Goal: Use online tool/utility: Utilize a website feature to perform a specific function

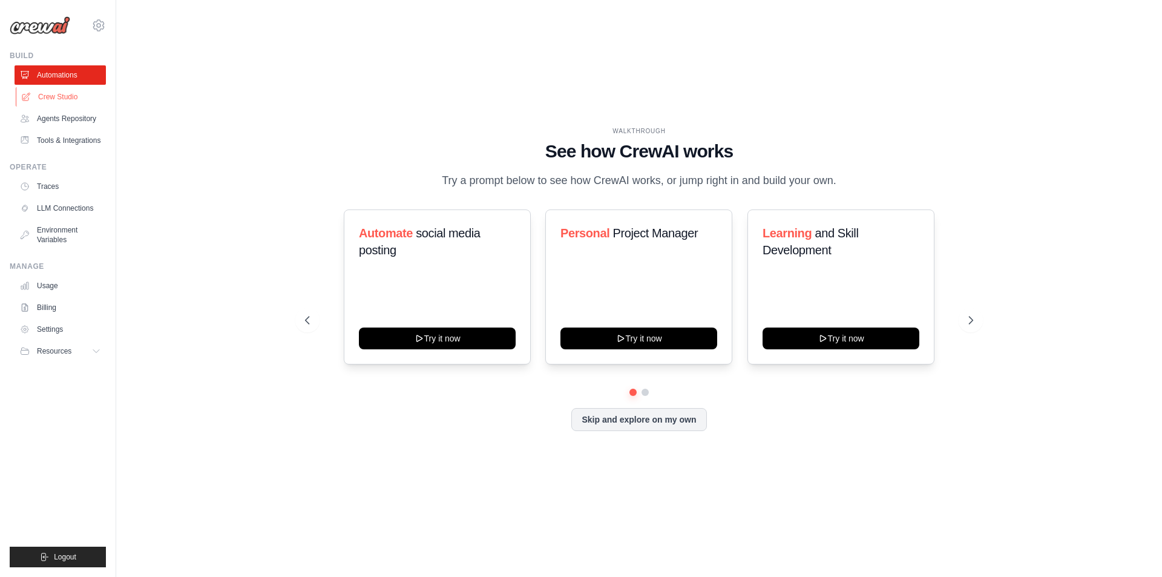
click at [55, 95] on link "Crew Studio" at bounding box center [61, 96] width 91 height 19
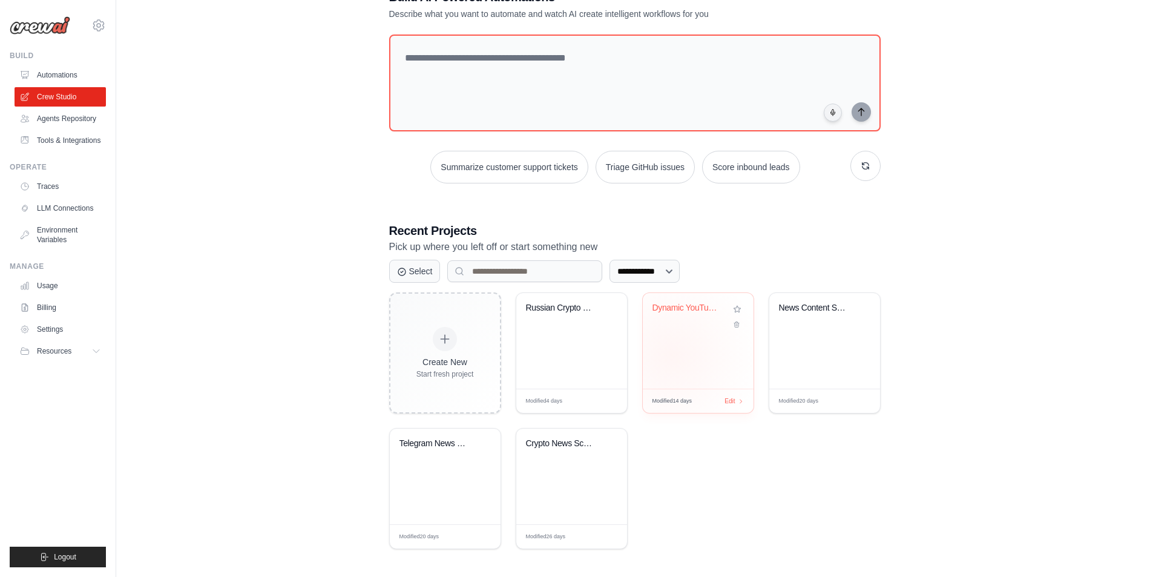
scroll to position [47, 0]
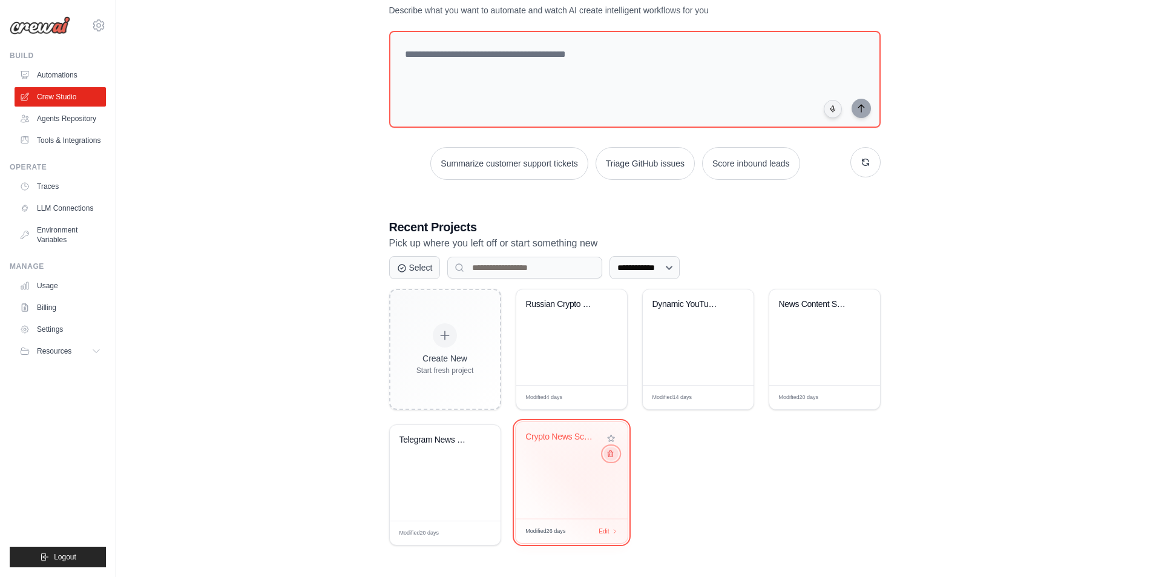
click at [610, 457] on icon at bounding box center [610, 454] width 8 height 8
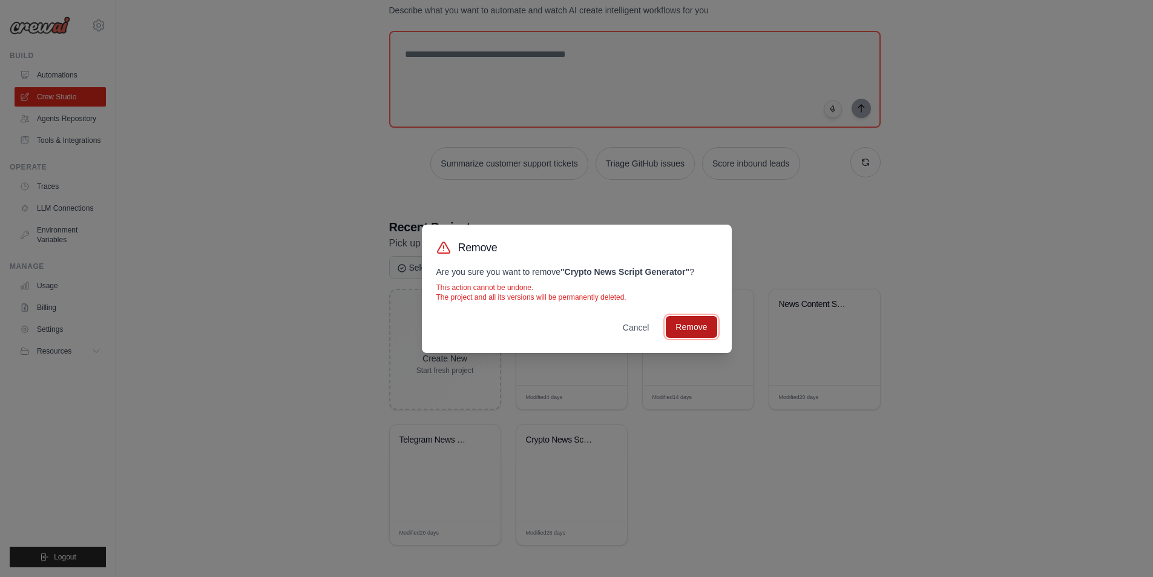
click at [687, 329] on button "Remove" at bounding box center [691, 327] width 51 height 22
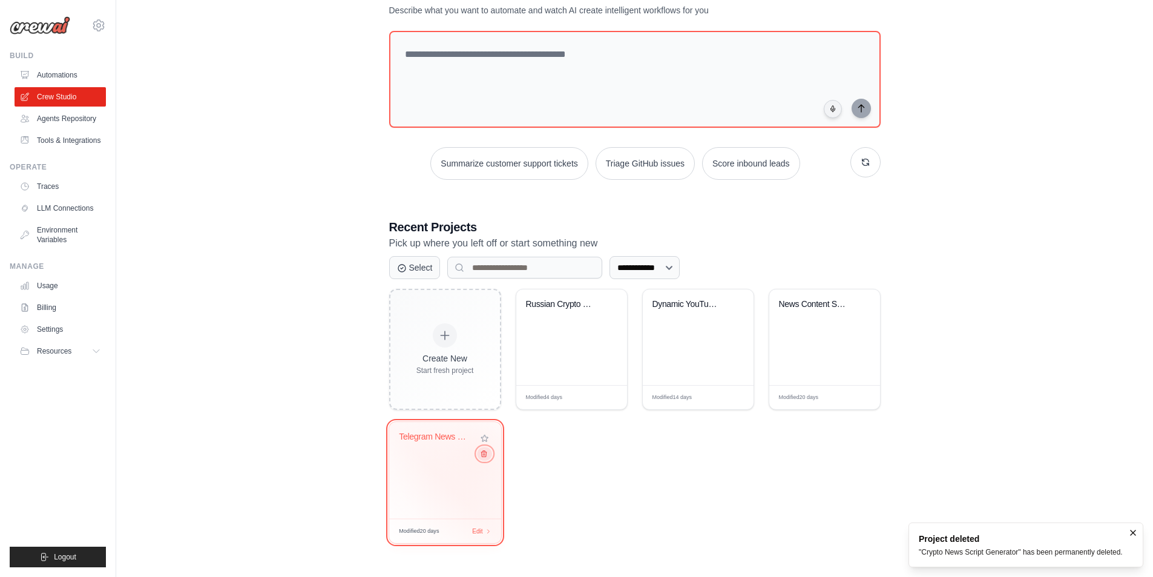
click at [482, 457] on icon at bounding box center [483, 454] width 8 height 8
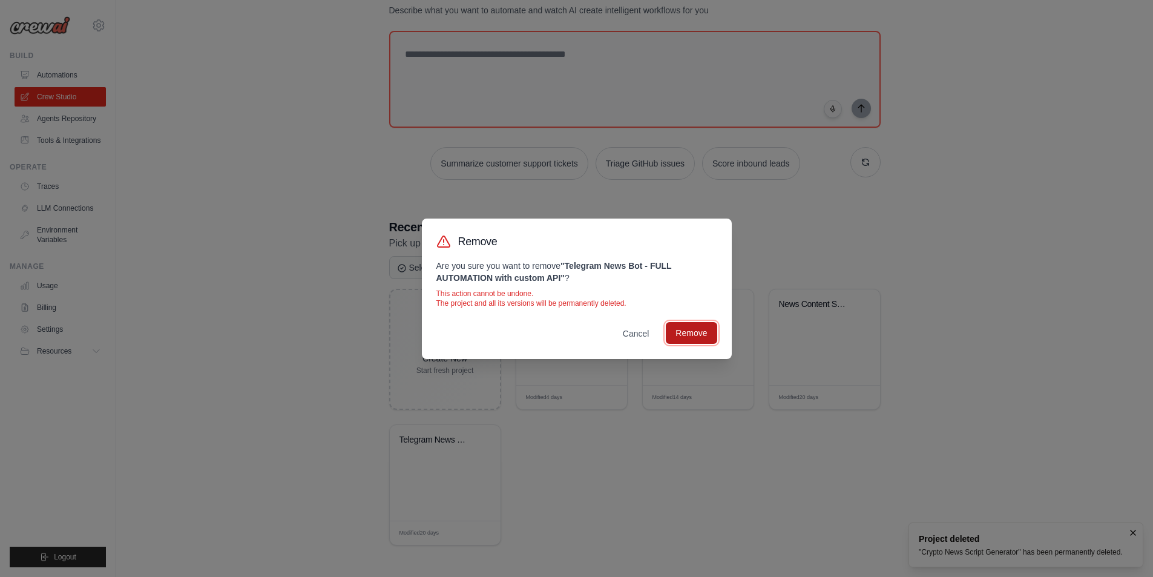
click at [690, 335] on button "Remove" at bounding box center [691, 333] width 51 height 22
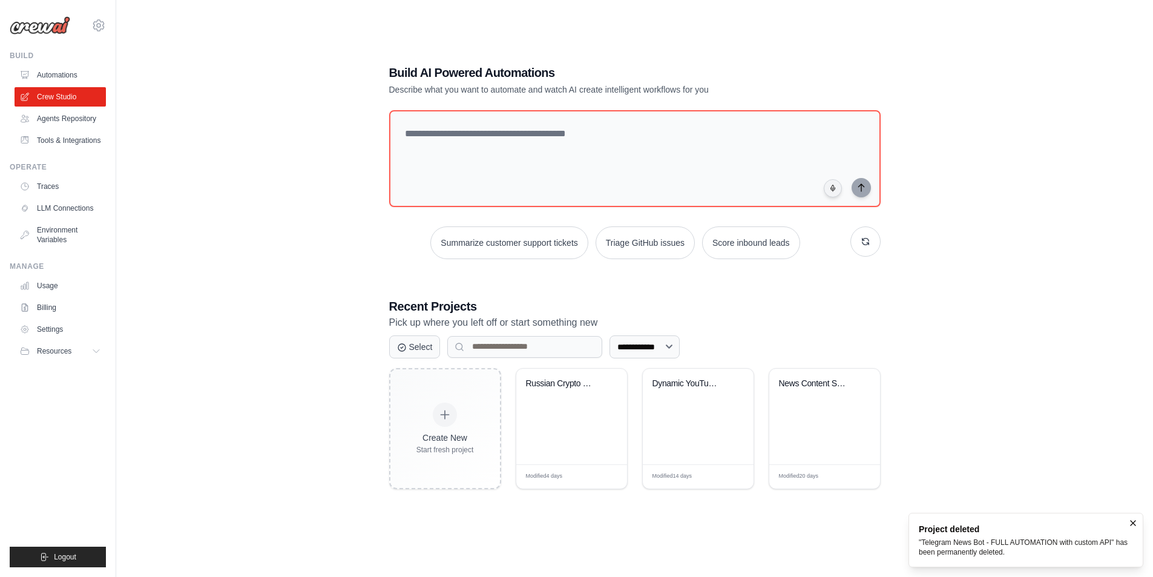
scroll to position [24, 0]
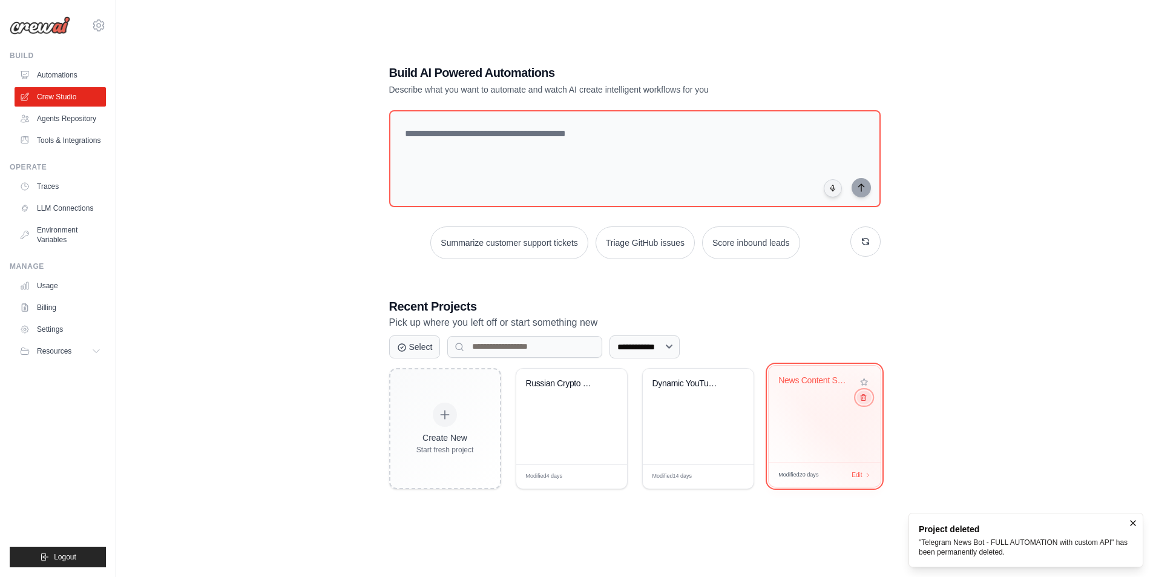
click at [863, 401] on icon at bounding box center [863, 397] width 8 height 8
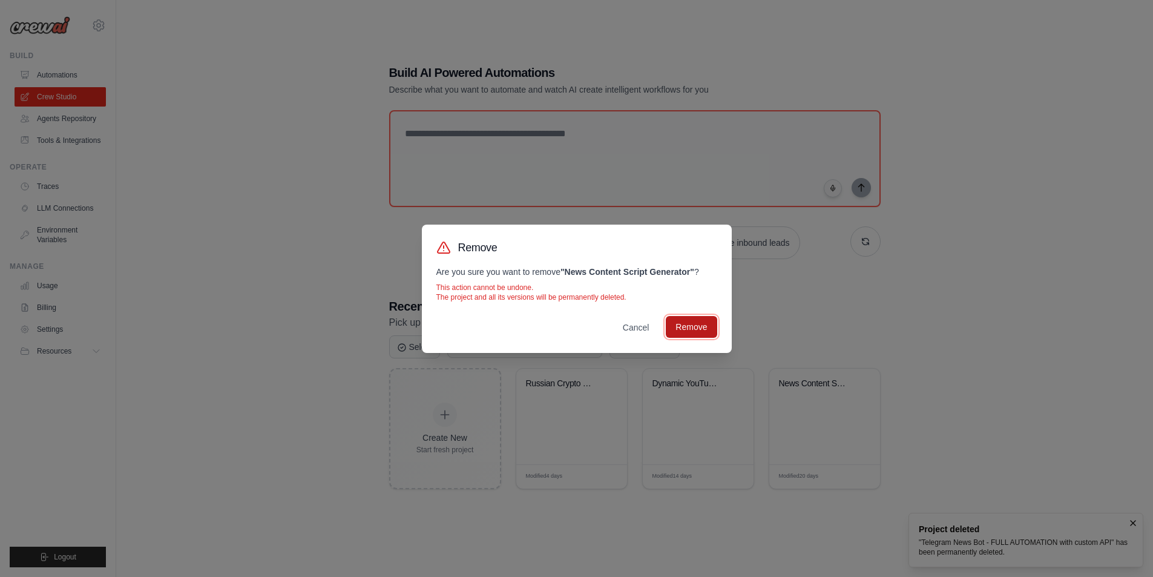
click at [704, 333] on button "Remove" at bounding box center [691, 327] width 51 height 22
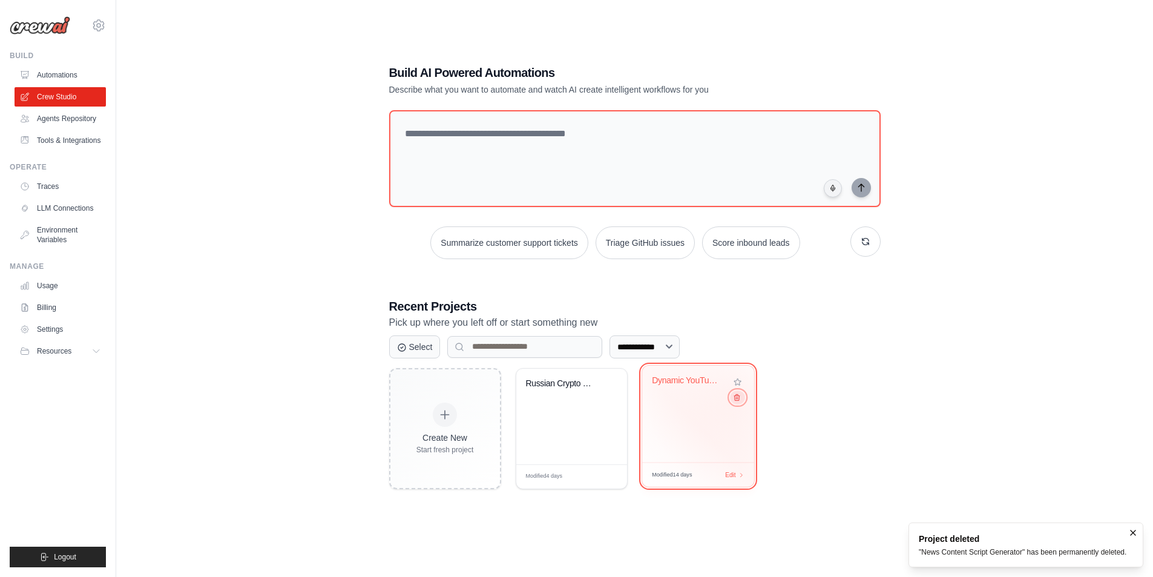
click at [735, 399] on icon at bounding box center [736, 397] width 8 height 8
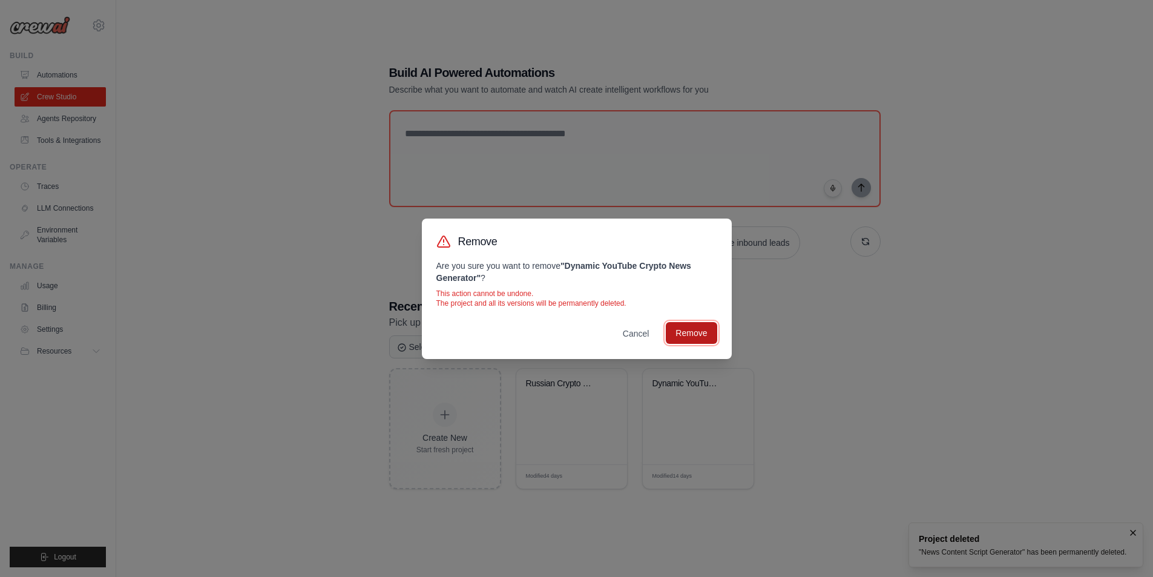
click at [693, 333] on button "Remove" at bounding box center [691, 333] width 51 height 22
click at [910, 318] on div "Remove Are you sure you want to remove " Dynamic YouTube Crypto News Generator …" at bounding box center [576, 288] width 1153 height 577
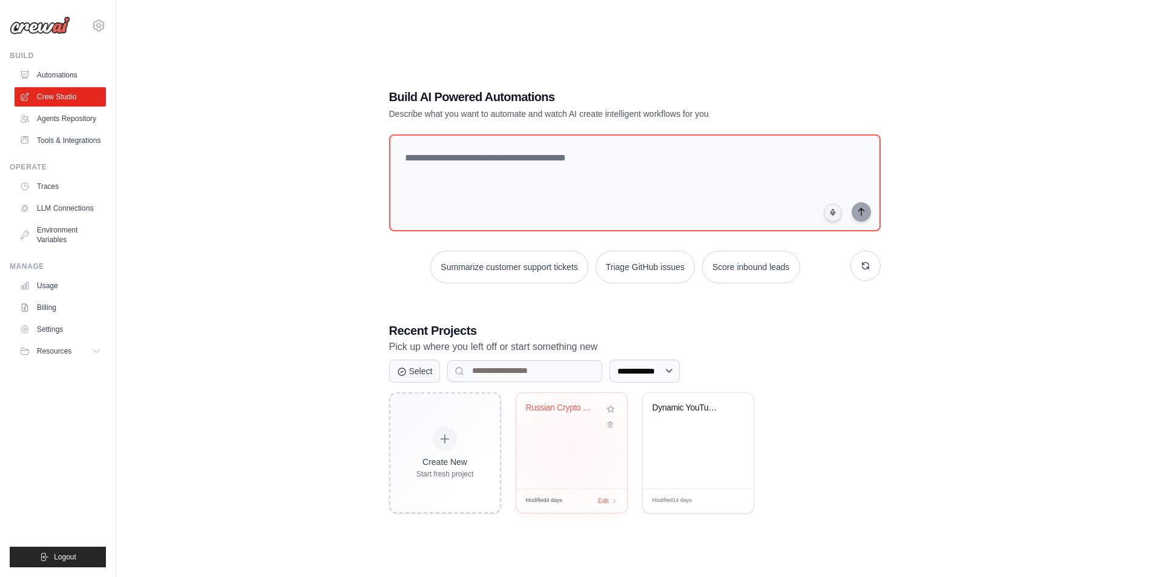
click at [569, 447] on div "Russian Crypto News Digest - Intrig..." at bounding box center [571, 441] width 111 height 96
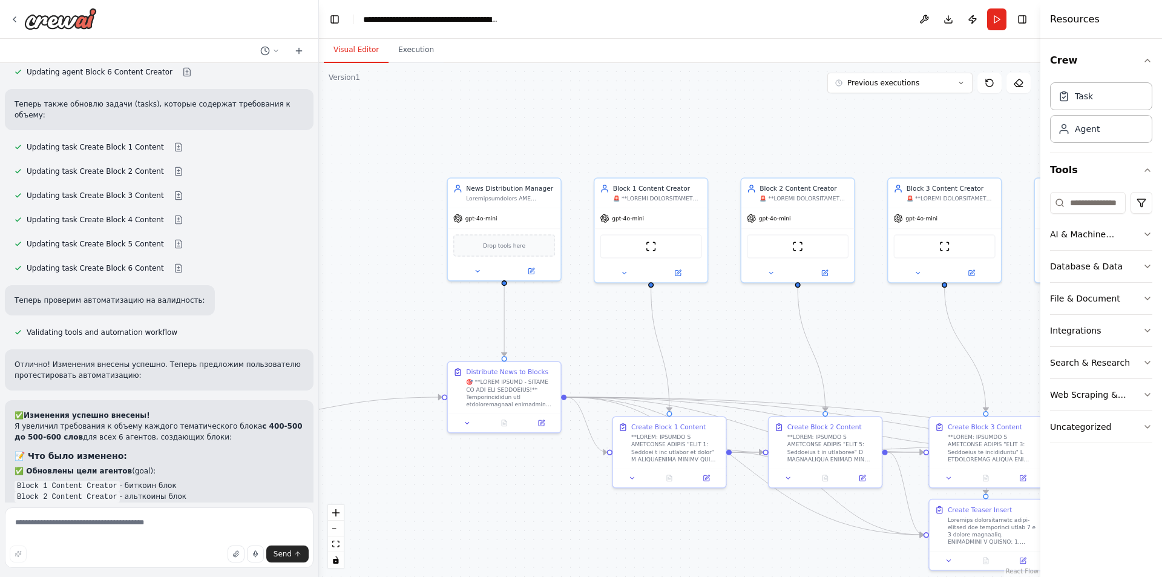
scroll to position [4186, 0]
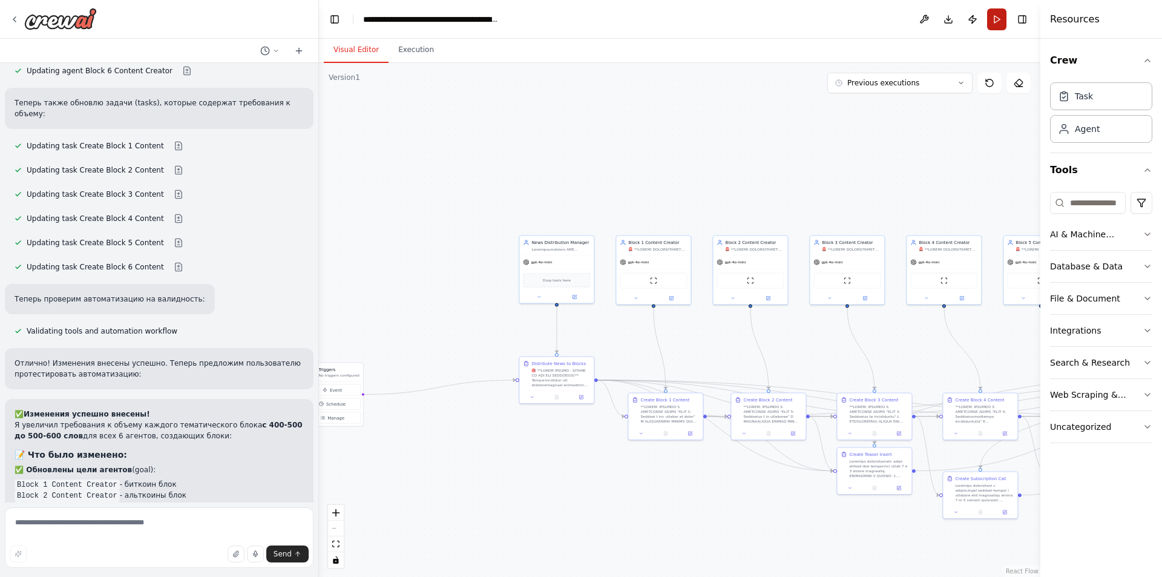
click at [998, 19] on button "Run" at bounding box center [996, 19] width 19 height 22
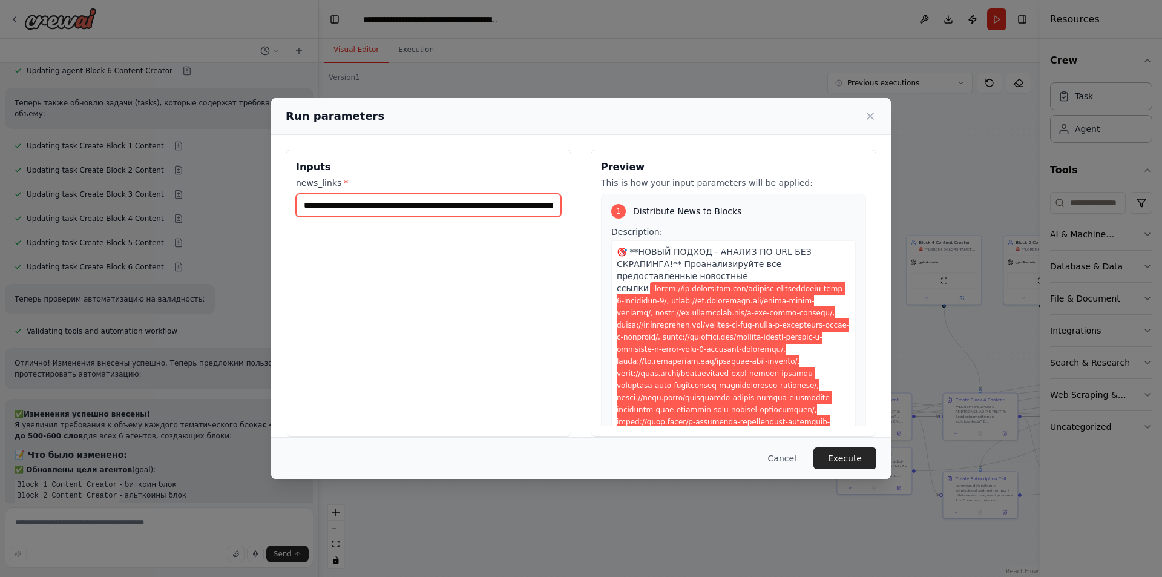
click at [493, 211] on input "news_links *" at bounding box center [428, 205] width 265 height 23
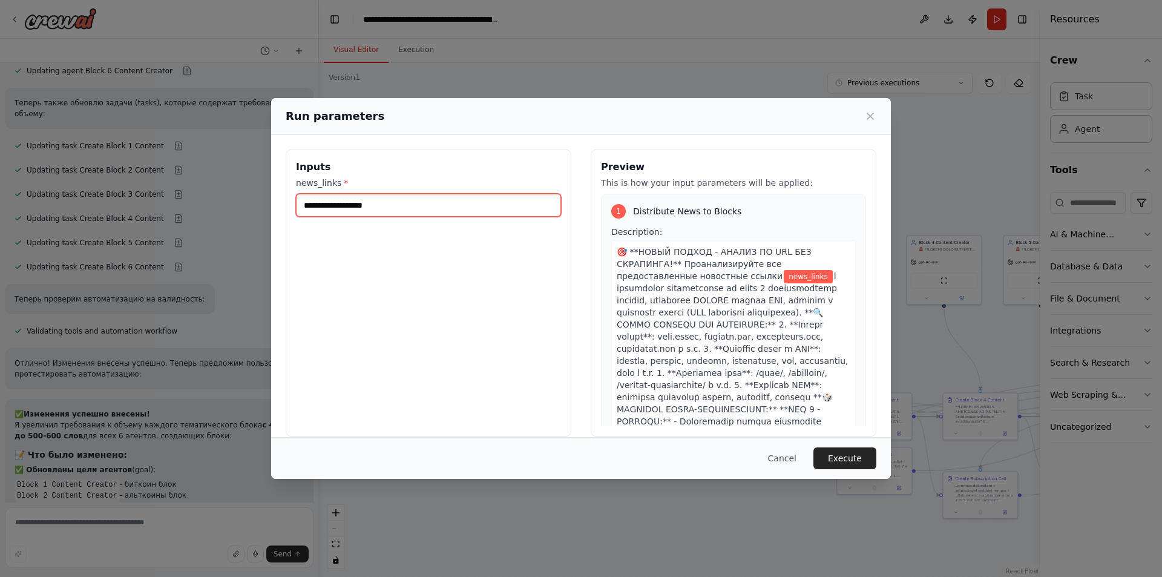
paste input "**********"
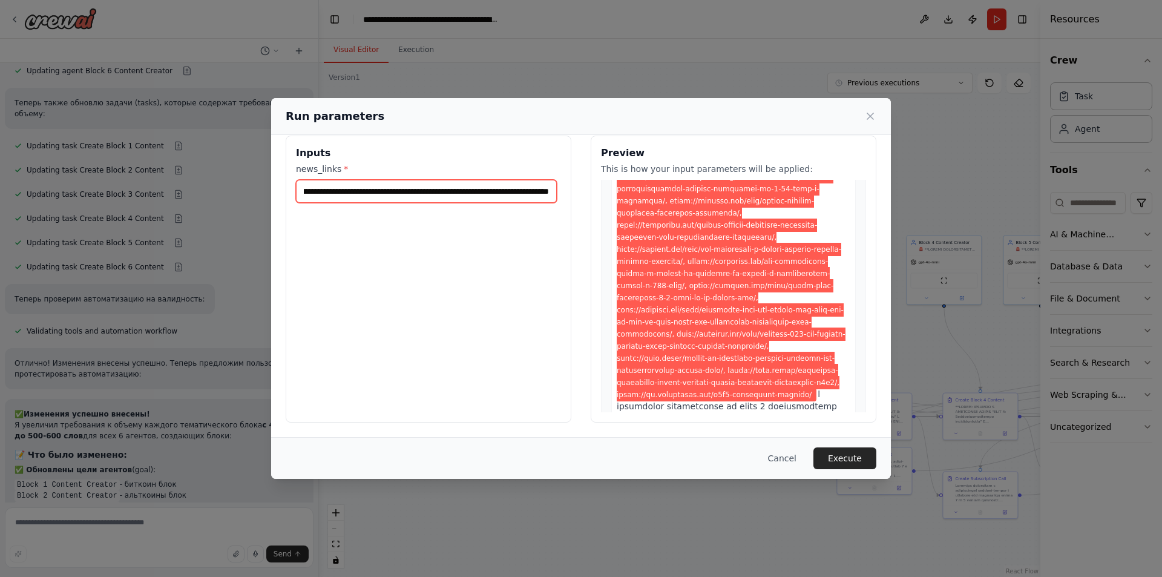
scroll to position [182, 0]
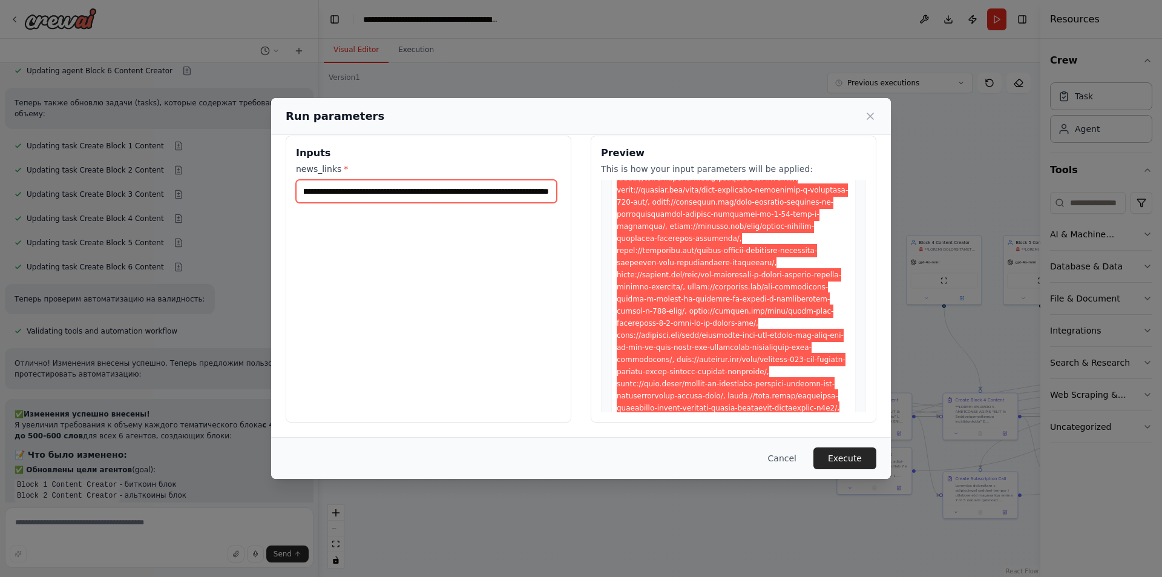
click at [545, 191] on input "news_links *" at bounding box center [426, 191] width 261 height 23
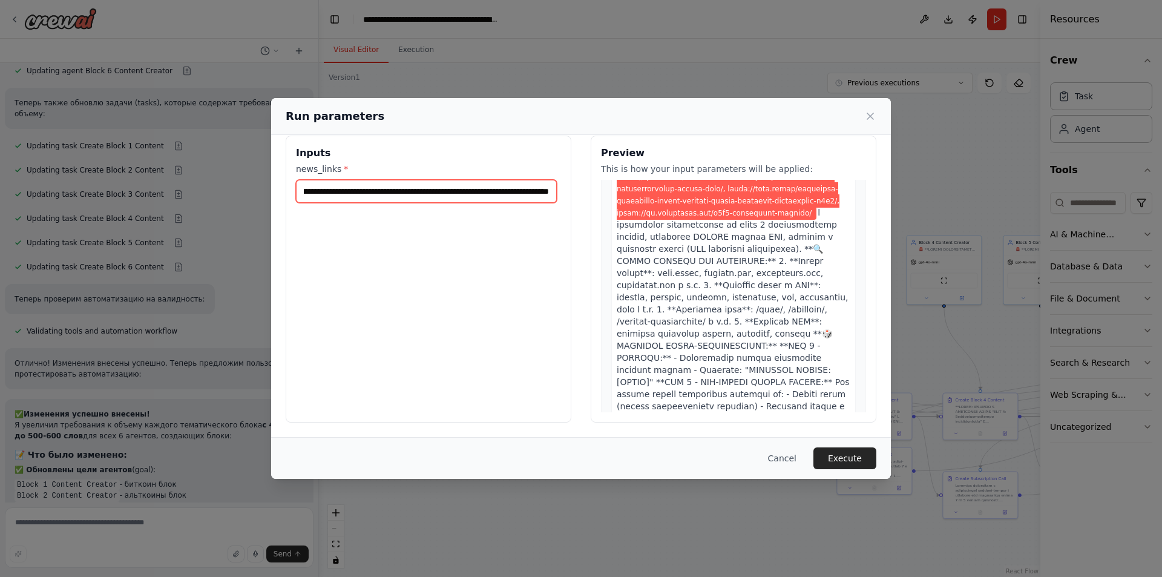
scroll to position [424, 0]
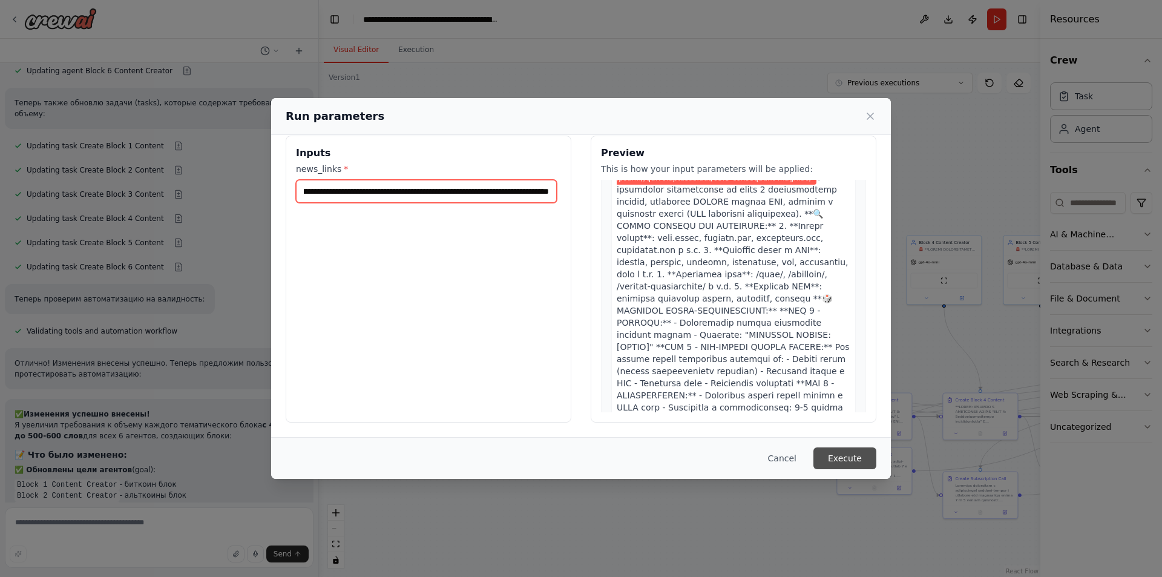
type input "**********"
click at [848, 454] on button "Execute" at bounding box center [844, 458] width 63 height 22
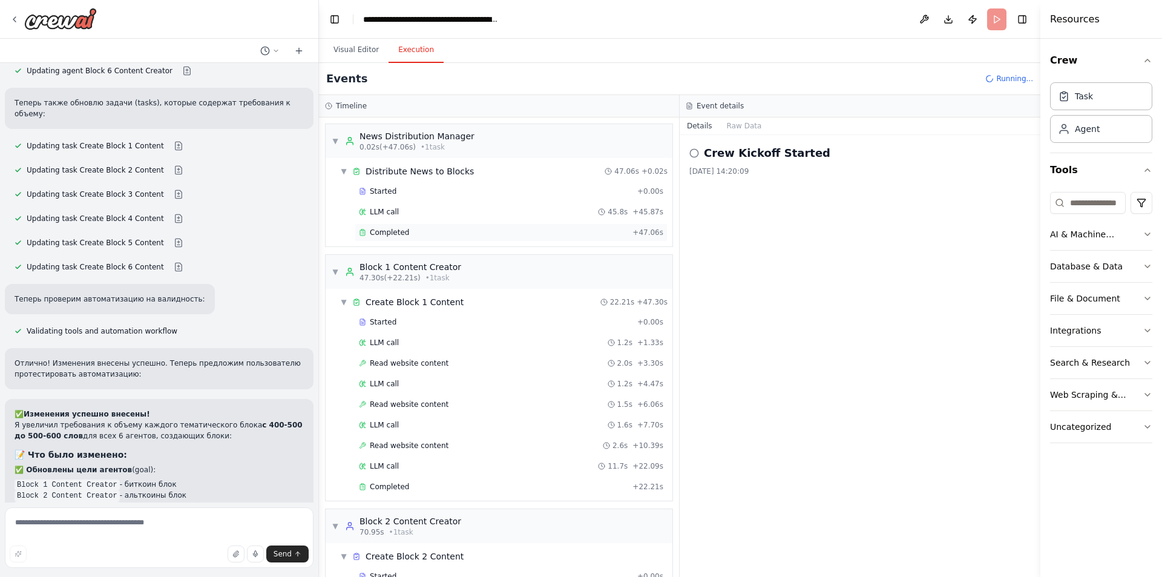
click at [461, 236] on div "Completed" at bounding box center [493, 233] width 269 height 10
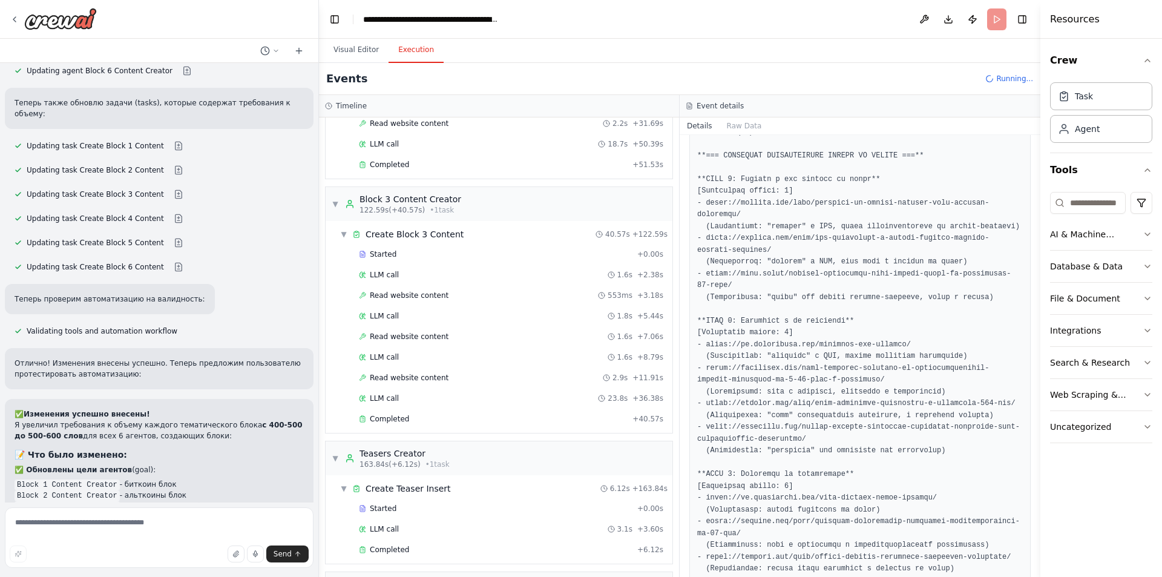
scroll to position [687, 0]
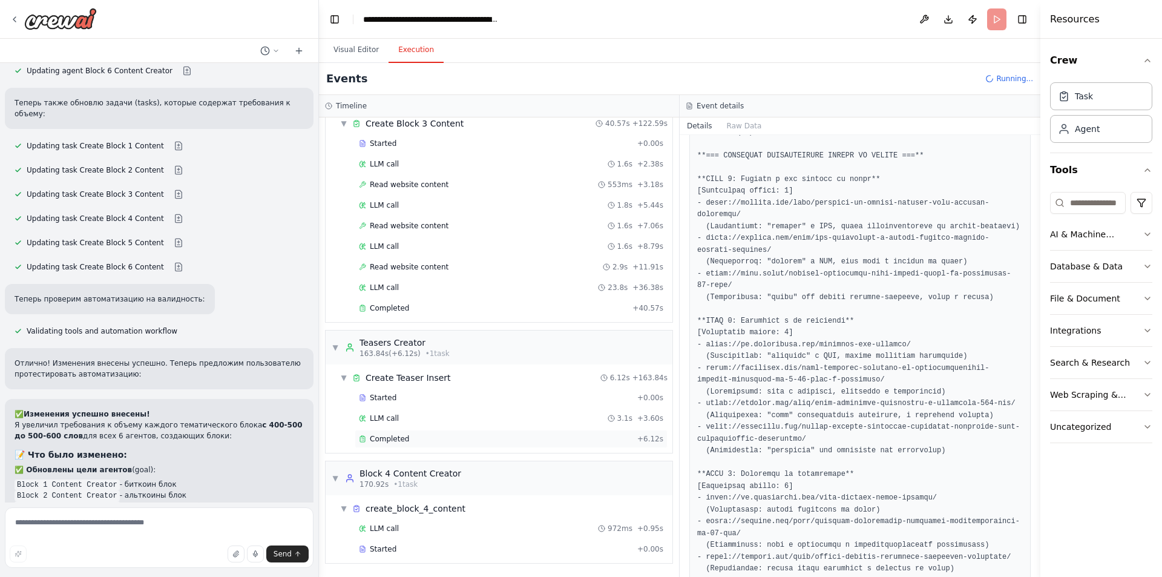
click at [430, 438] on div "Completed" at bounding box center [496, 439] width 274 height 10
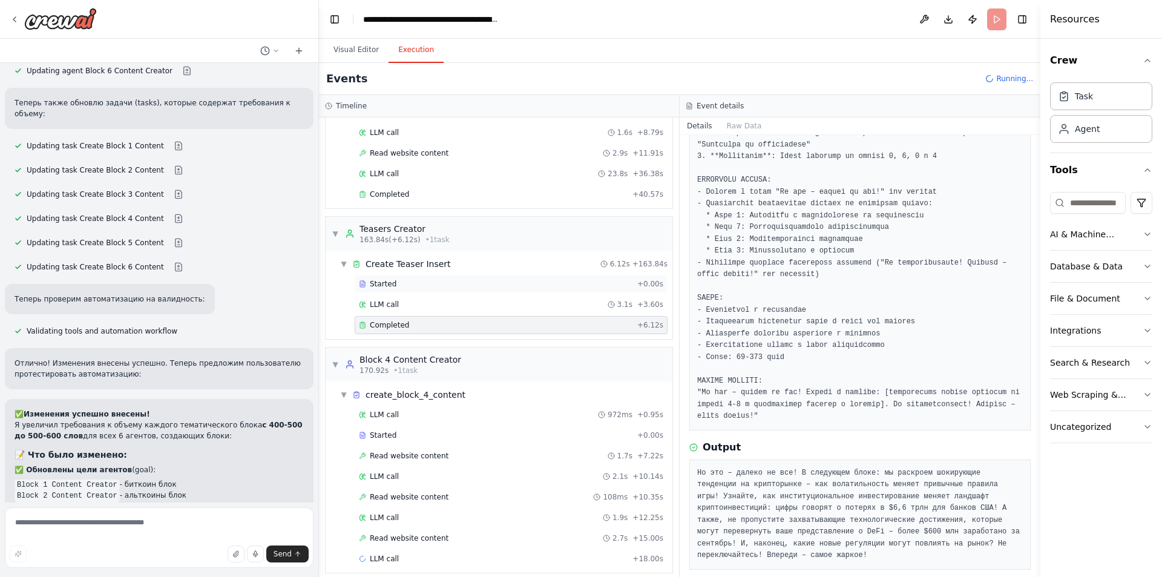
scroll to position [810, 0]
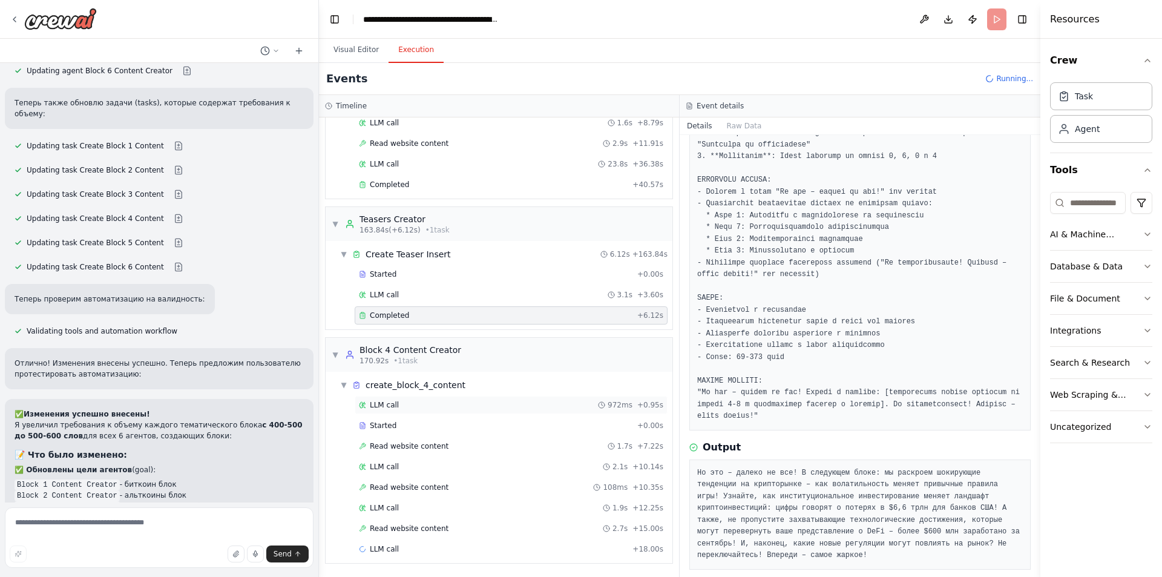
click at [420, 408] on div "LLM call 972ms + 0.95s" at bounding box center [511, 405] width 304 height 10
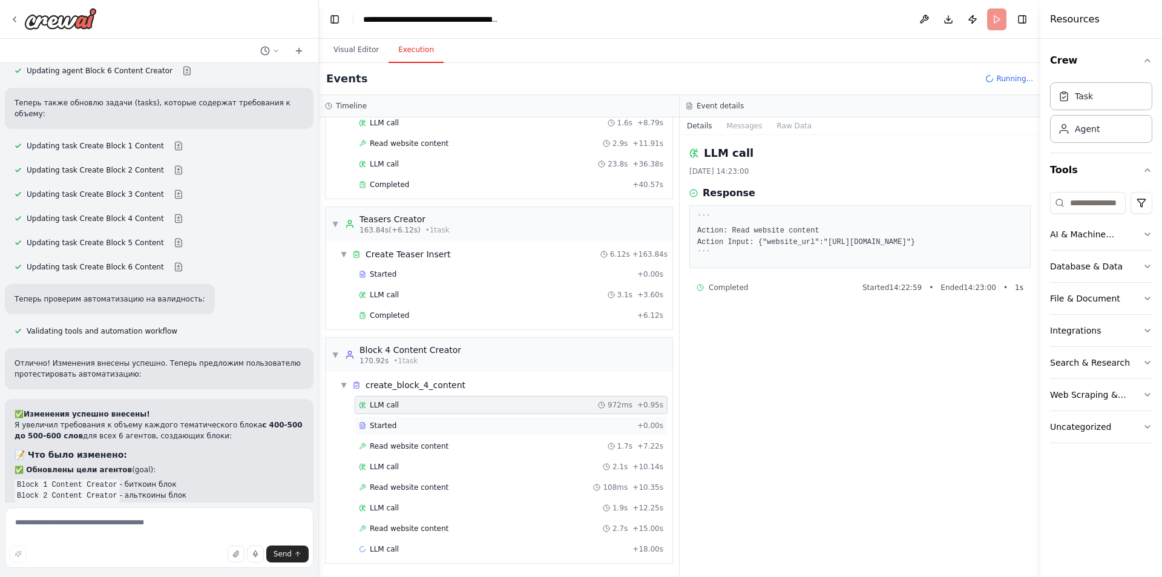
click at [414, 422] on div "Started" at bounding box center [496, 426] width 274 height 10
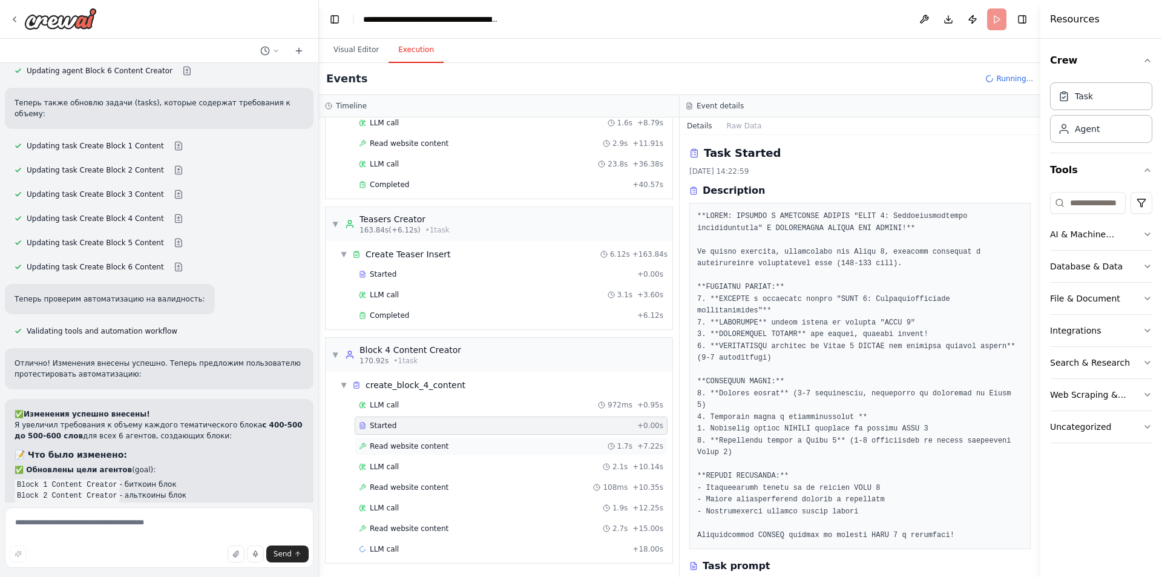
click at [411, 442] on span "Read website content" at bounding box center [409, 446] width 79 height 10
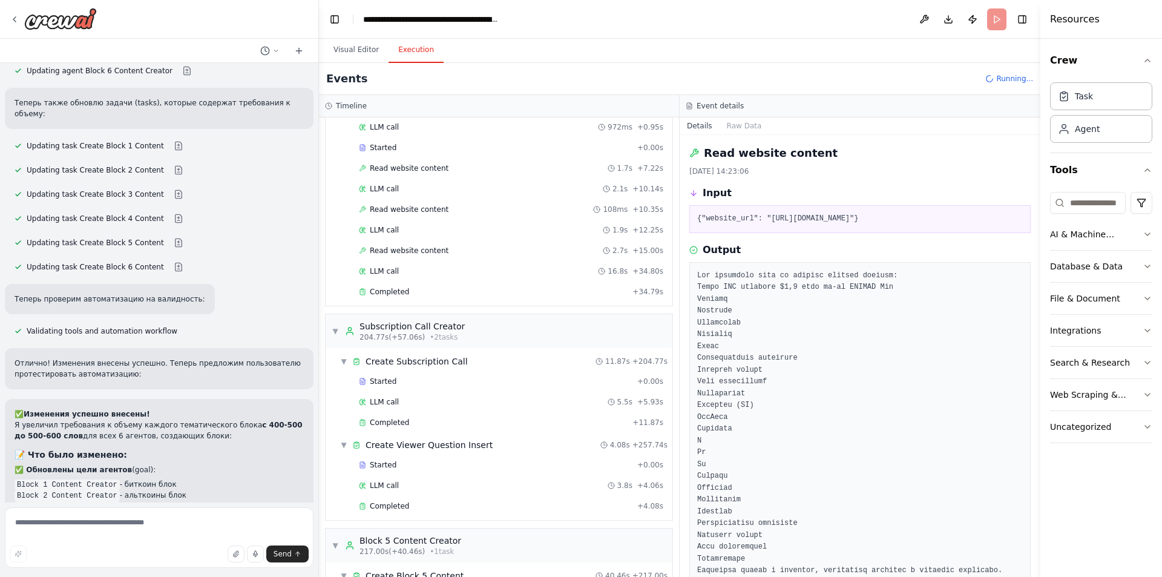
scroll to position [1113, 0]
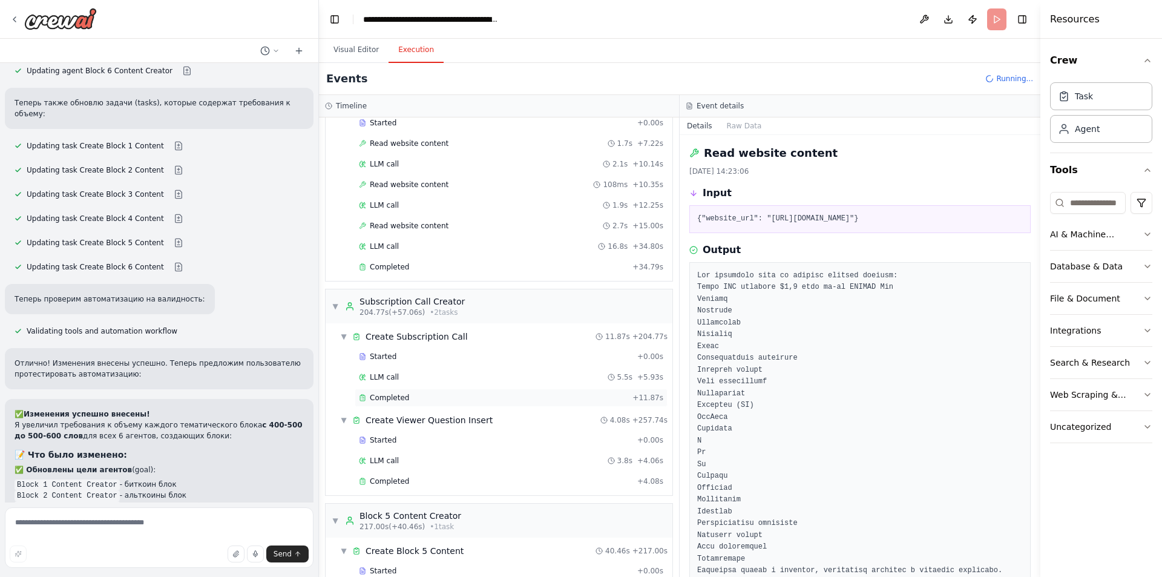
click at [408, 400] on div "Completed" at bounding box center [493, 398] width 269 height 10
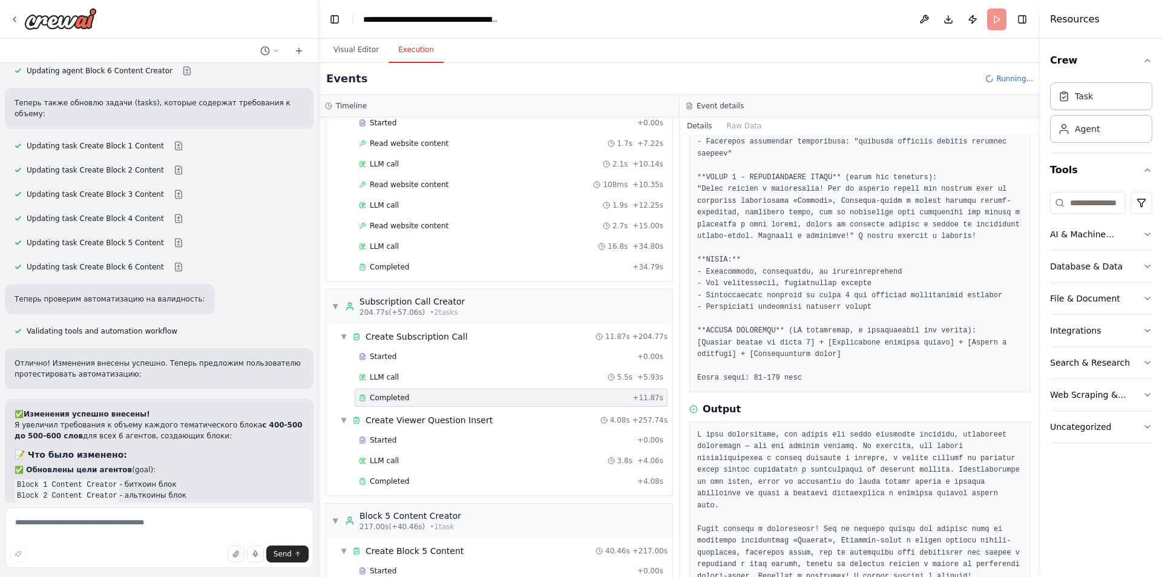
scroll to position [284, 0]
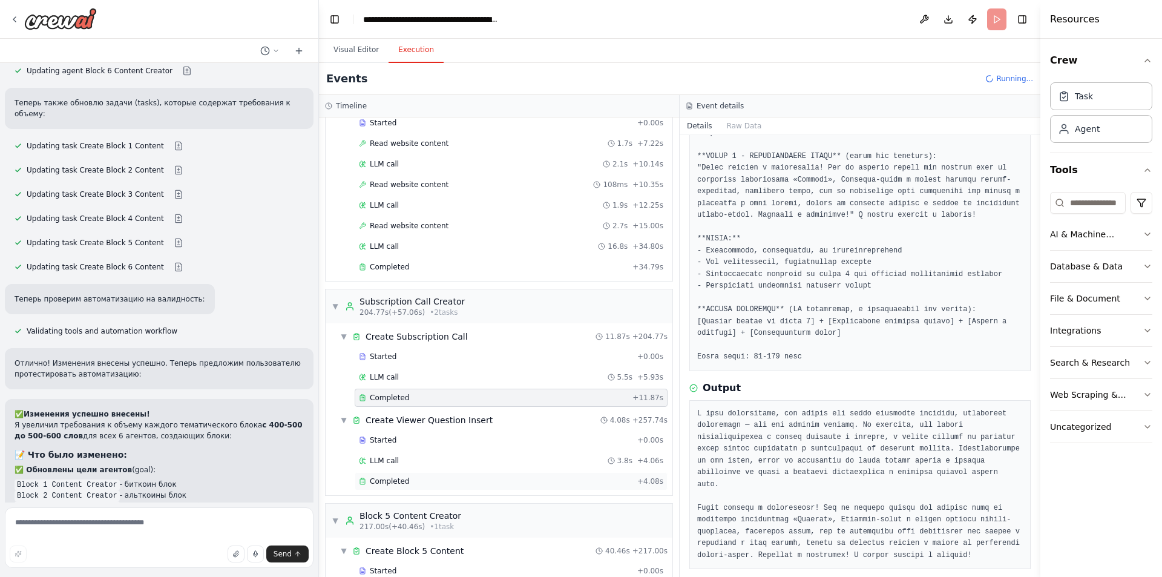
click at [402, 479] on span "Completed" at bounding box center [389, 481] width 39 height 10
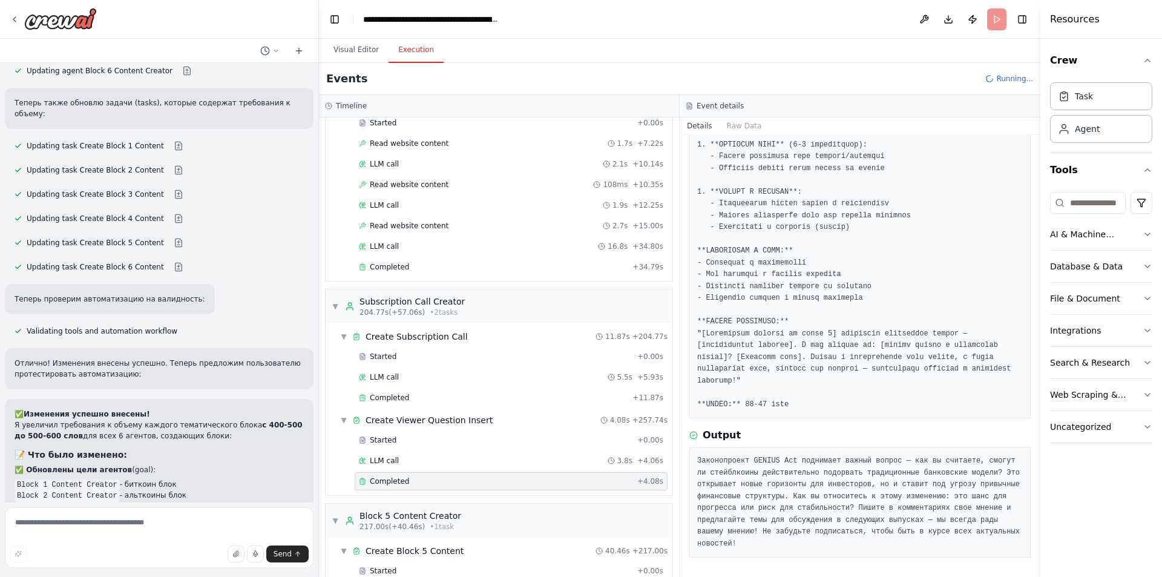
scroll to position [249, 0]
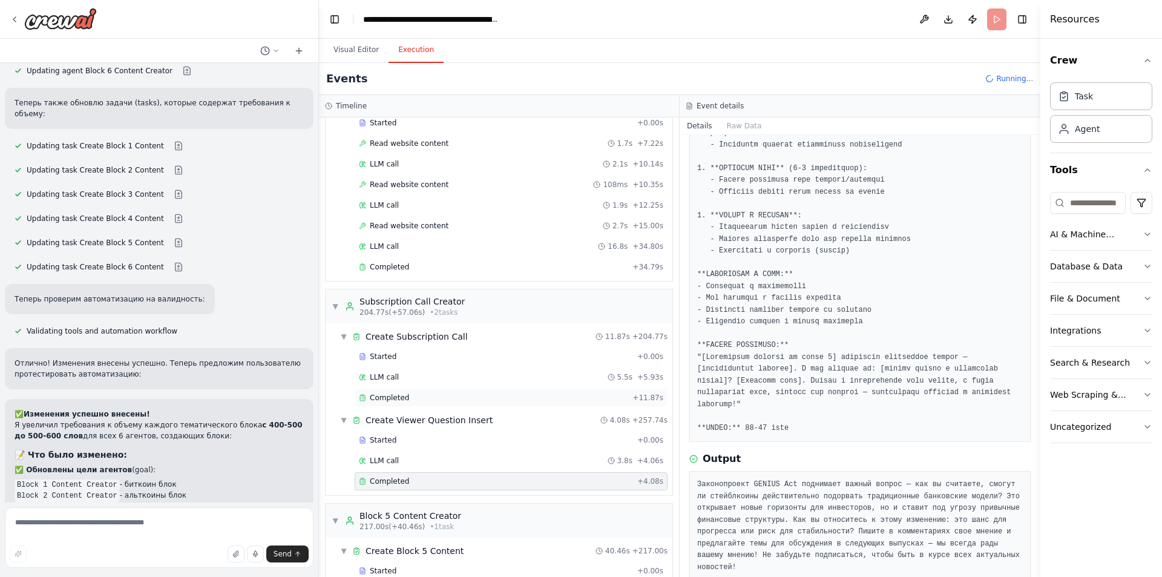
click at [422, 402] on div "Completed + 11.87s" at bounding box center [511, 397] width 313 height 18
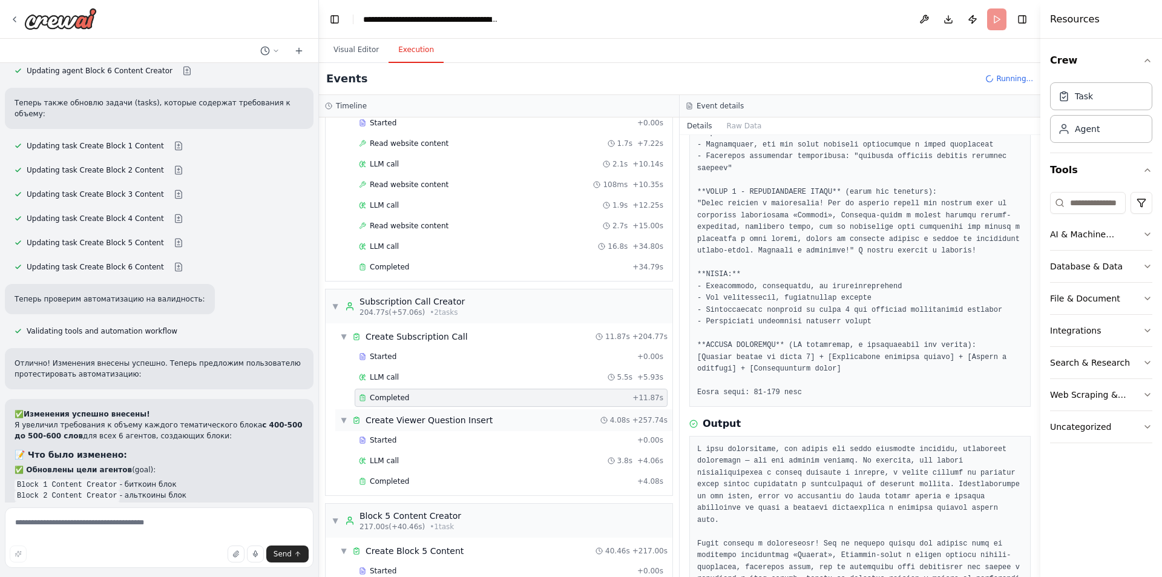
scroll to position [284, 0]
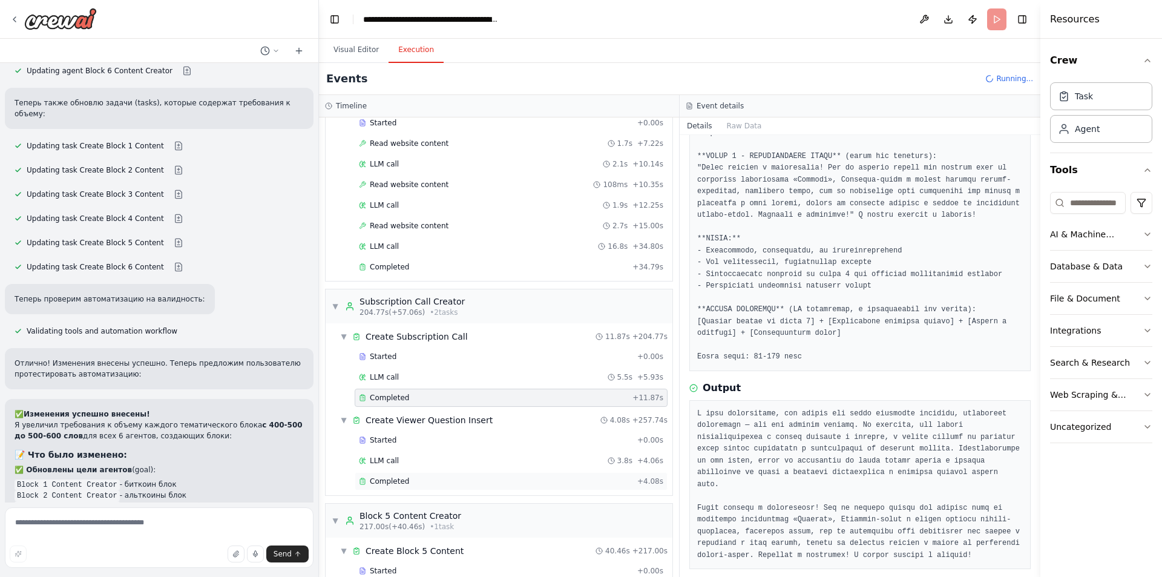
click at [446, 483] on div "Completed" at bounding box center [496, 481] width 274 height 10
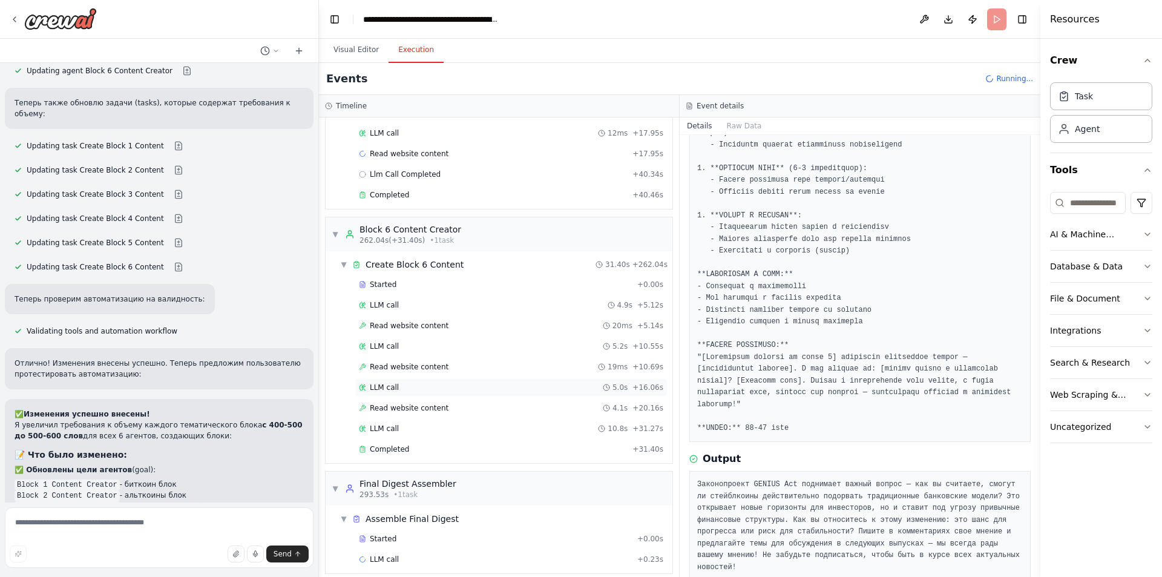
scroll to position [1705, 0]
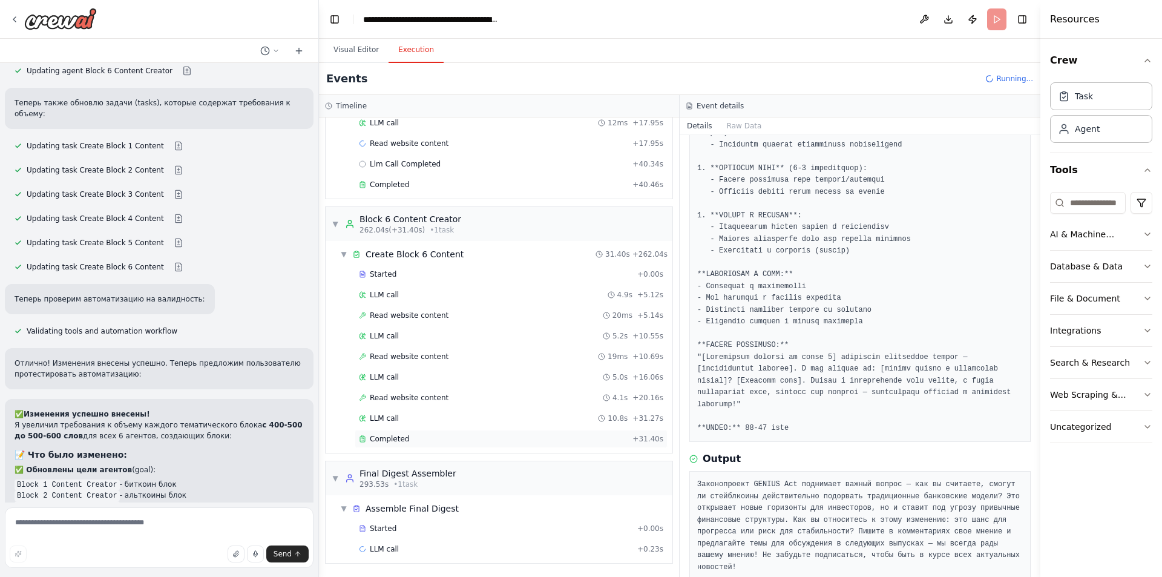
click at [425, 441] on div "Completed" at bounding box center [493, 439] width 269 height 10
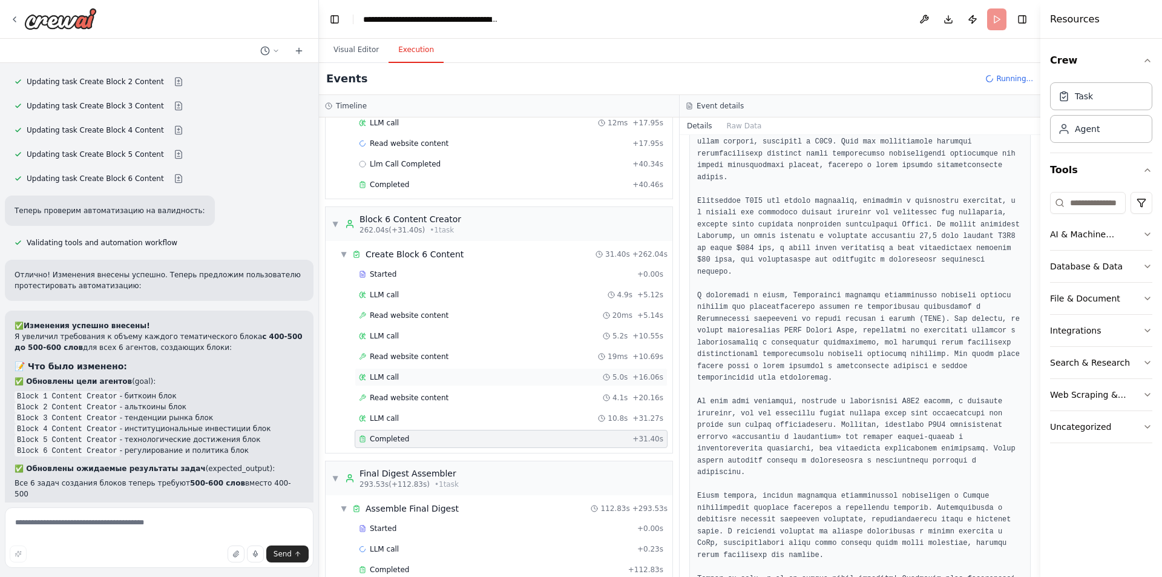
scroll to position [1725, 0]
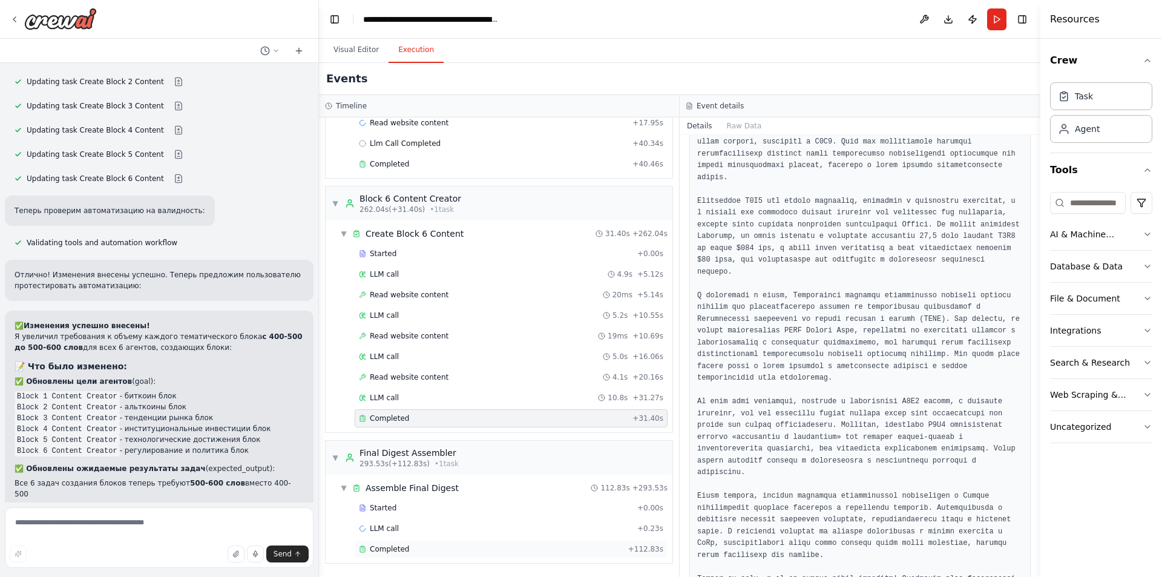
click at [407, 547] on div "Completed" at bounding box center [491, 549] width 264 height 10
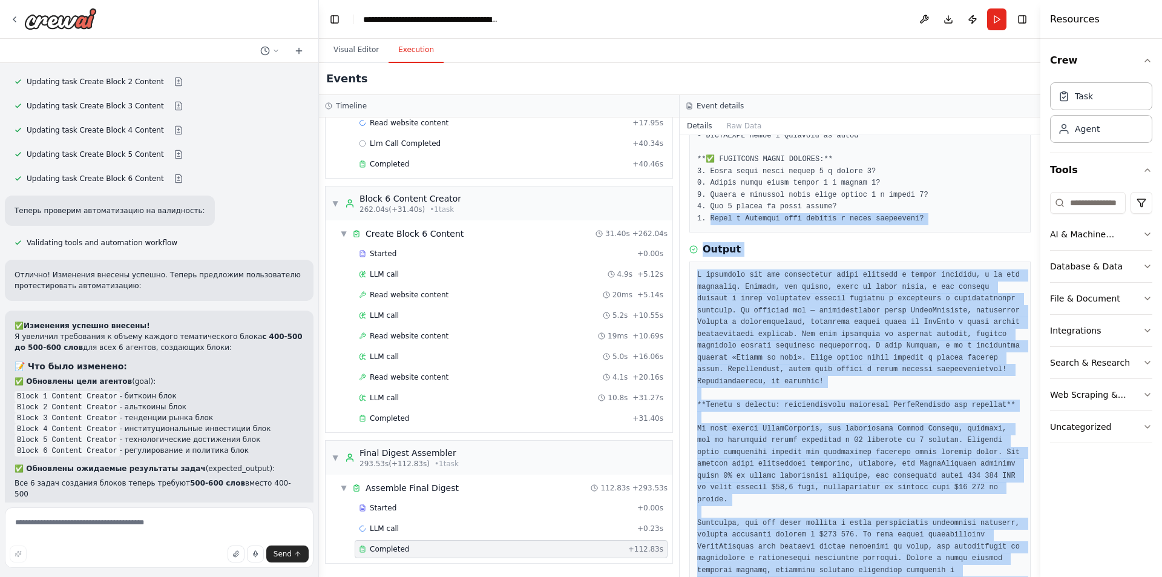
scroll to position [620, 0]
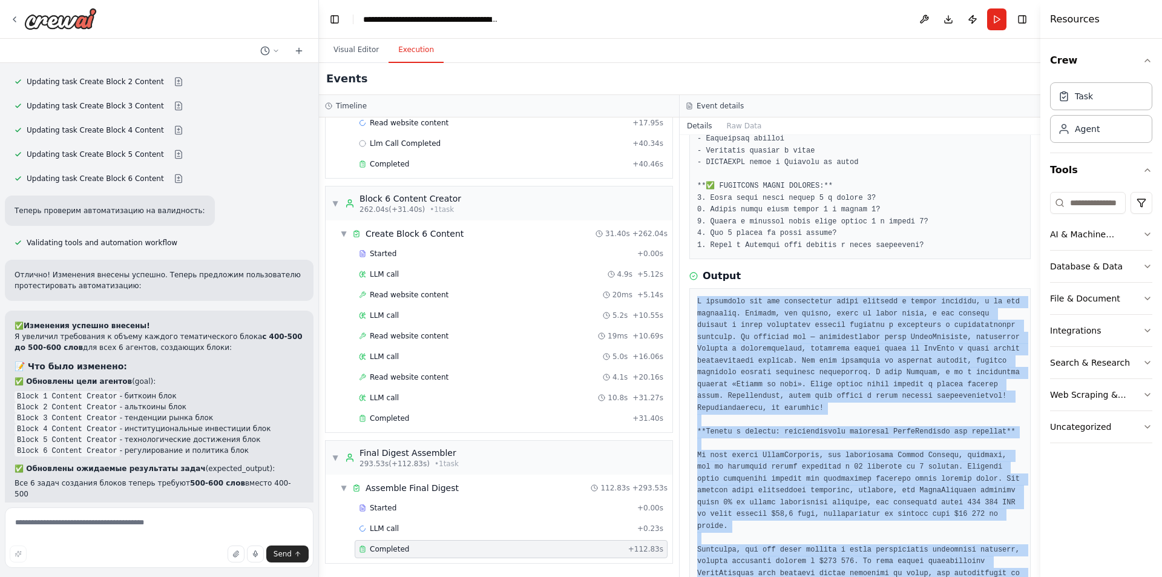
drag, startPoint x: 908, startPoint y: 543, endPoint x: 697, endPoint y: 272, distance: 343.3
copy pre "В последние дни мир криптовалют снова оказался в центре внимания, и не без осно…"
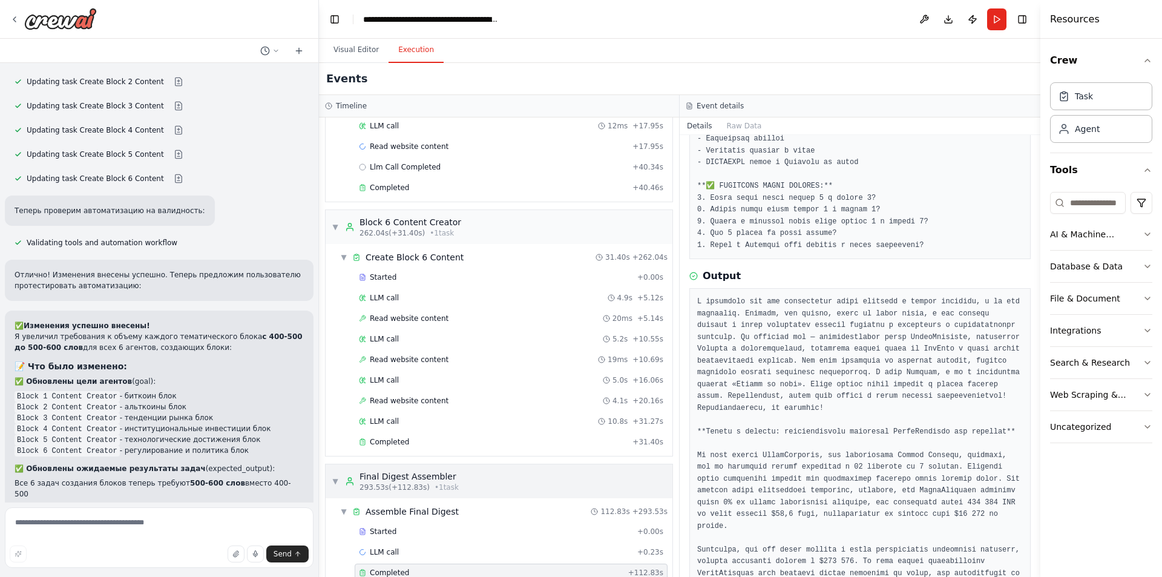
scroll to position [1725, 0]
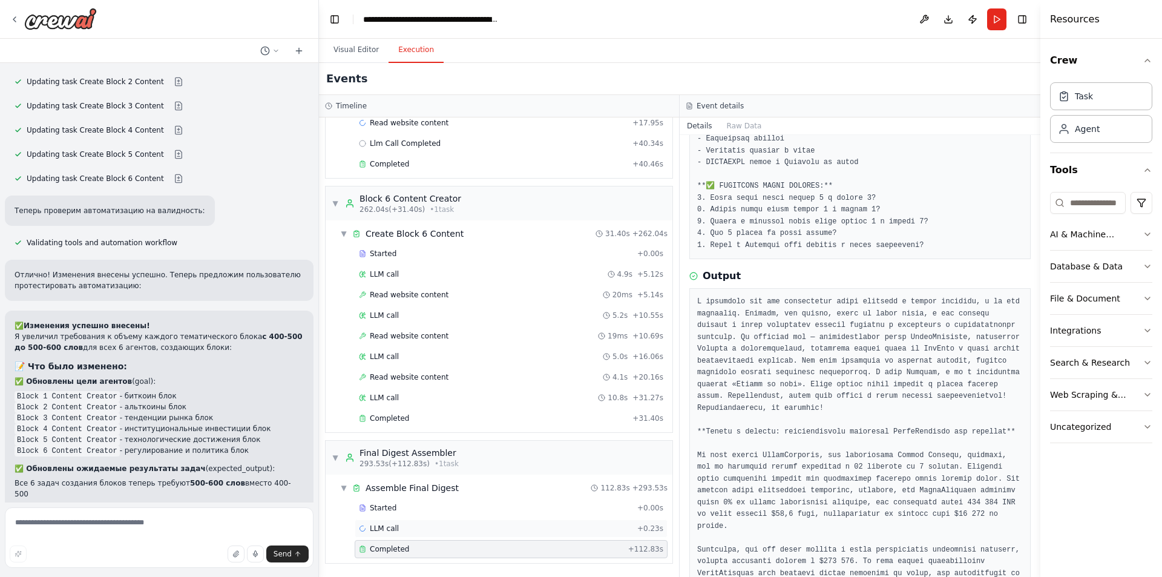
click at [405, 531] on div "LLM call + 0.23s" at bounding box center [511, 528] width 304 height 10
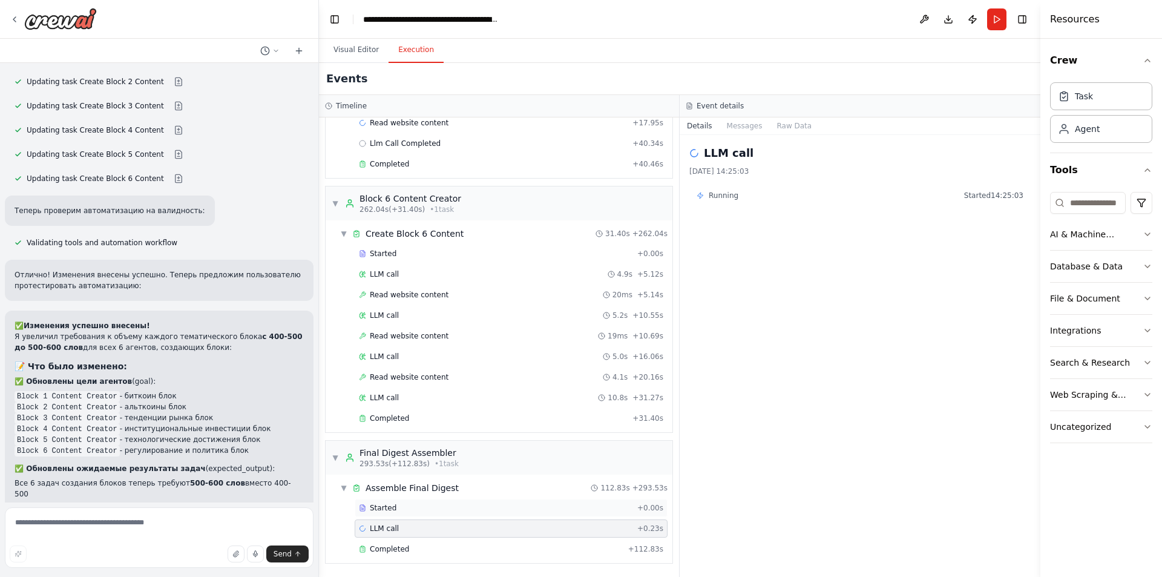
click at [408, 511] on div "Started" at bounding box center [496, 508] width 274 height 10
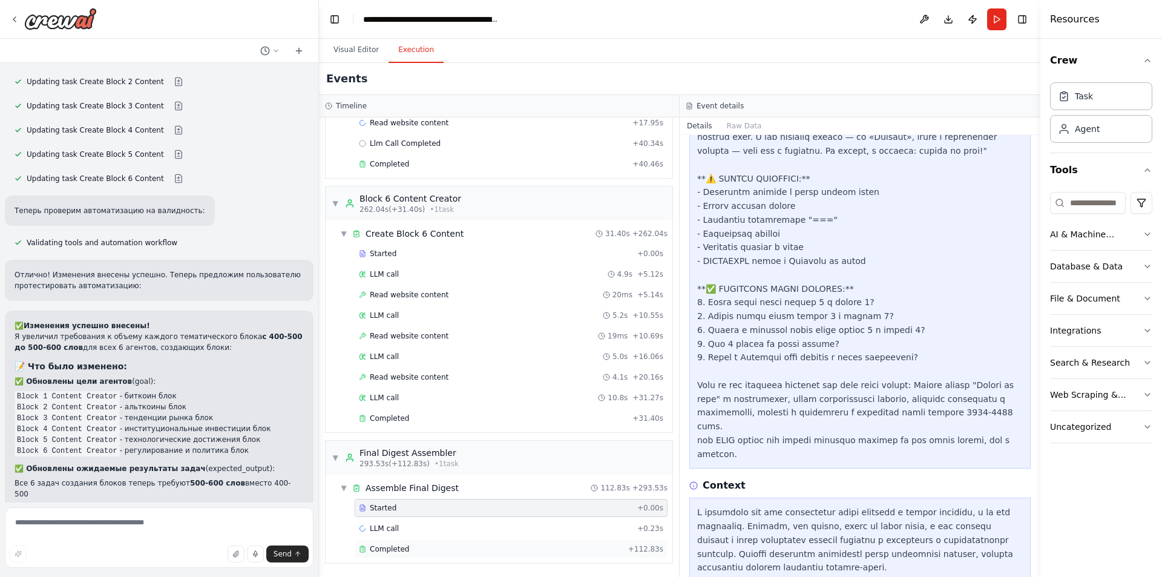
scroll to position [1331, 0]
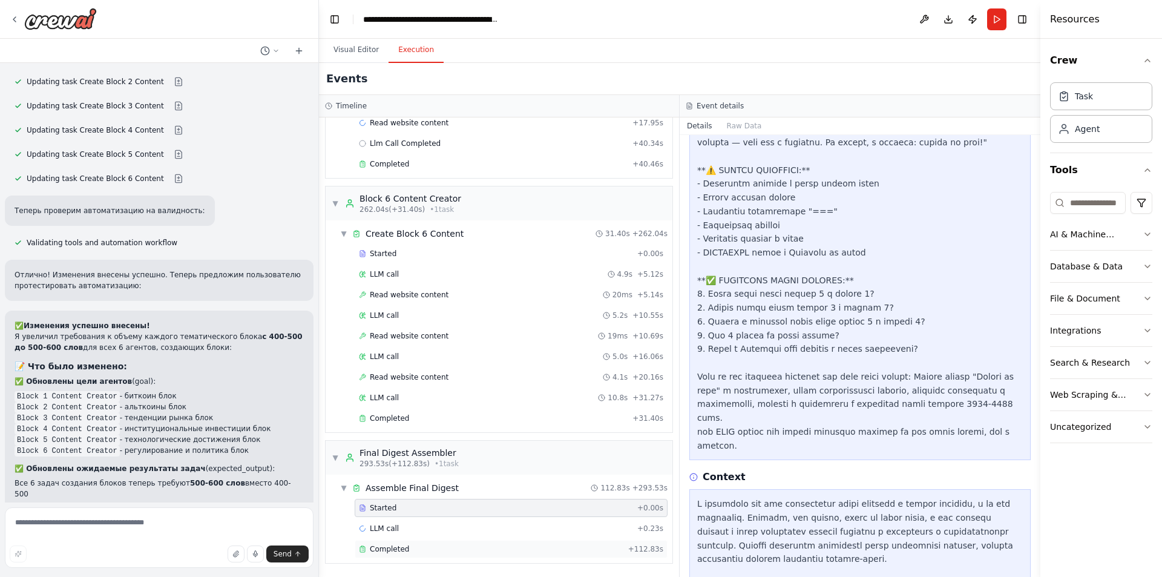
click at [428, 551] on div "Completed" at bounding box center [491, 549] width 264 height 10
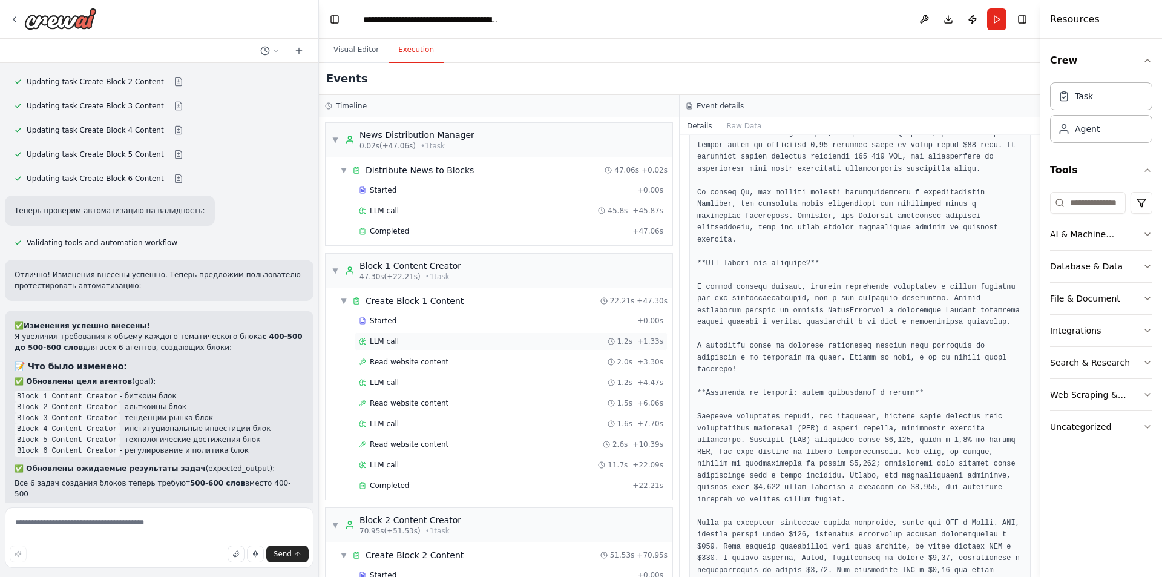
scroll to position [0, 0]
click at [407, 232] on div "Completed" at bounding box center [493, 233] width 269 height 10
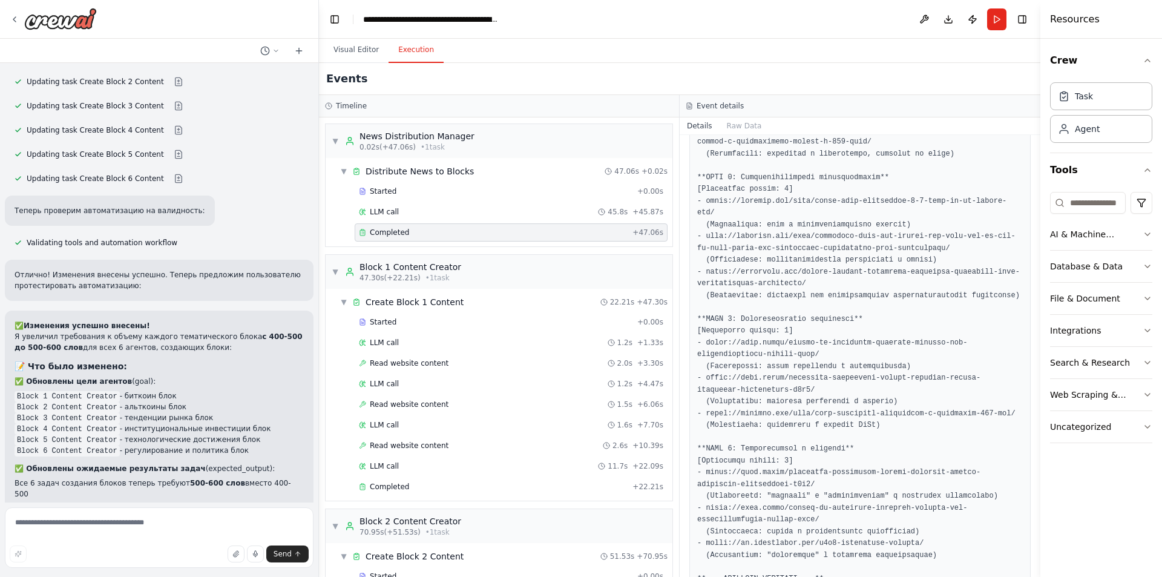
scroll to position [1342, 0]
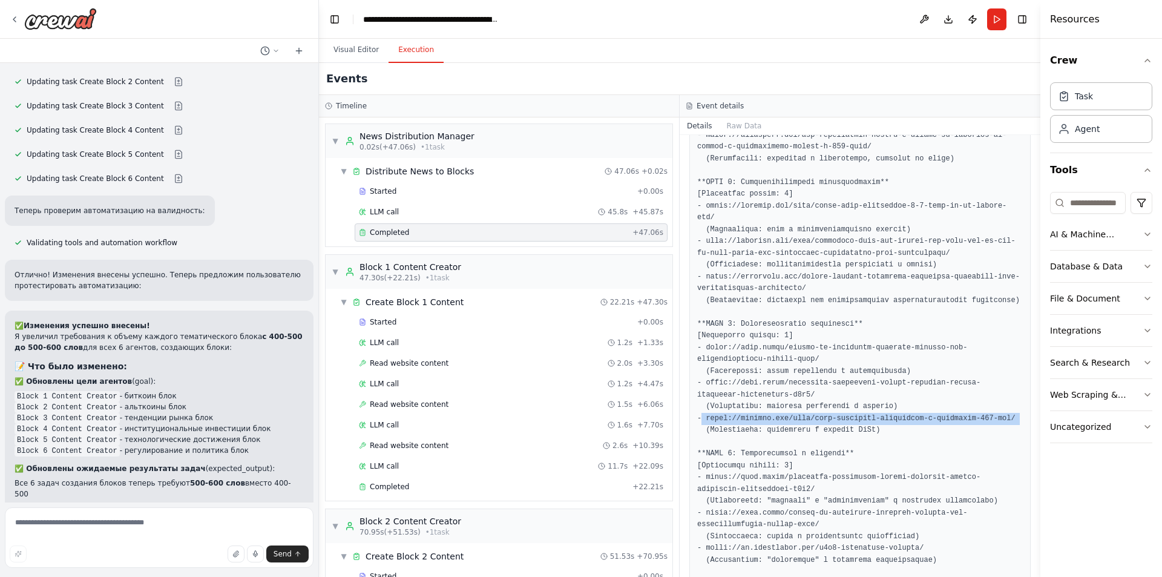
drag, startPoint x: 982, startPoint y: 393, endPoint x: 701, endPoint y: 398, distance: 280.8
click at [701, 398] on pre at bounding box center [860, 147] width 326 height 1050
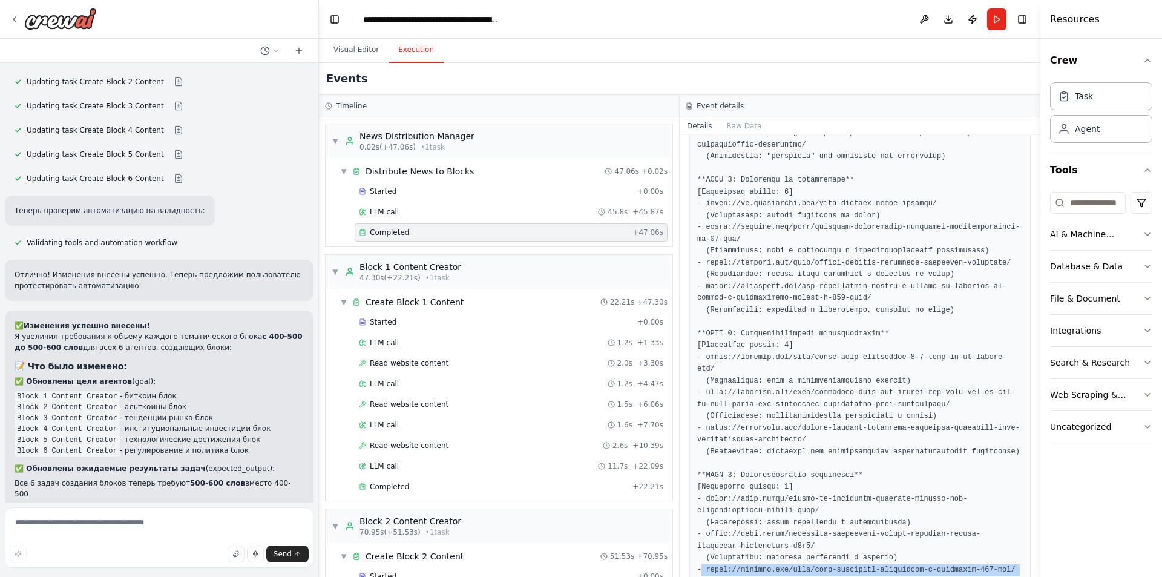
scroll to position [1160, 0]
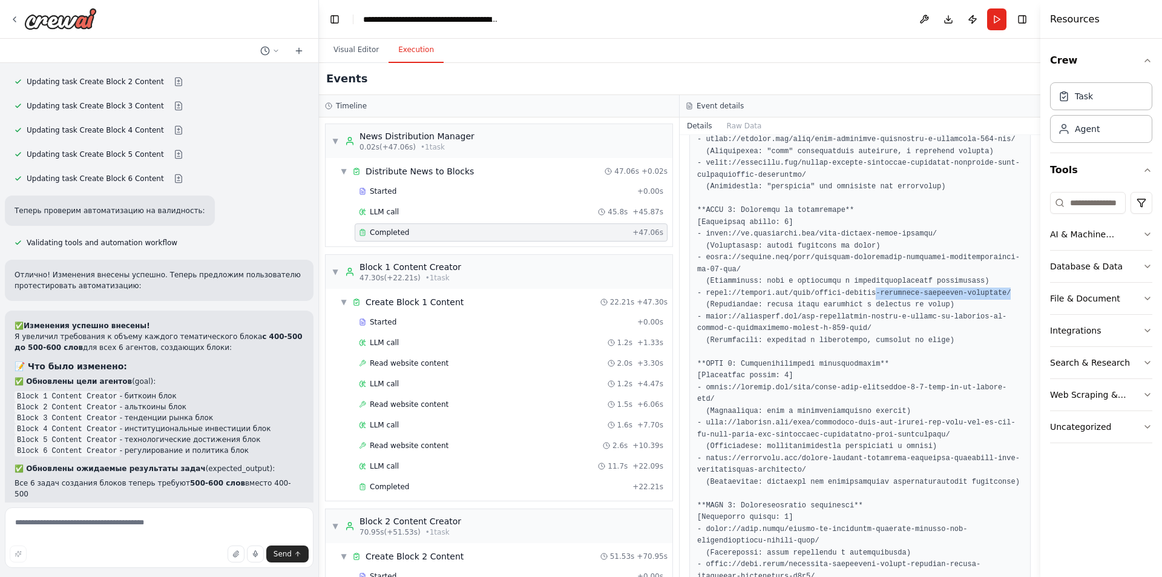
drag, startPoint x: 860, startPoint y: 280, endPoint x: 983, endPoint y: 281, distance: 122.8
click at [983, 281] on pre at bounding box center [860, 328] width 326 height 1050
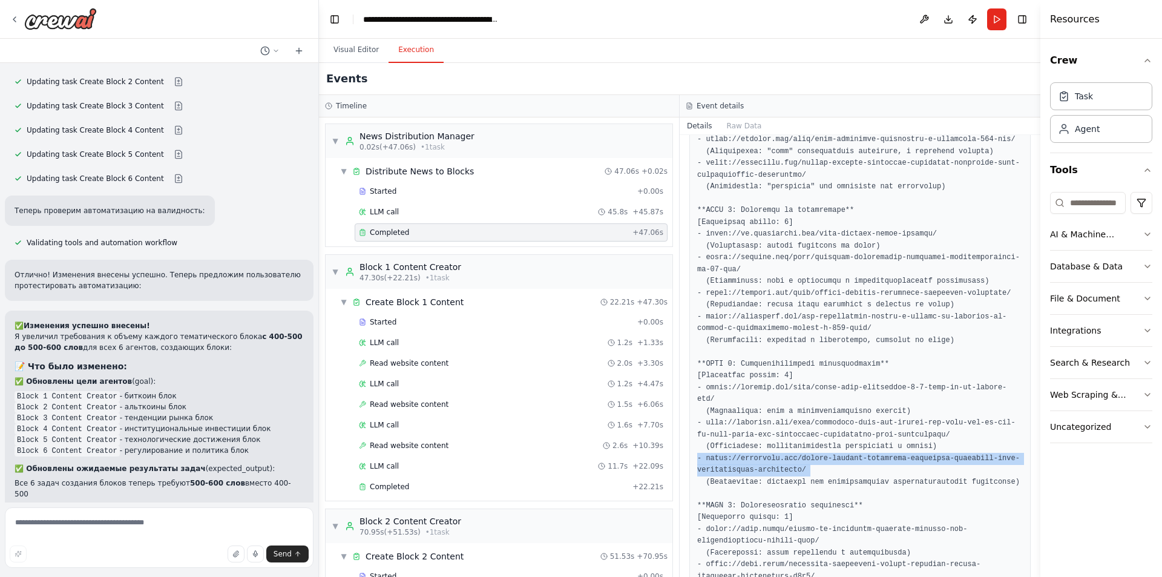
drag, startPoint x: 801, startPoint y: 447, endPoint x: 693, endPoint y: 436, distance: 107.6
click at [693, 436] on div at bounding box center [859, 328] width 341 height 1066
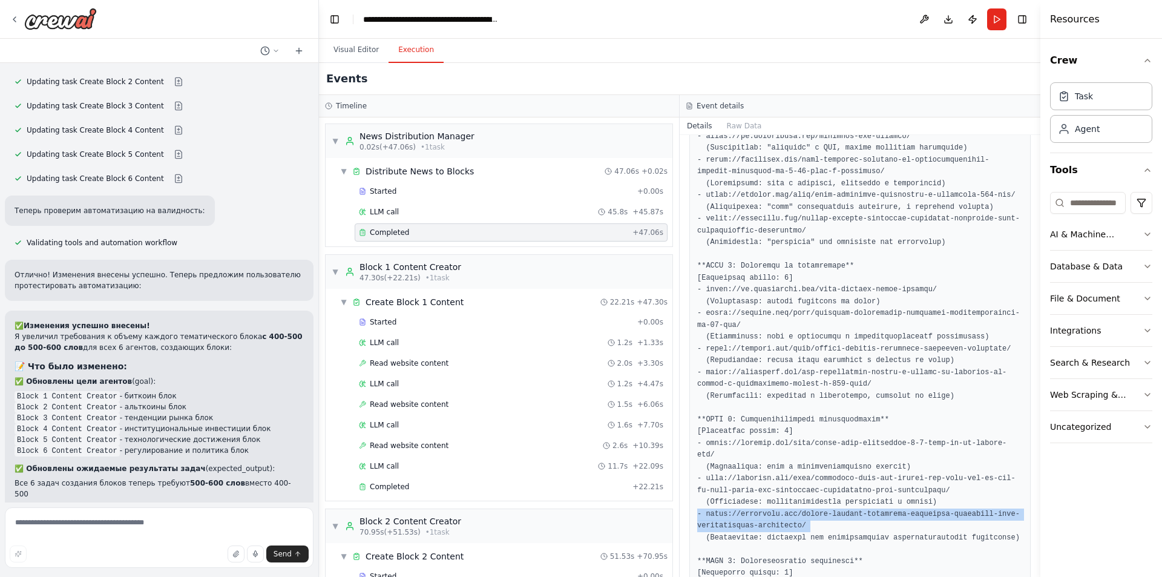
scroll to position [1099, 0]
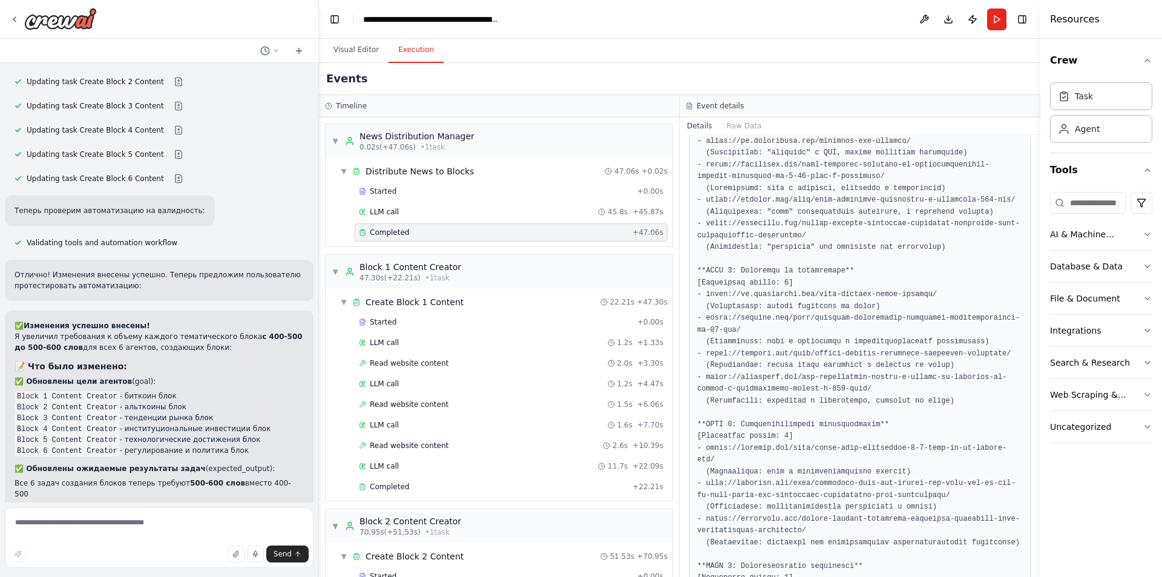
click at [795, 223] on pre at bounding box center [860, 389] width 326 height 1050
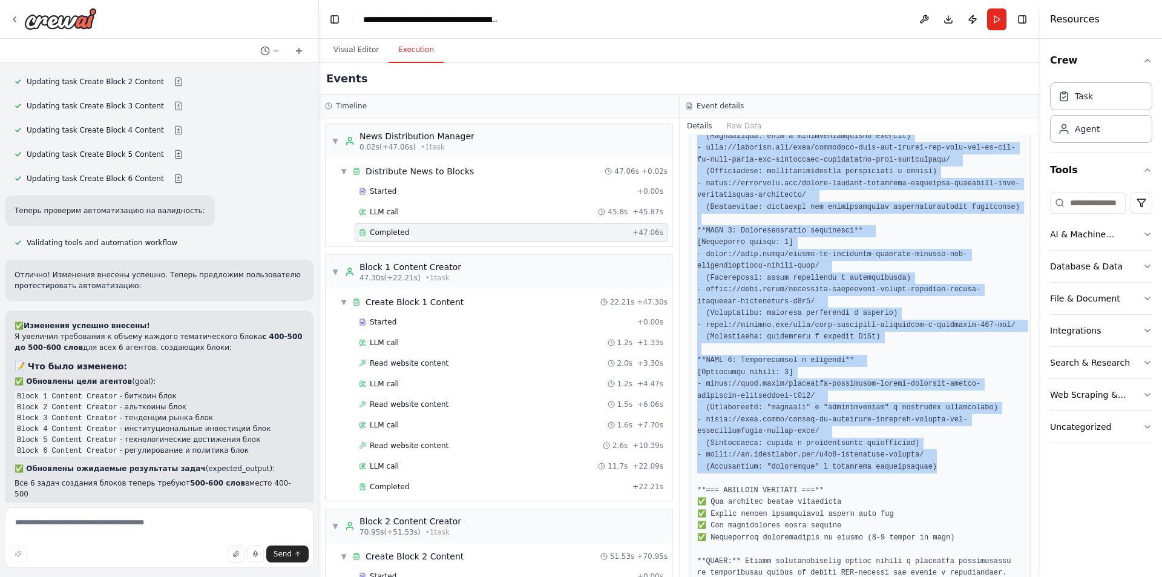
scroll to position [1441, 0]
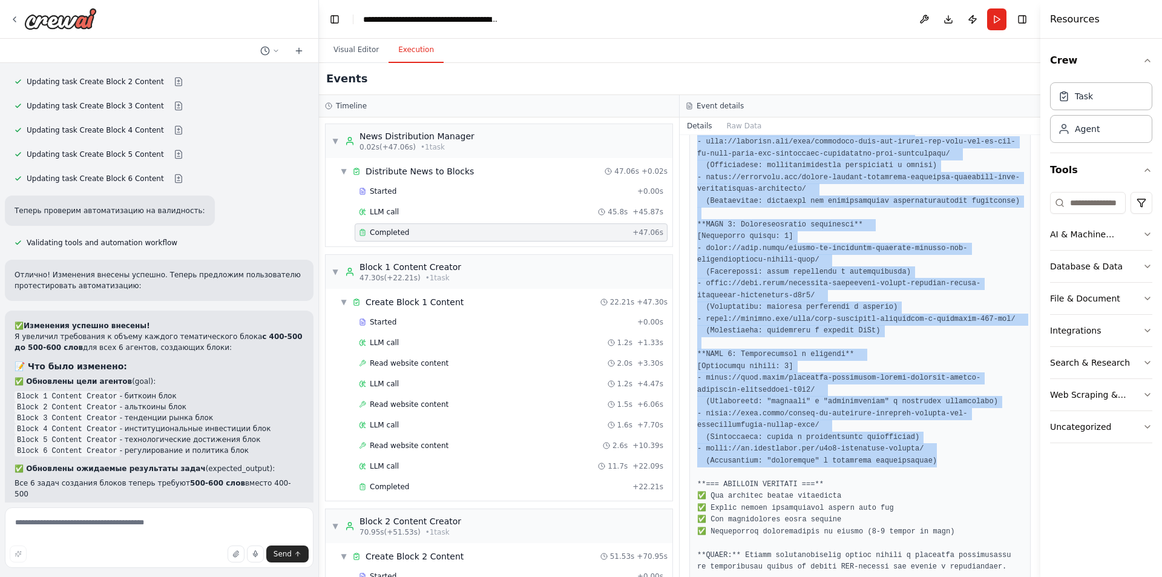
drag, startPoint x: 698, startPoint y: 314, endPoint x: 939, endPoint y: 431, distance: 267.9
click at [939, 431] on pre at bounding box center [860, 48] width 326 height 1050
copy pre "*=== ДЕТАЛЬНОЕ РАСПРЕДЕЛЕНИЕ ССЫЛОК ПО БЛОКАМ ===** **БЛОК 1: Биткоин и его вли…"
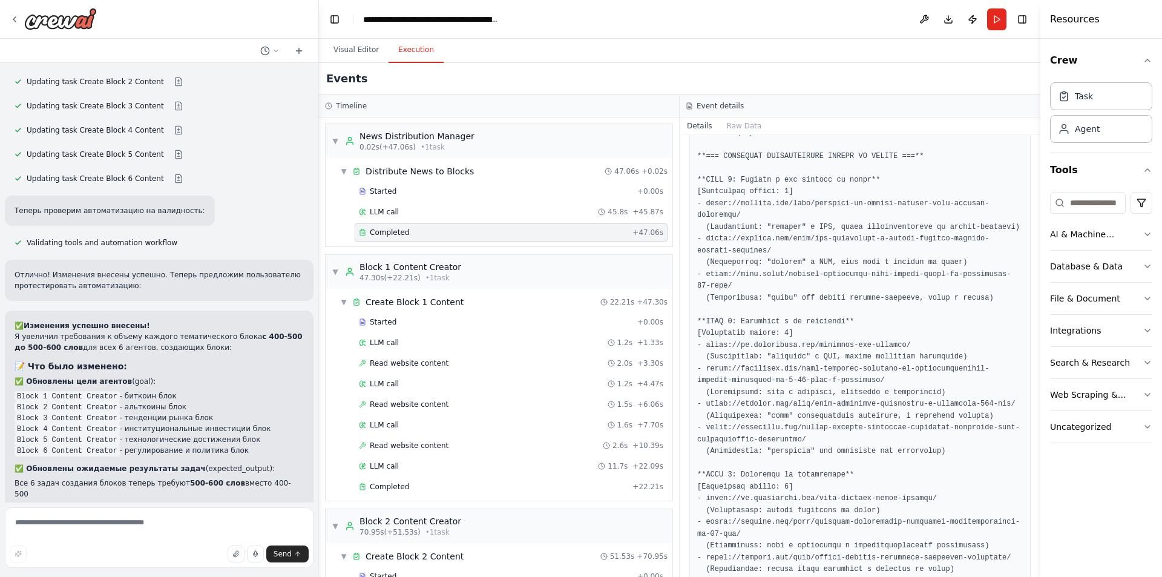
scroll to position [896, 0]
drag, startPoint x: 858, startPoint y: 413, endPoint x: 985, endPoint y: 427, distance: 127.2
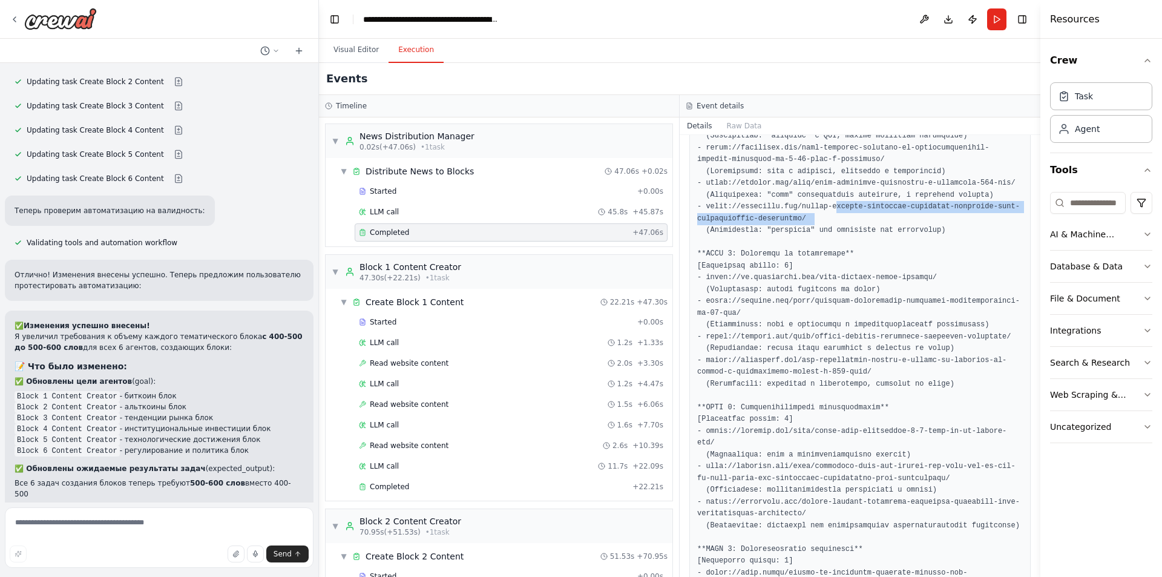
scroll to position [1078, 0]
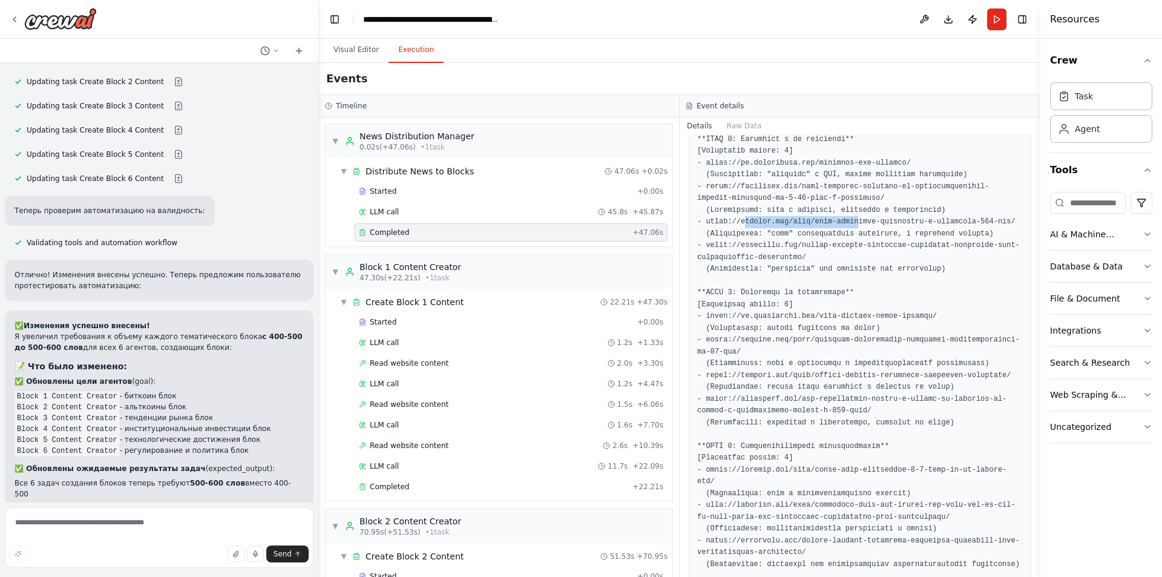
drag, startPoint x: 742, startPoint y: 210, endPoint x: 867, endPoint y: 211, distance: 125.3
click at [859, 210] on pre at bounding box center [860, 411] width 326 height 1050
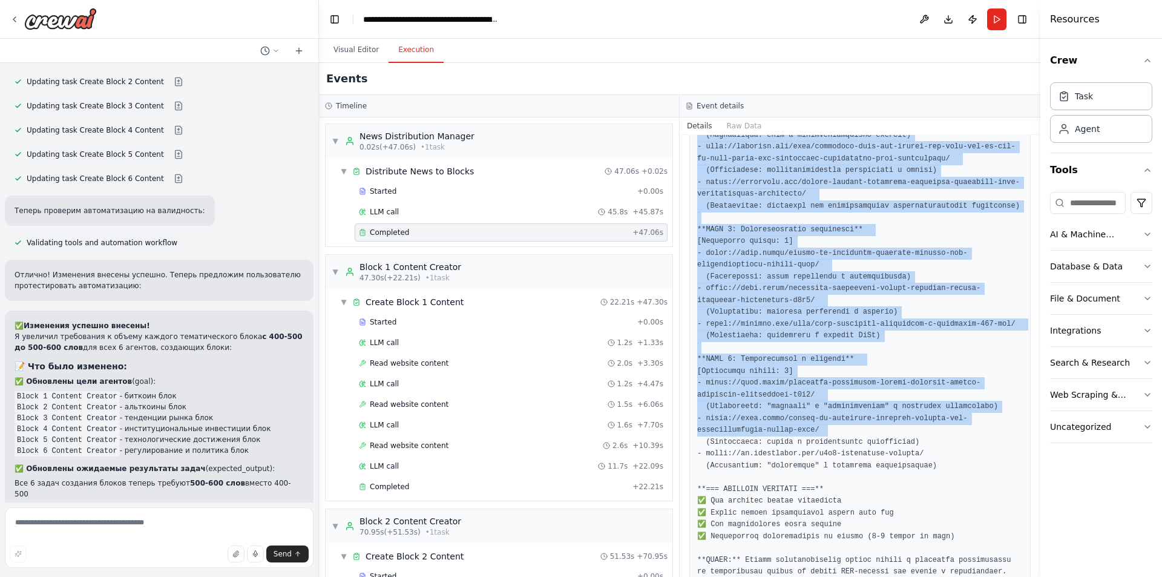
scroll to position [1441, 0]
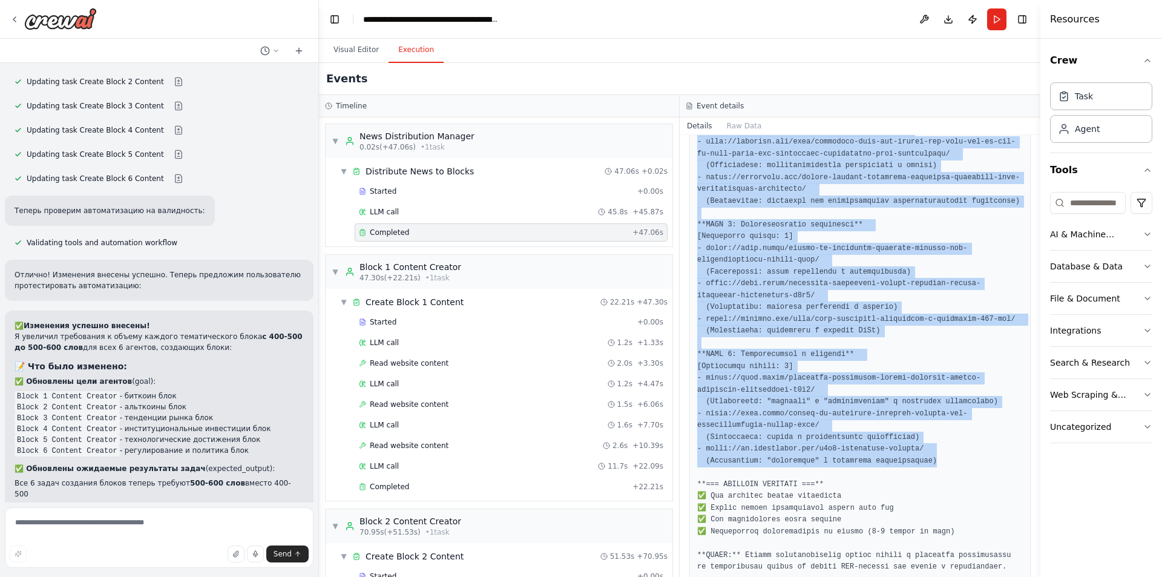
drag, startPoint x: 698, startPoint y: 298, endPoint x: 947, endPoint y: 434, distance: 284.1
click at [947, 434] on div at bounding box center [859, 48] width 341 height 1066
copy pre "*БЛОК 1: Биткоин и его влияние на рынок** [Количество ссылок: 3] - https://fork…"
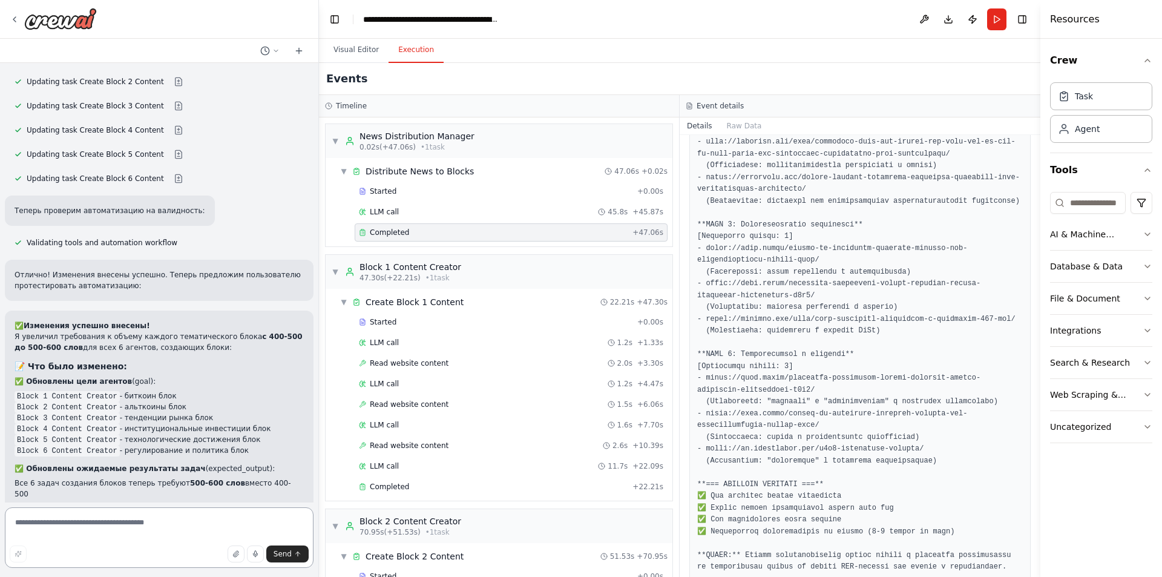
click at [133, 516] on textarea at bounding box center [159, 537] width 309 height 61
paste textarea "**********"
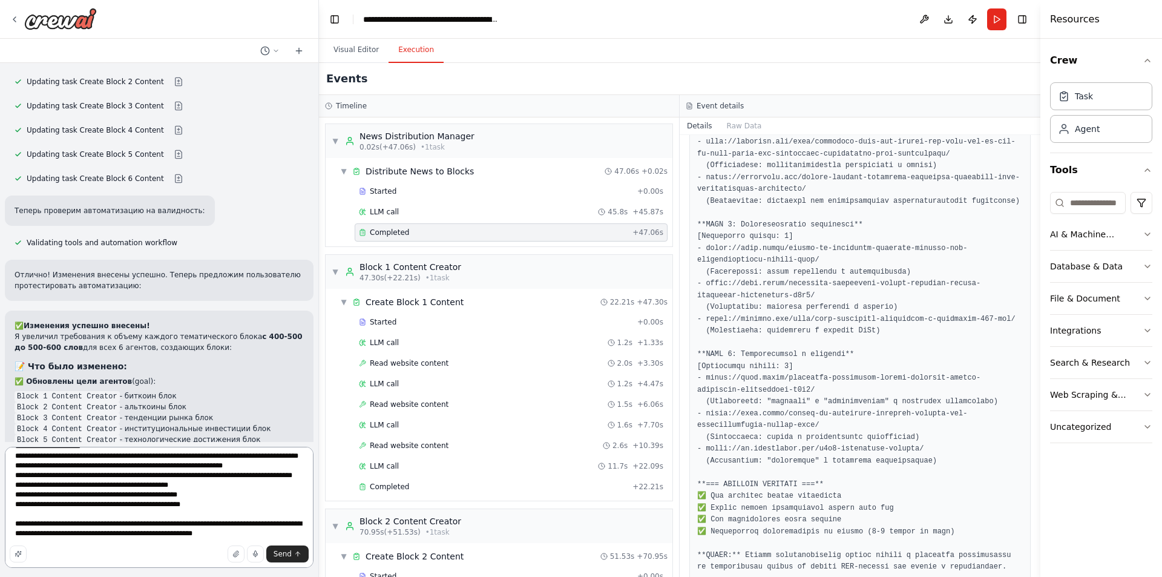
scroll to position [577, 0]
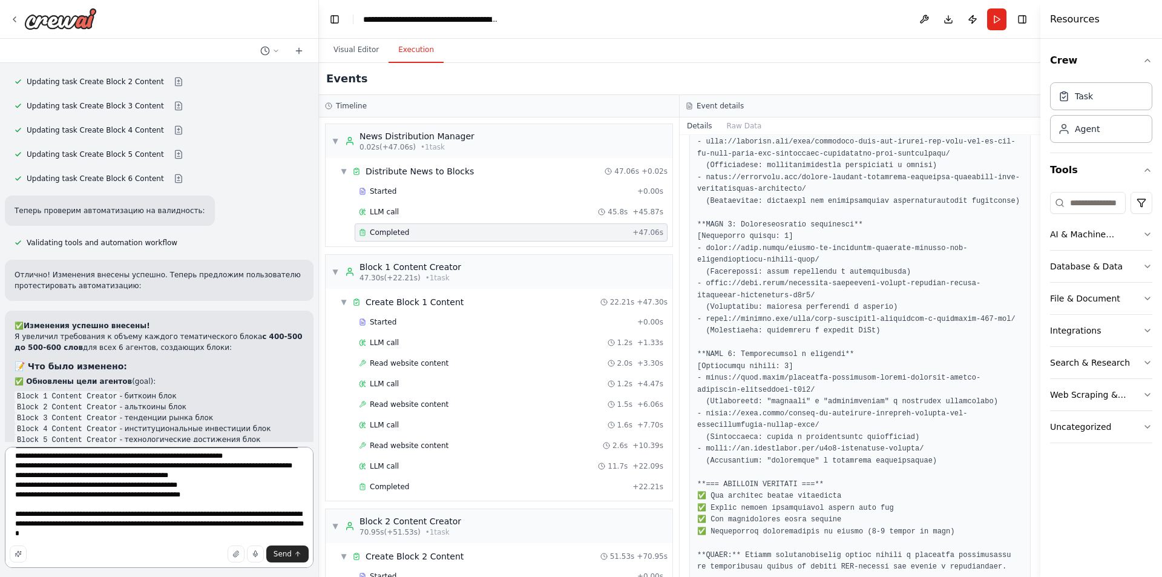
type textarea "**********"
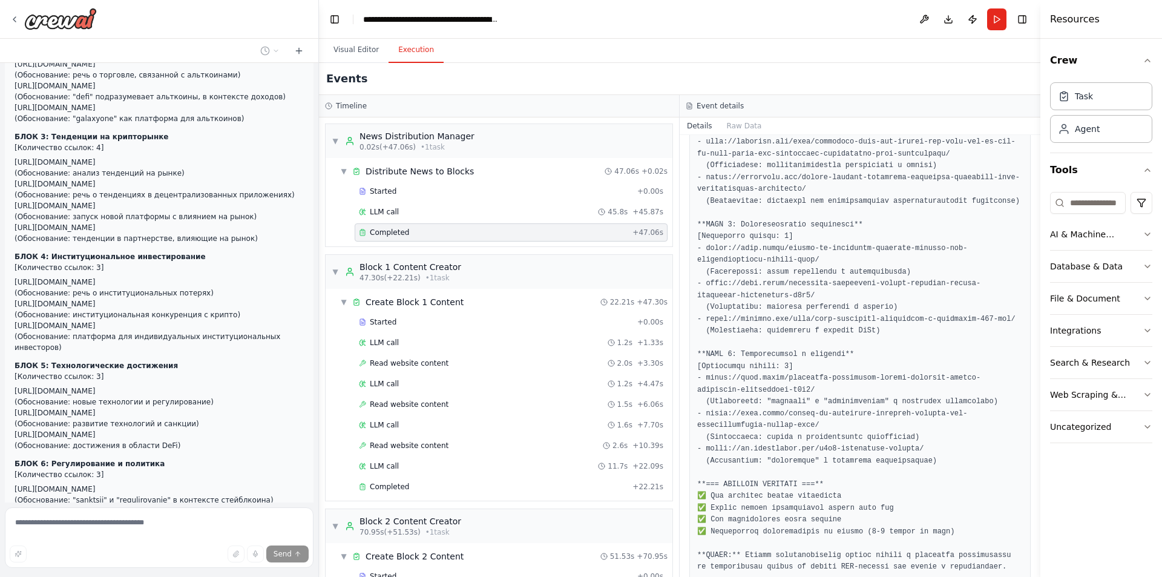
scroll to position [4988, 0]
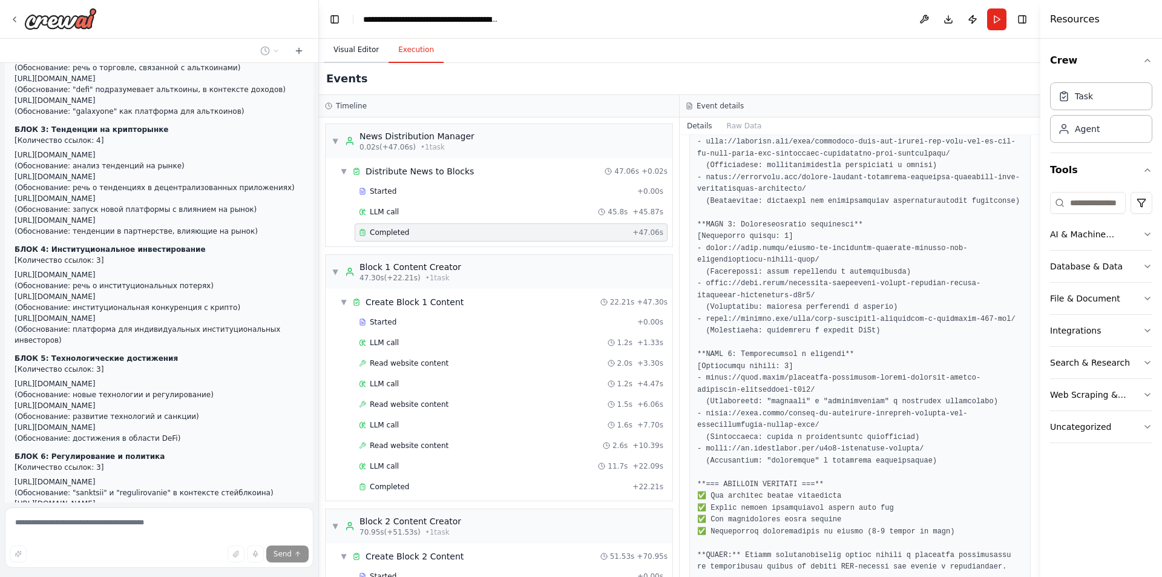
click at [346, 59] on button "Visual Editor" at bounding box center [356, 50] width 65 height 25
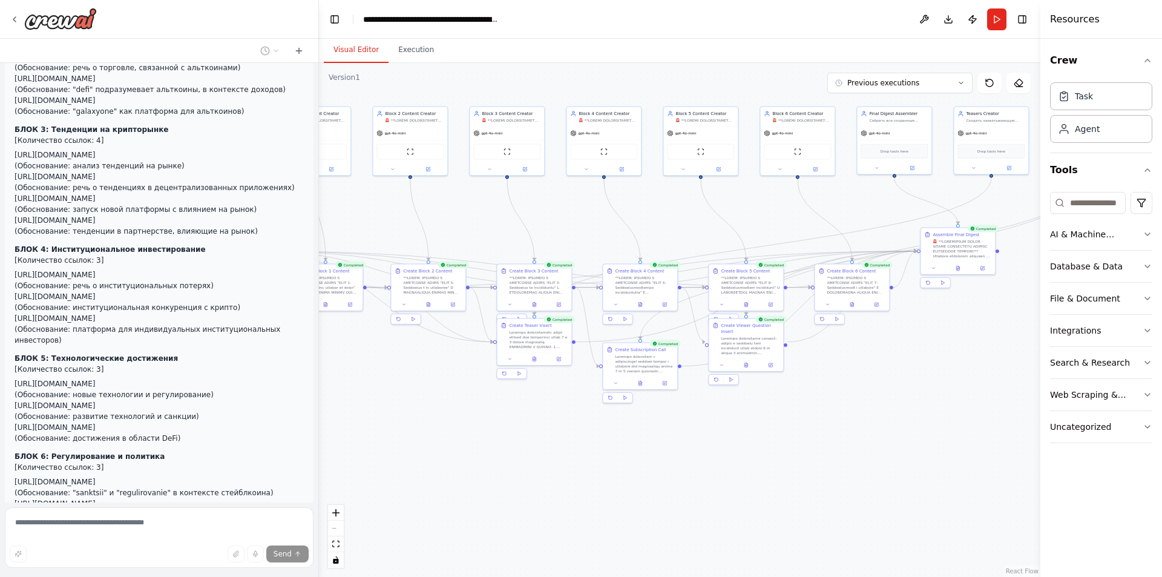
drag, startPoint x: 826, startPoint y: 343, endPoint x: 486, endPoint y: 214, distance: 363.7
click at [486, 214] on div ".deletable-edge-delete-btn { width: 20px; height: 20px; border: 0px solid #ffff…" at bounding box center [679, 320] width 721 height 514
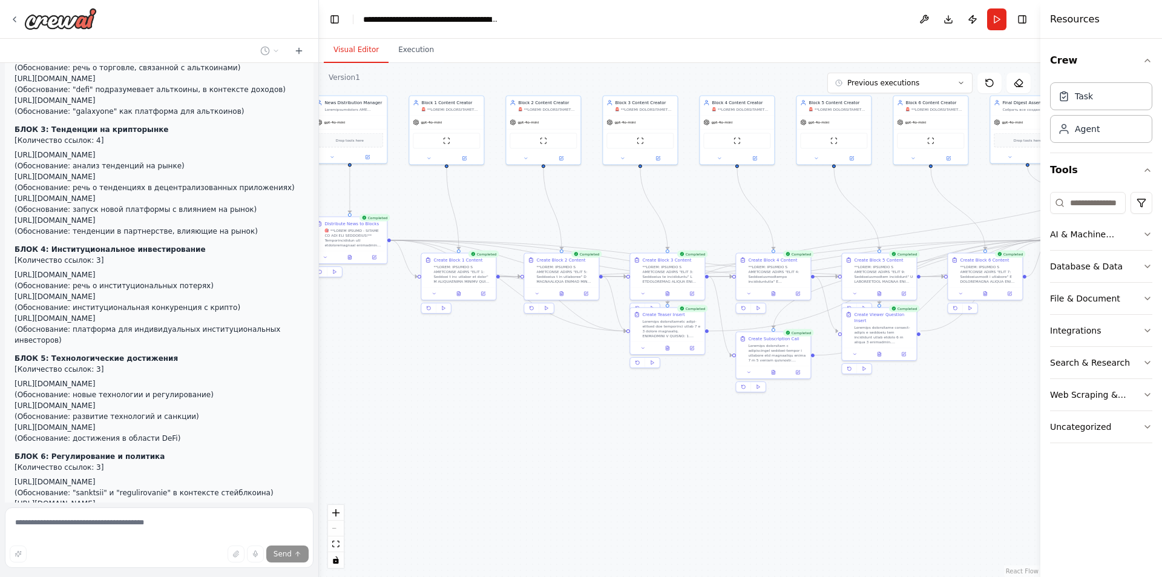
drag, startPoint x: 862, startPoint y: 413, endPoint x: 1017, endPoint y: 400, distance: 156.1
click at [1017, 400] on div ".deletable-edge-delete-btn { width: 20px; height: 20px; border: 0px solid #ffff…" at bounding box center [679, 320] width 721 height 514
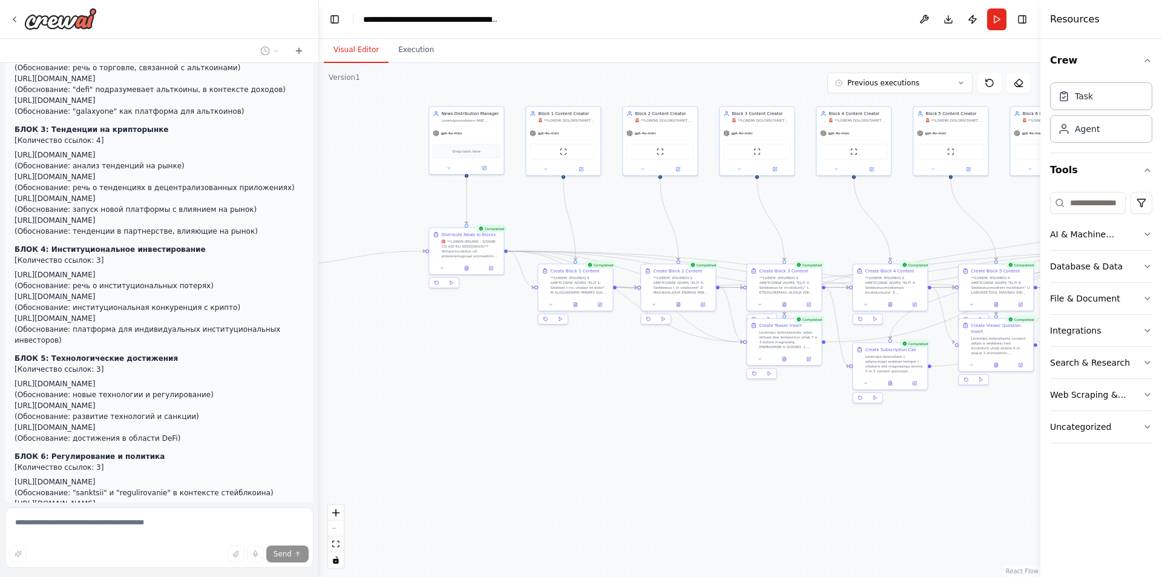
drag, startPoint x: 459, startPoint y: 377, endPoint x: 560, endPoint y: 388, distance: 101.6
click at [560, 388] on div ".deletable-edge-delete-btn { width: 20px; height: 20px; border: 0px solid #ffff…" at bounding box center [679, 320] width 721 height 514
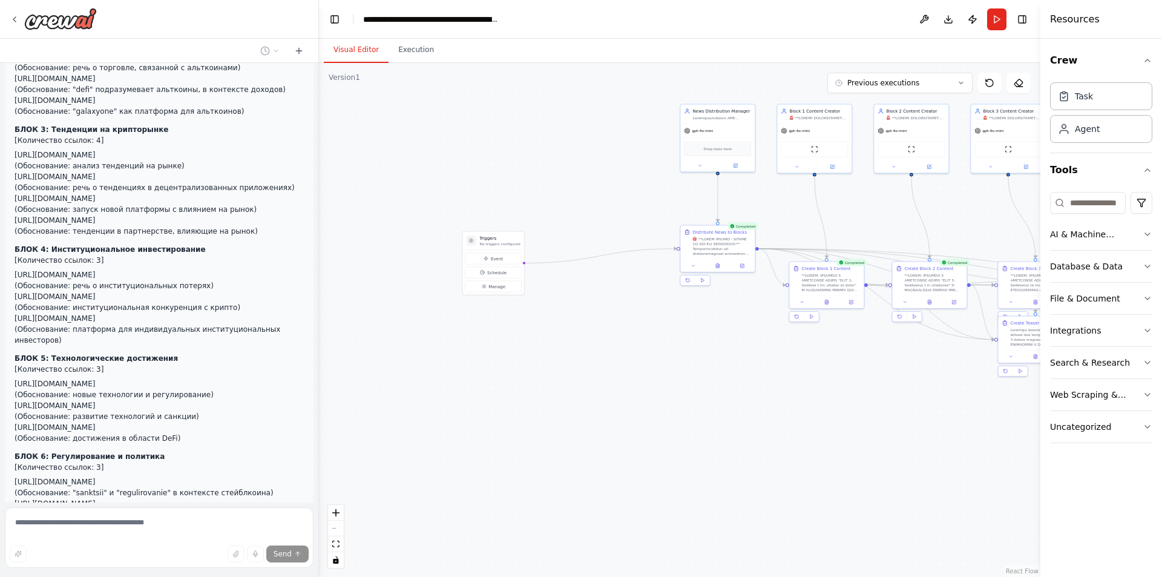
drag, startPoint x: 528, startPoint y: 376, endPoint x: 767, endPoint y: 375, distance: 238.4
click at [767, 375] on div ".deletable-edge-delete-btn { width: 20px; height: 20px; border: 0px solid #ffff…" at bounding box center [679, 320] width 721 height 514
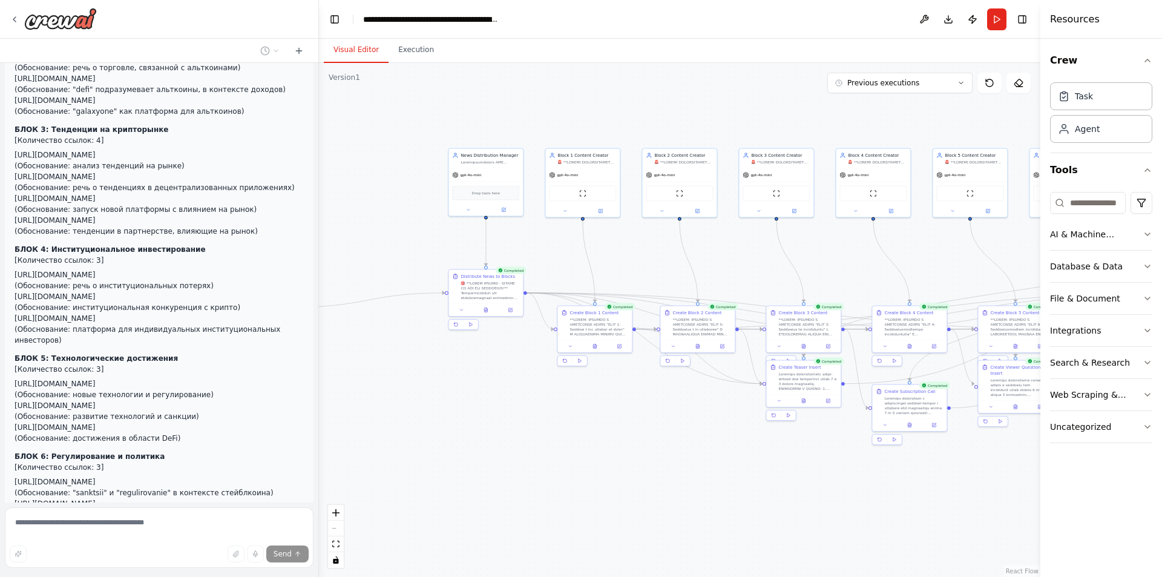
drag, startPoint x: 645, startPoint y: 326, endPoint x: 428, endPoint y: 367, distance: 221.0
click at [428, 367] on div ".deletable-edge-delete-btn { width: 20px; height: 20px; border: 0px solid #ffff…" at bounding box center [679, 320] width 721 height 514
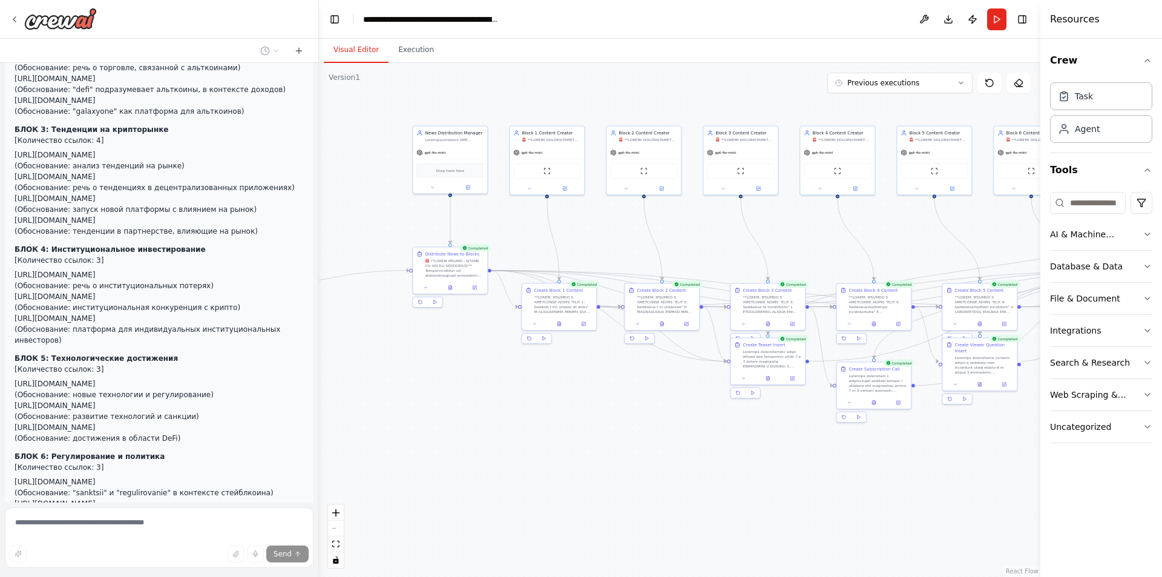
drag, startPoint x: 583, startPoint y: 409, endPoint x: 615, endPoint y: 401, distance: 32.6
click at [615, 401] on div ".deletable-edge-delete-btn { width: 20px; height: 20px; border: 0px solid #ffff…" at bounding box center [679, 320] width 721 height 514
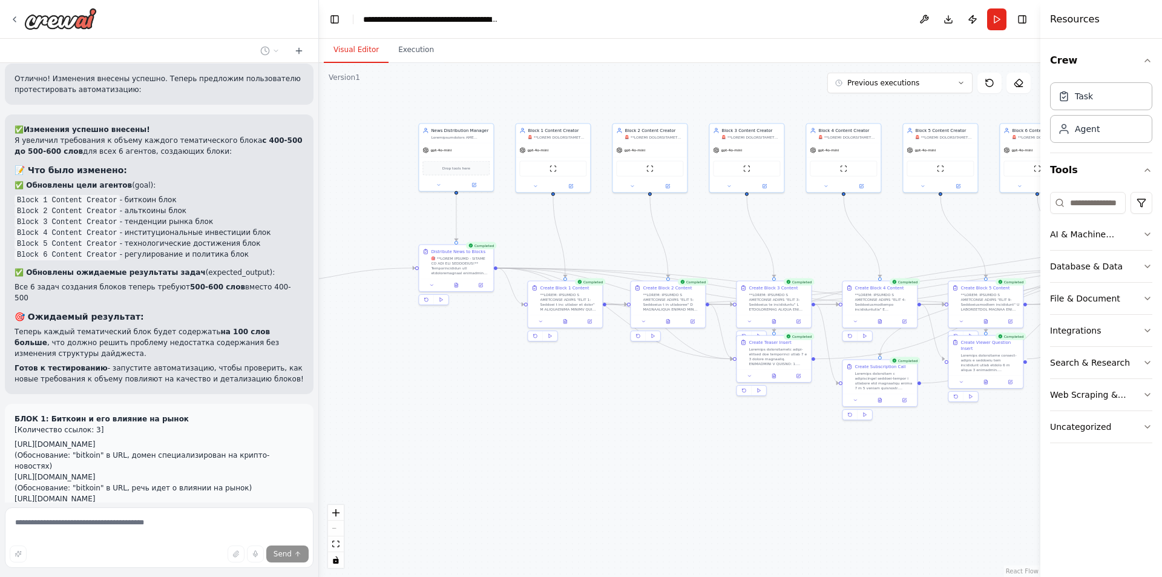
scroll to position [4449, 0]
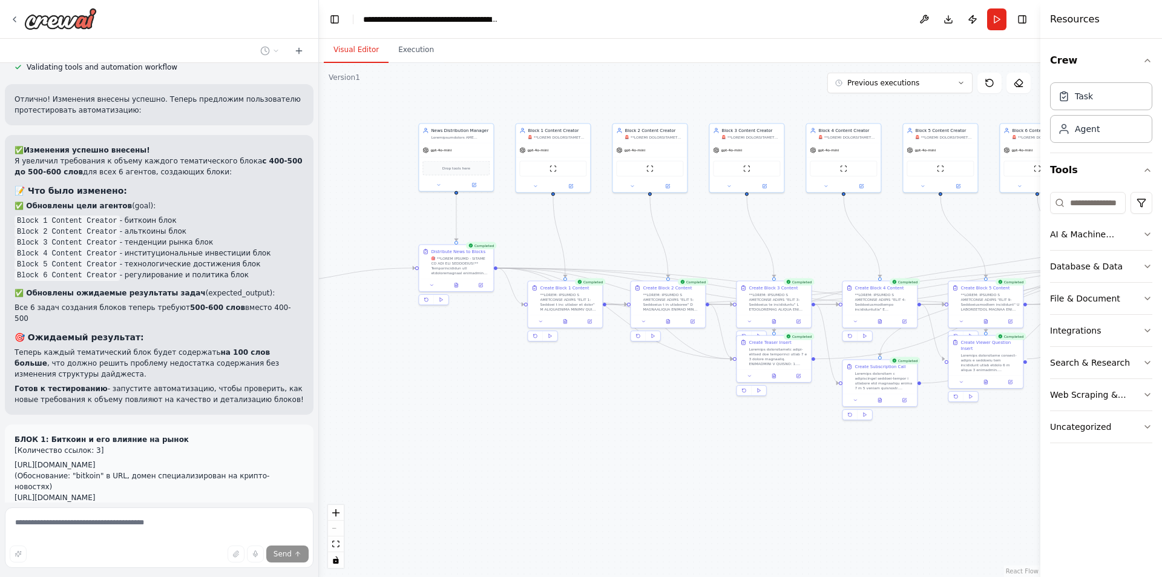
click at [131, 459] on li "https://forklog.com/news/strategy-ne-nashla-sredstv-dlya-pokupki-bitkoinov/ (Об…" at bounding box center [159, 475] width 289 height 33
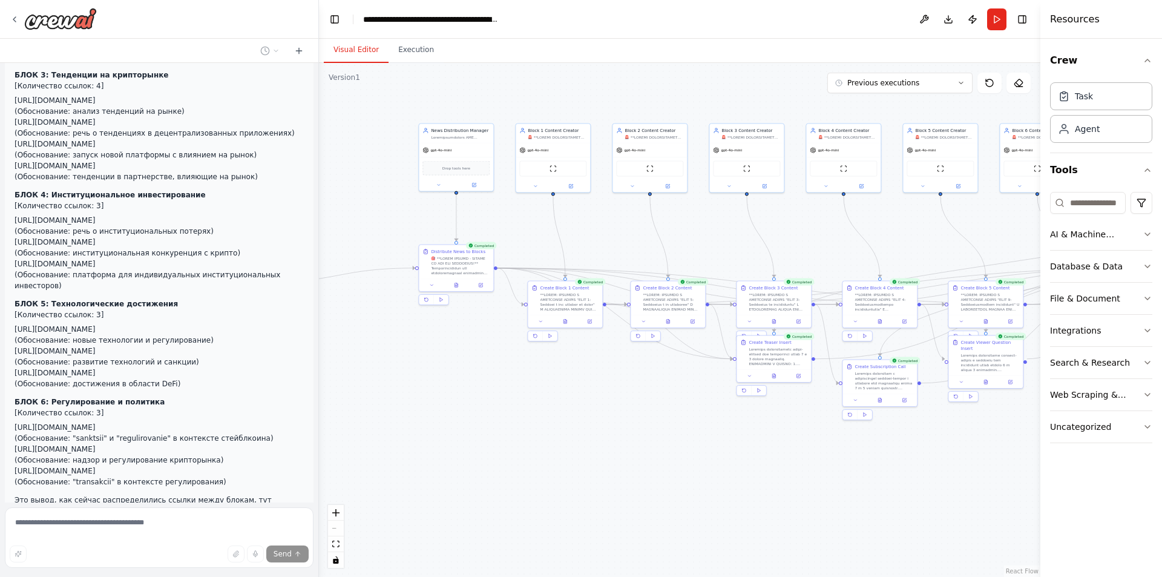
scroll to position [5054, 0]
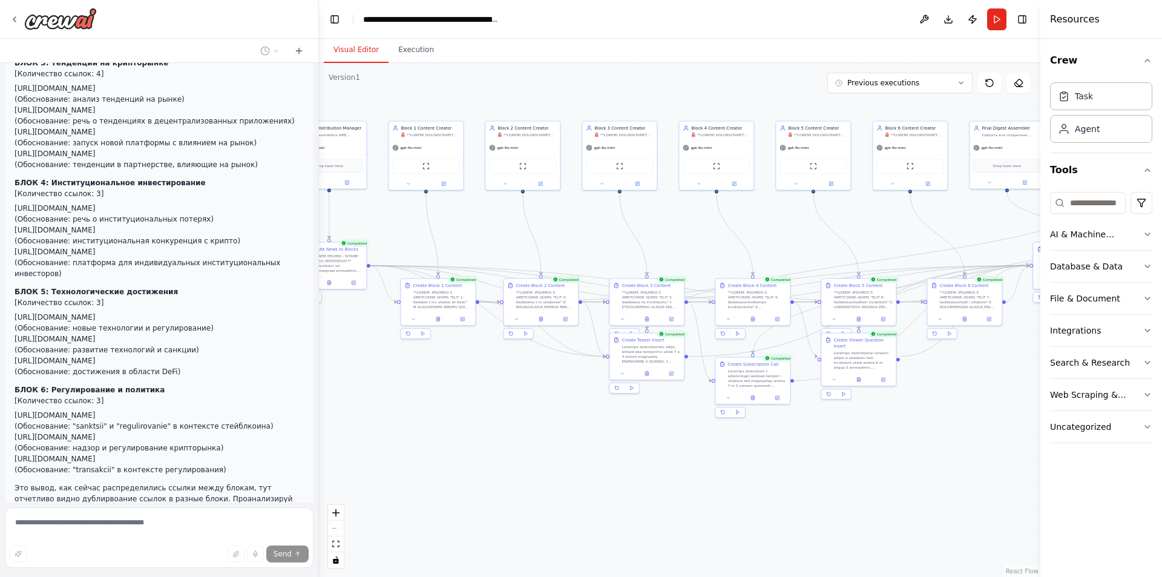
drag, startPoint x: 620, startPoint y: 415, endPoint x: 412, endPoint y: 485, distance: 219.5
click at [515, 416] on div ".deletable-edge-delete-btn { width: 20px; height: 20px; border: 0px solid #ffff…" at bounding box center [679, 320] width 721 height 514
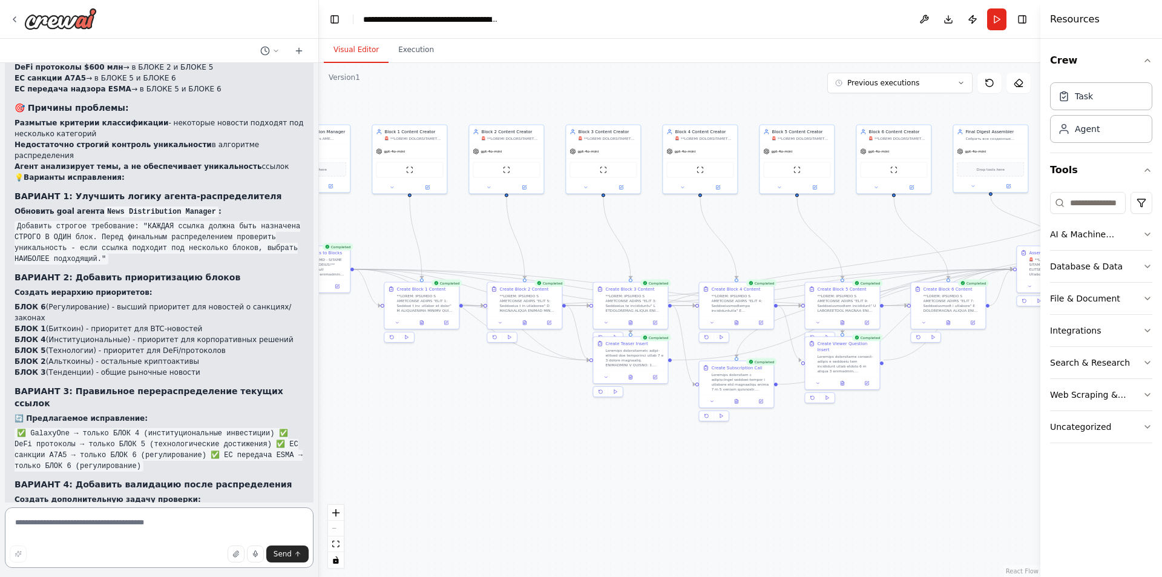
scroll to position [5641, 0]
click at [142, 536] on textarea at bounding box center [159, 537] width 309 height 61
drag, startPoint x: 187, startPoint y: 429, endPoint x: 63, endPoint y: 434, distance: 124.2
click at [63, 557] on p "Я предлагаю комбинацию ВАРИАНТОВ 1 + 3:" at bounding box center [159, 562] width 289 height 11
copy strong "комбинацию ВАРИАНТОВ 1 + 3:"
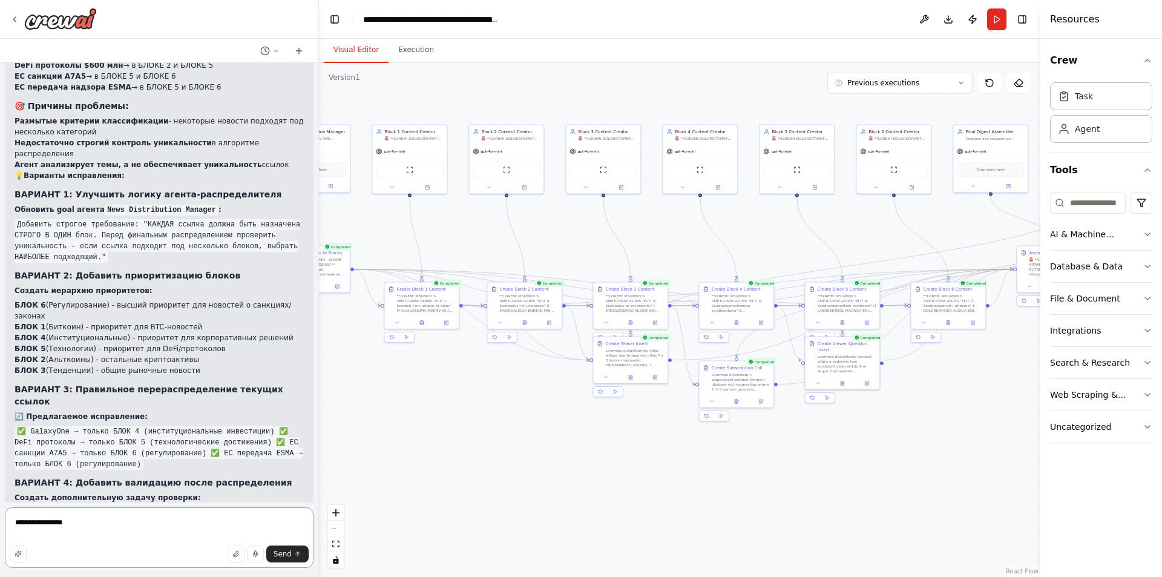
drag, startPoint x: 99, startPoint y: 520, endPoint x: 113, endPoint y: 520, distance: 13.9
click at [100, 520] on textarea "**********" at bounding box center [159, 537] width 309 height 61
paste textarea "**********"
type textarea "**********"
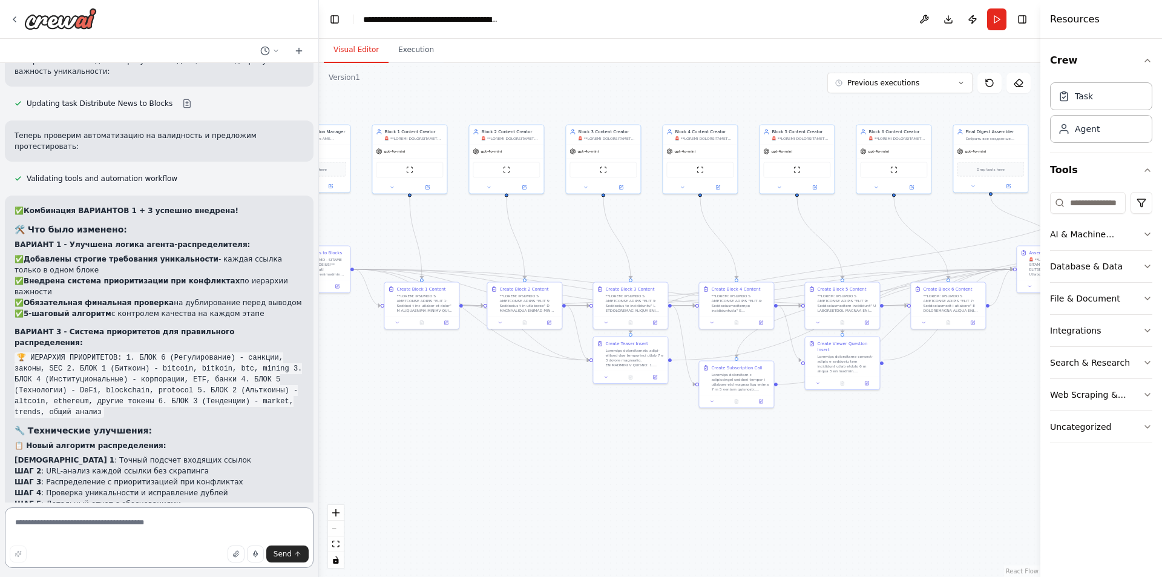
scroll to position [6501, 0]
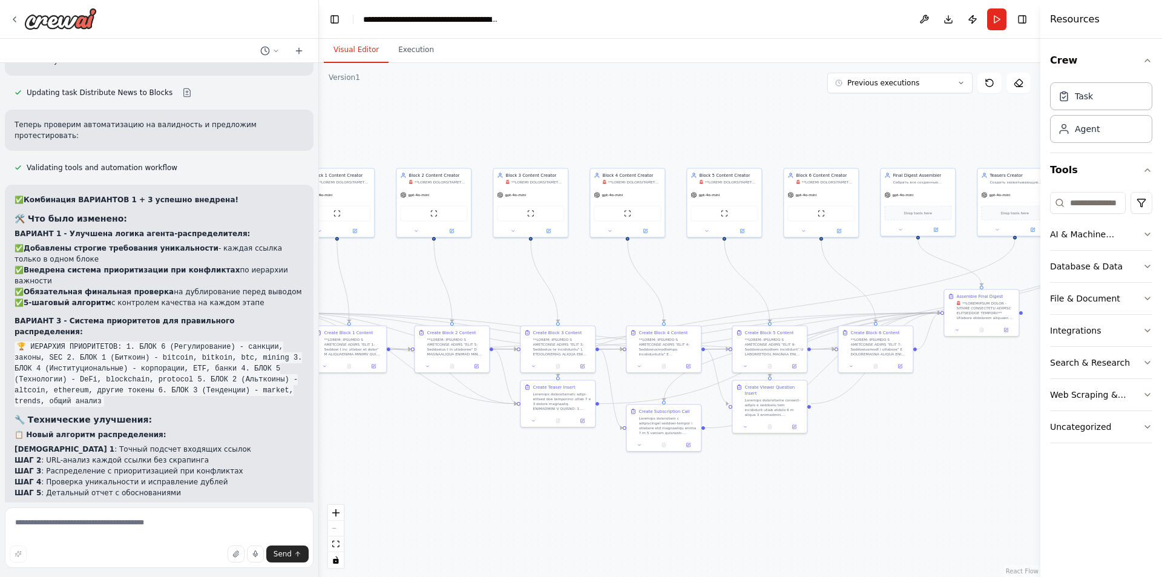
drag, startPoint x: 753, startPoint y: 229, endPoint x: 688, endPoint y: 270, distance: 77.2
click at [688, 270] on div ".deletable-edge-delete-btn { width: 20px; height: 20px; border: 0px solid #ffff…" at bounding box center [679, 320] width 721 height 514
click at [994, 19] on button "Run" at bounding box center [996, 19] width 19 height 22
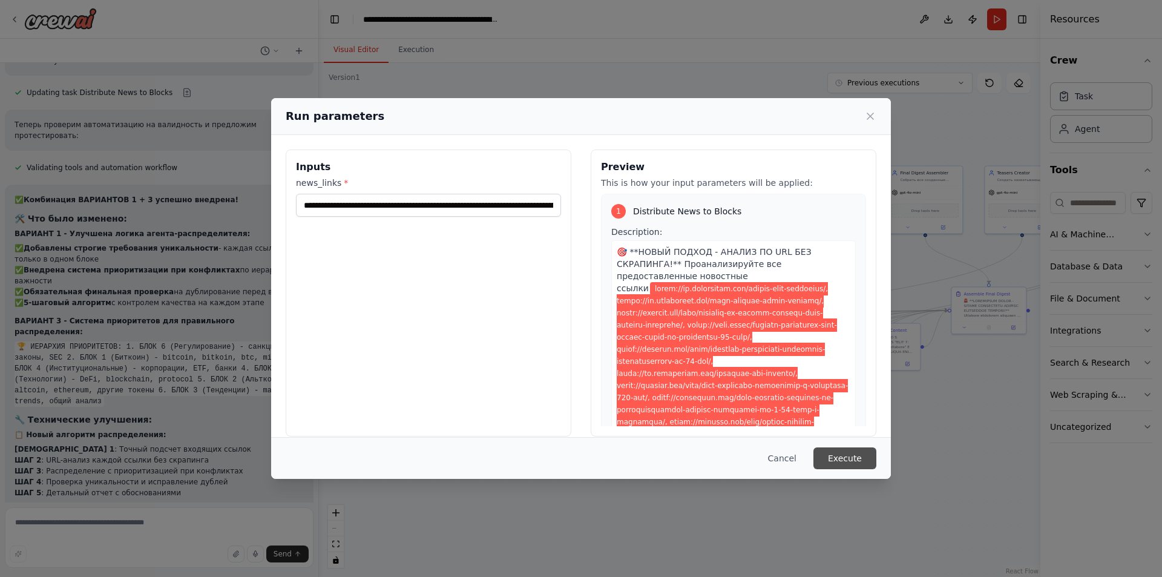
click at [858, 461] on button "Execute" at bounding box center [844, 458] width 63 height 22
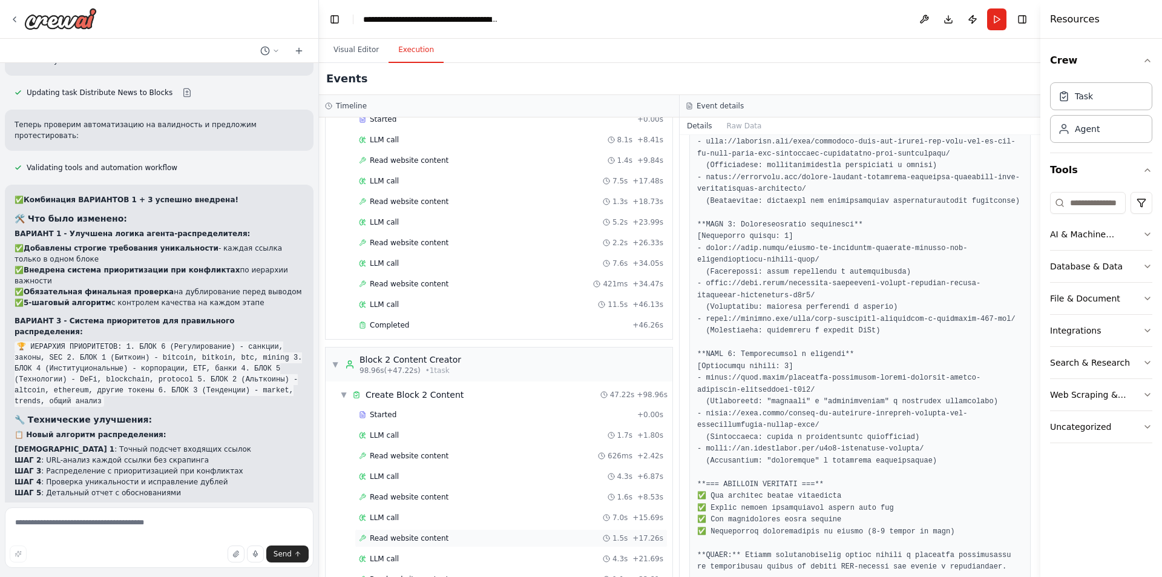
scroll to position [0, 0]
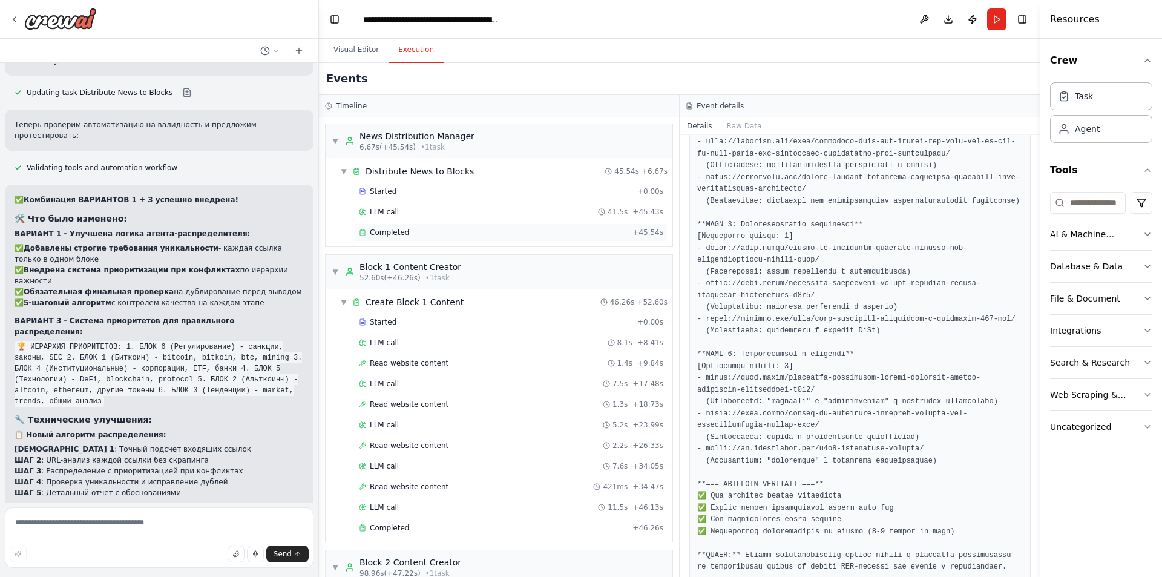
click at [424, 227] on div "Completed + 45.54s" at bounding box center [511, 232] width 313 height 18
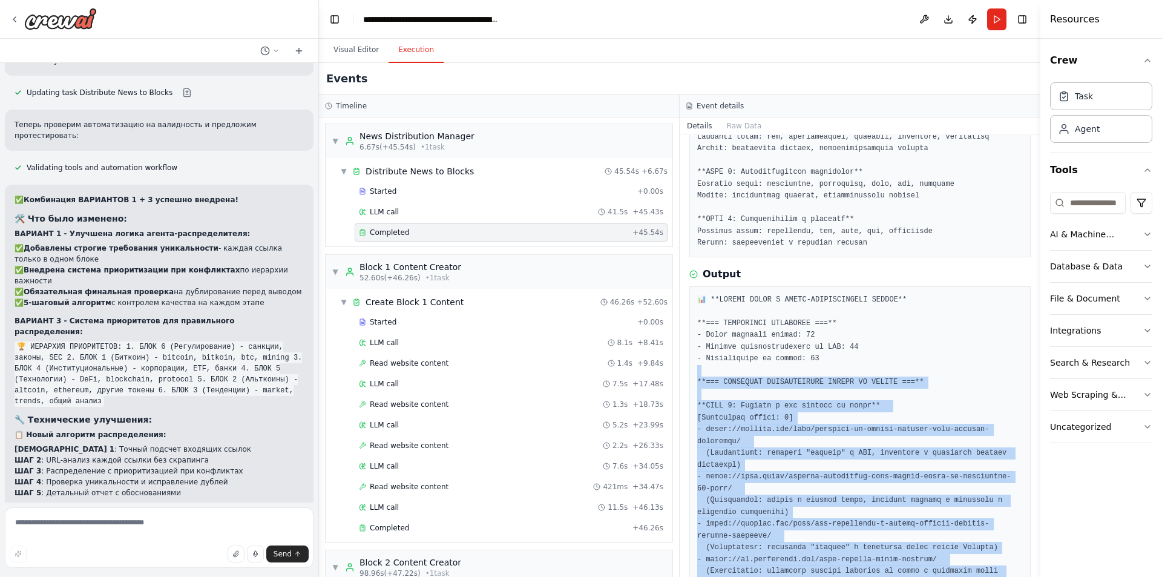
scroll to position [892, 0]
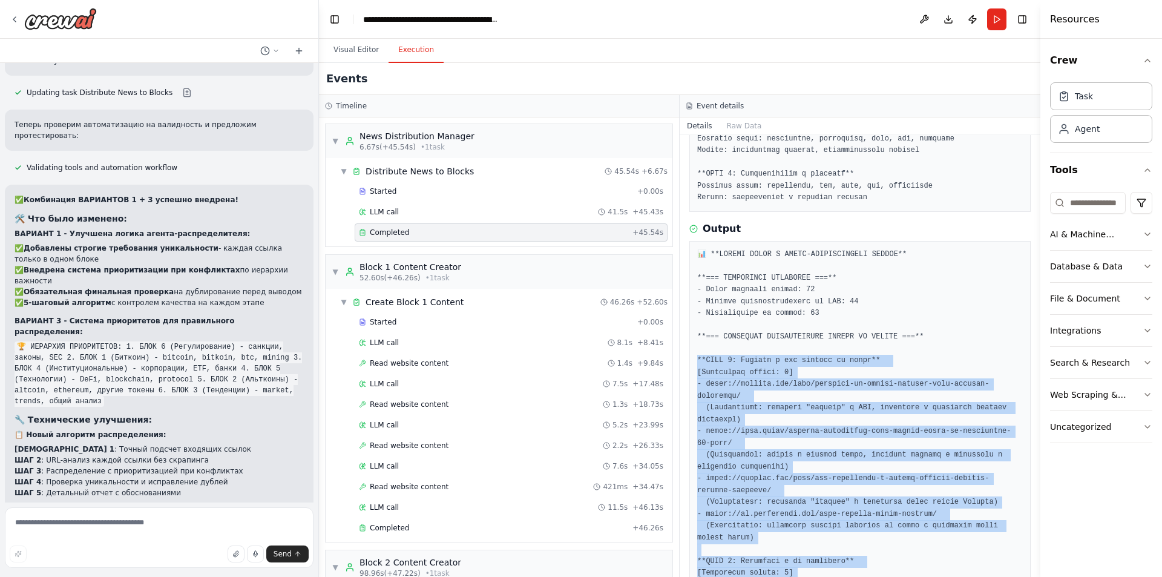
drag, startPoint x: 745, startPoint y: 433, endPoint x: 696, endPoint y: 359, distance: 88.1
copy pre "*БЛОК 1: Биткоин и его влияние на рынок** [Количество ссылок: 4] - https://fork…"
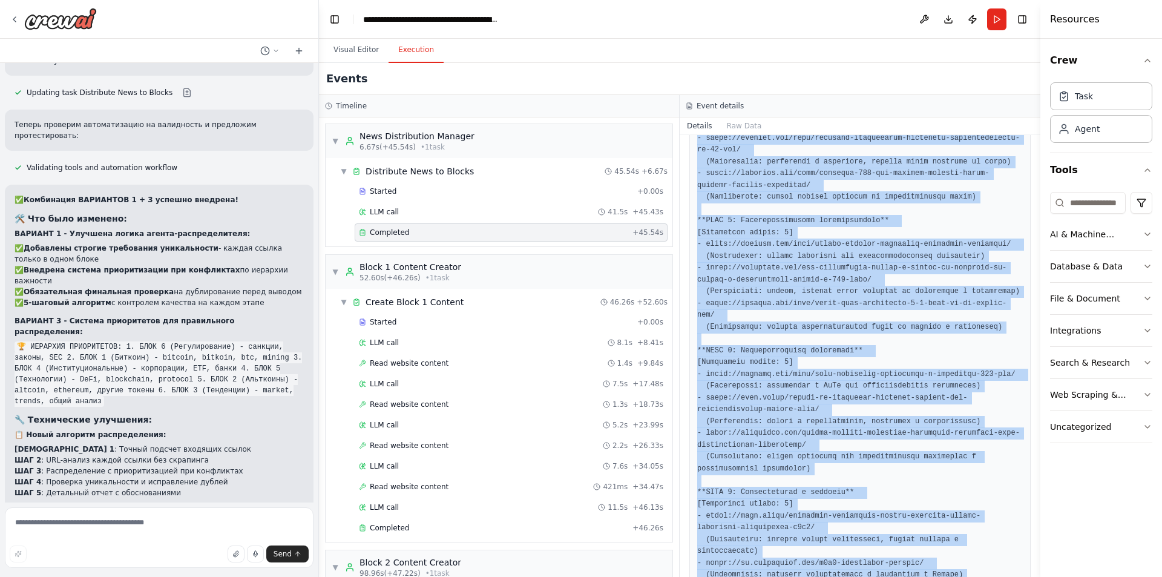
scroll to position [1618, 0]
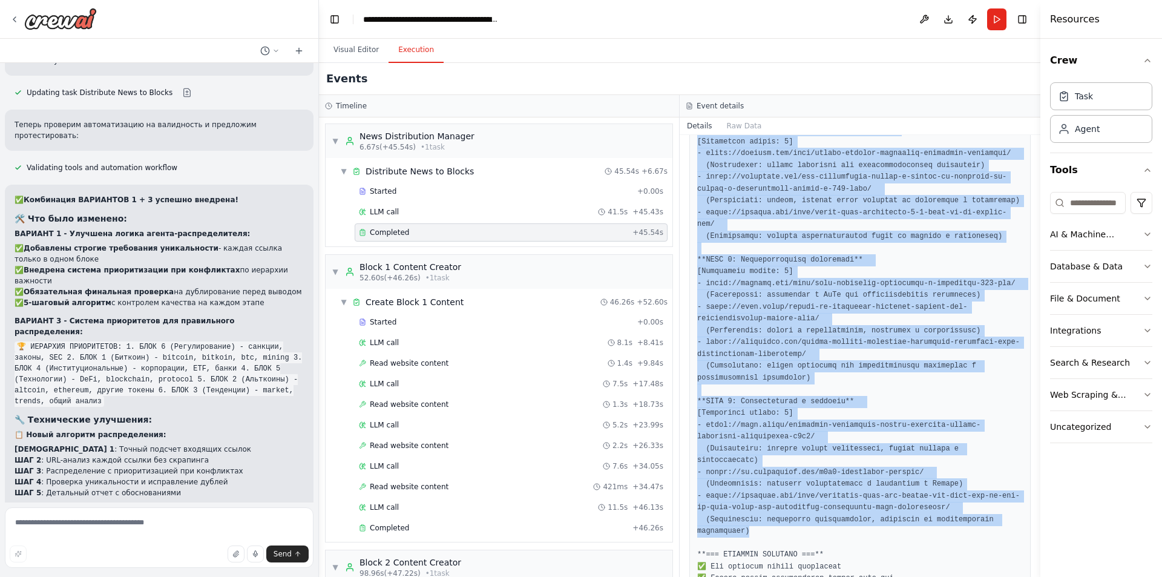
drag, startPoint x: 817, startPoint y: 273, endPoint x: 824, endPoint y: 278, distance: 8.2
click at [817, 273] on pre at bounding box center [860, 113] width 326 height 1180
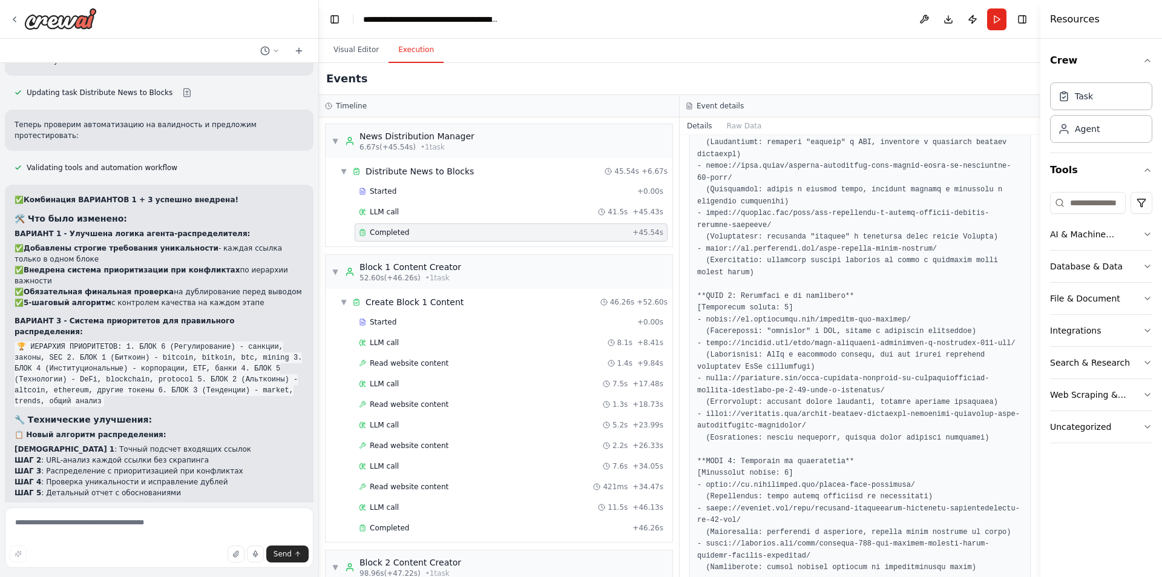
scroll to position [1194, 0]
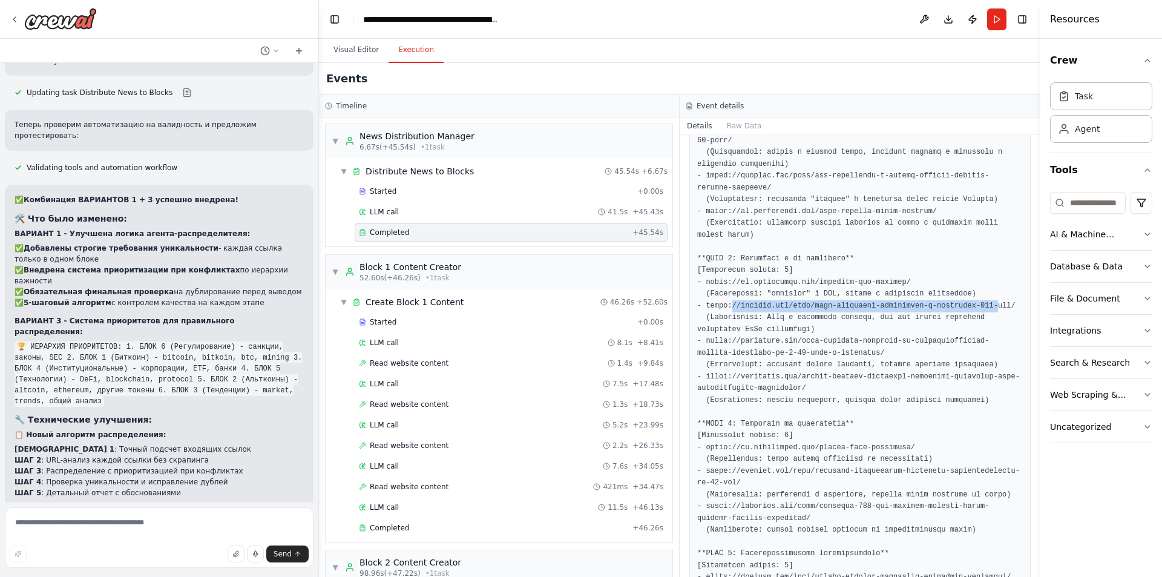
drag, startPoint x: 759, startPoint y: 290, endPoint x: 974, endPoint y: 295, distance: 214.9
click at [974, 295] on pre at bounding box center [860, 536] width 326 height 1180
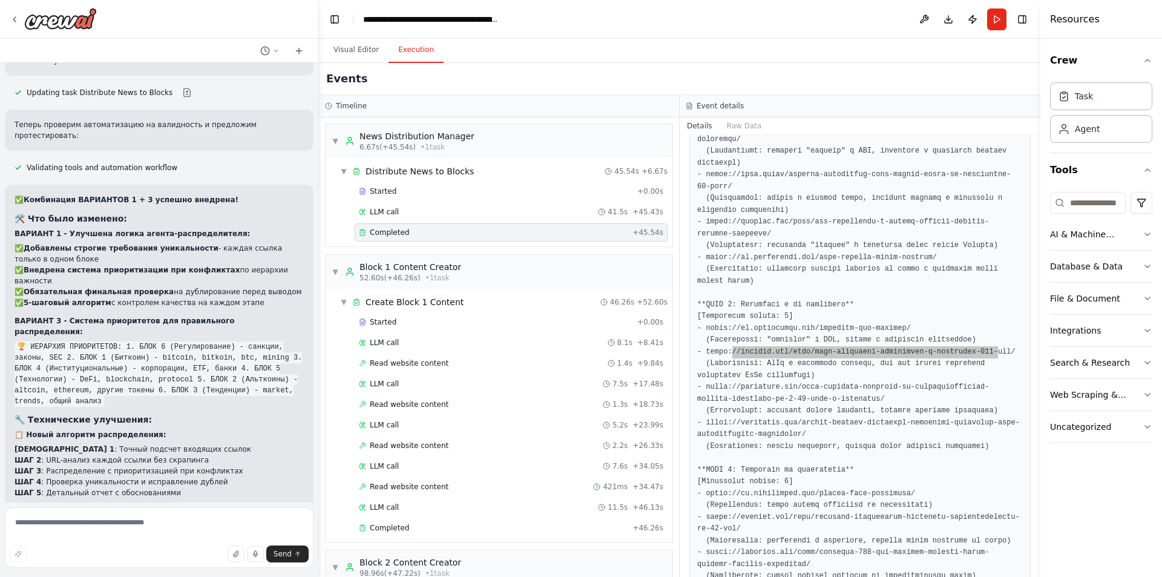
scroll to position [1134, 0]
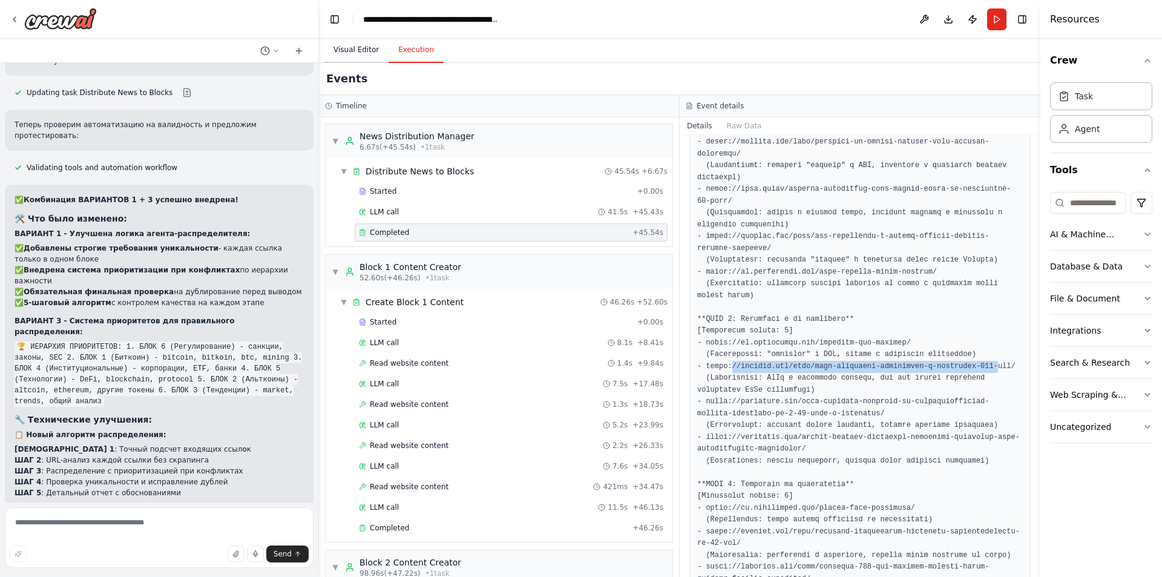
click at [369, 53] on button "Visual Editor" at bounding box center [356, 50] width 65 height 25
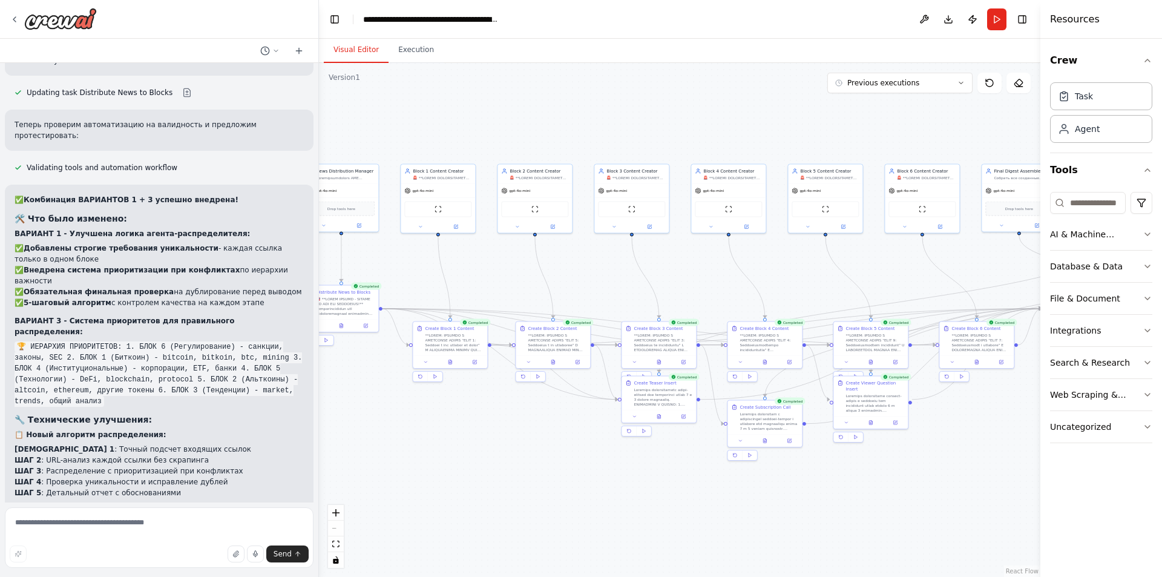
drag, startPoint x: 578, startPoint y: 280, endPoint x: 640, endPoint y: 277, distance: 61.2
click at [638, 277] on div ".deletable-edge-delete-btn { width: 20px; height: 20px; border: 0px solid #ffff…" at bounding box center [679, 320] width 721 height 514
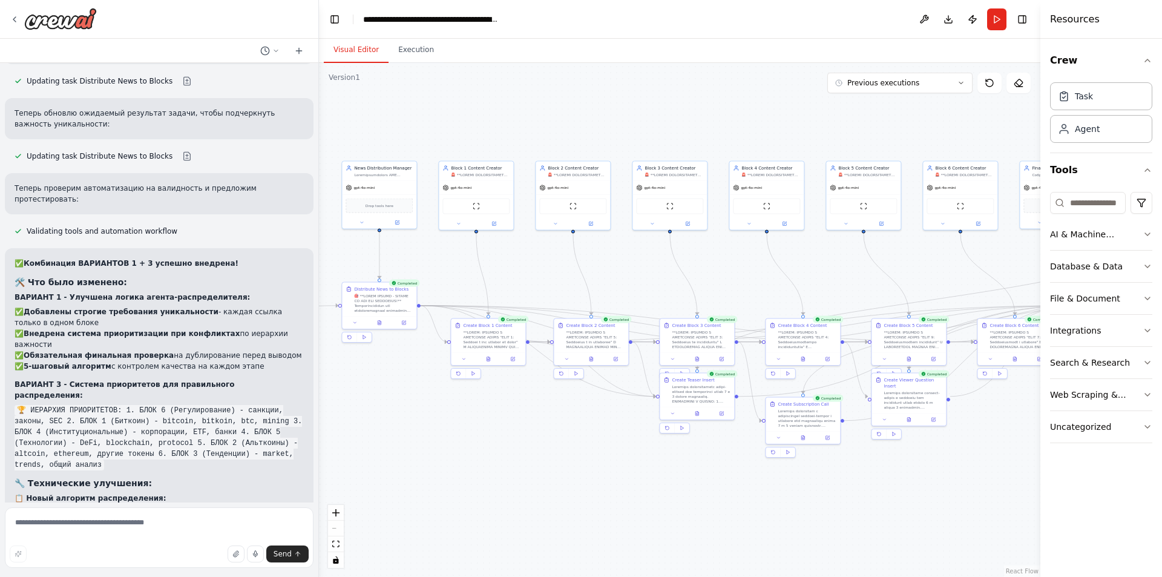
scroll to position [6440, 0]
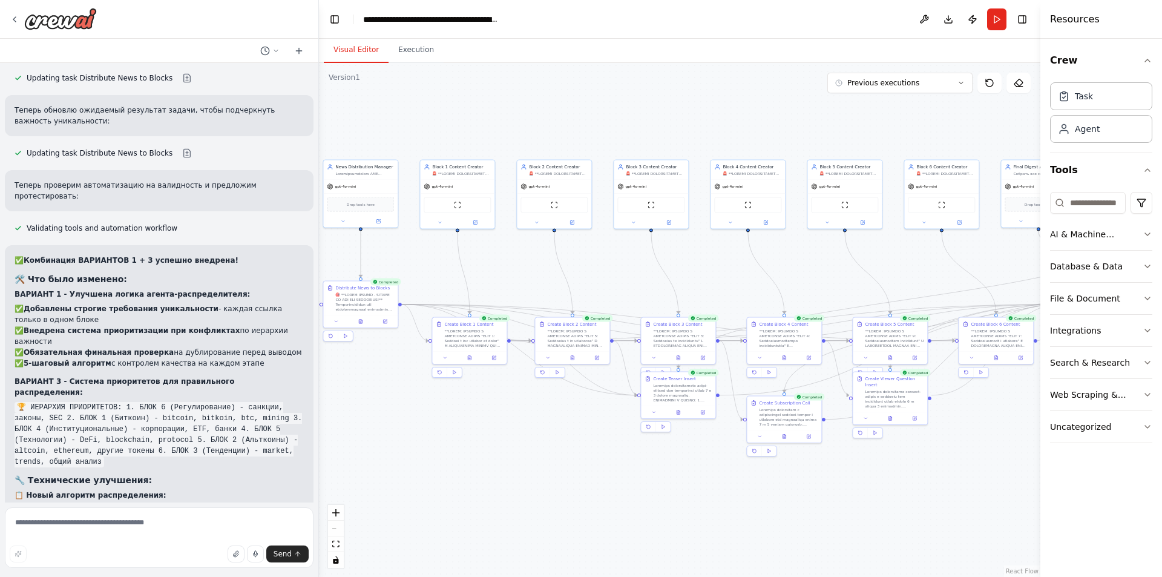
drag, startPoint x: 644, startPoint y: 122, endPoint x: 555, endPoint y: 120, distance: 88.4
click at [560, 120] on div ".deletable-edge-delete-btn { width: 20px; height: 20px; border: 0px solid #ffff…" at bounding box center [679, 320] width 721 height 514
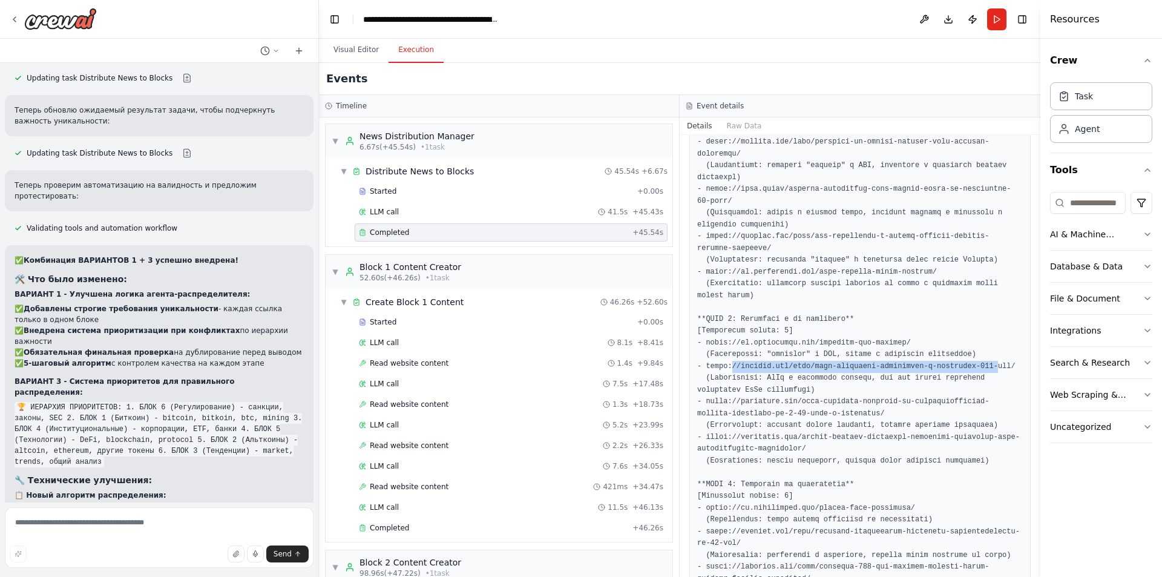
click at [408, 56] on button "Execution" at bounding box center [415, 50] width 55 height 25
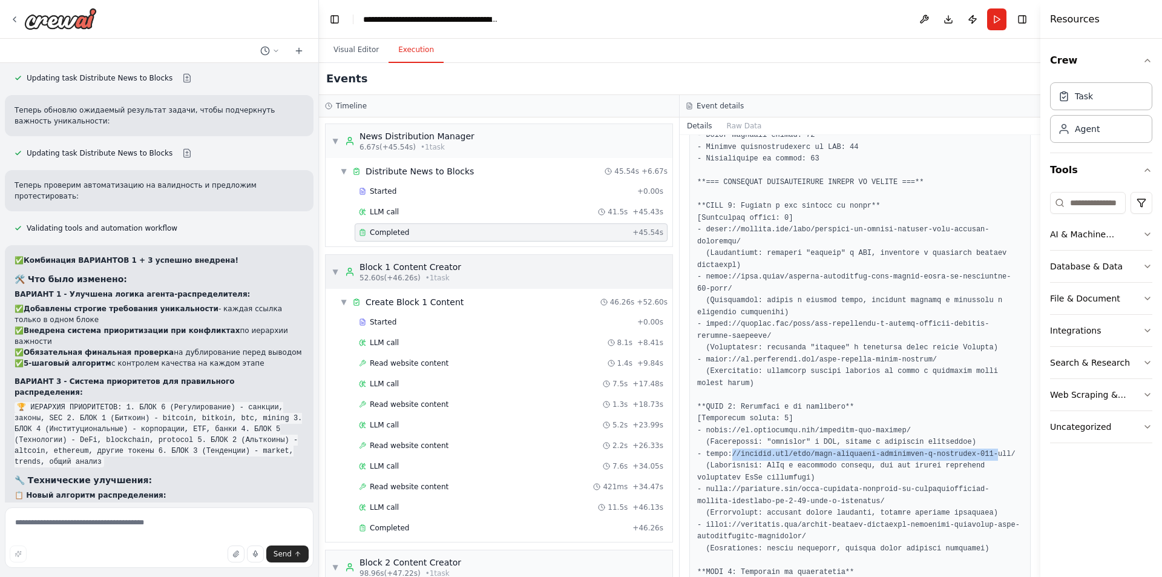
scroll to position [1013, 0]
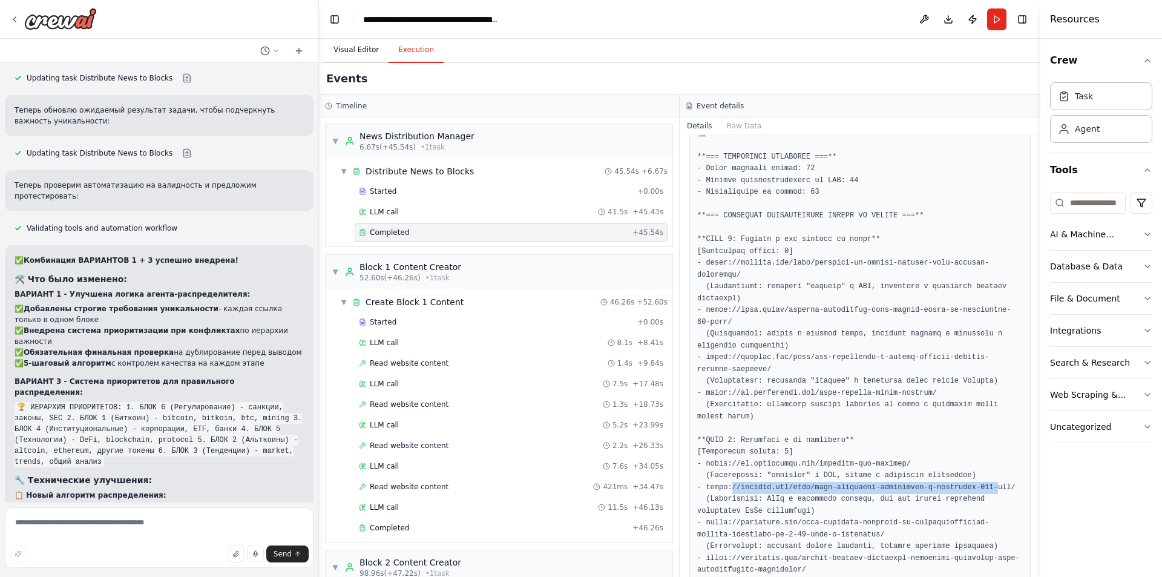
click at [353, 51] on button "Visual Editor" at bounding box center [356, 50] width 65 height 25
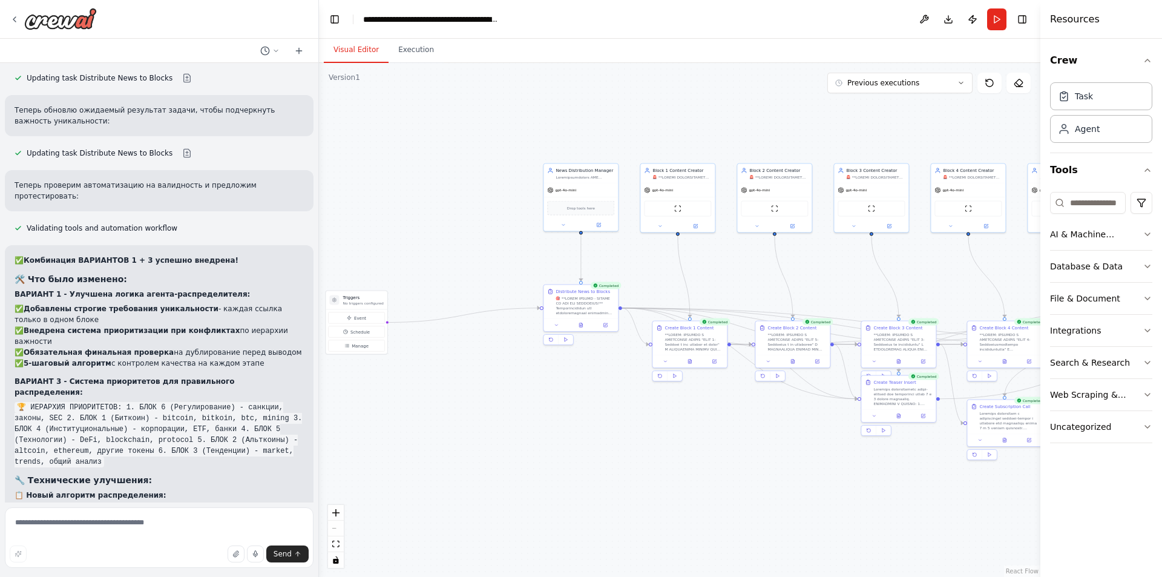
drag, startPoint x: 565, startPoint y: 279, endPoint x: 747, endPoint y: 268, distance: 183.1
click at [747, 268] on div ".deletable-edge-delete-btn { width: 20px; height: 20px; border: 0px solid #ffff…" at bounding box center [679, 320] width 721 height 514
click at [555, 327] on button at bounding box center [556, 323] width 21 height 7
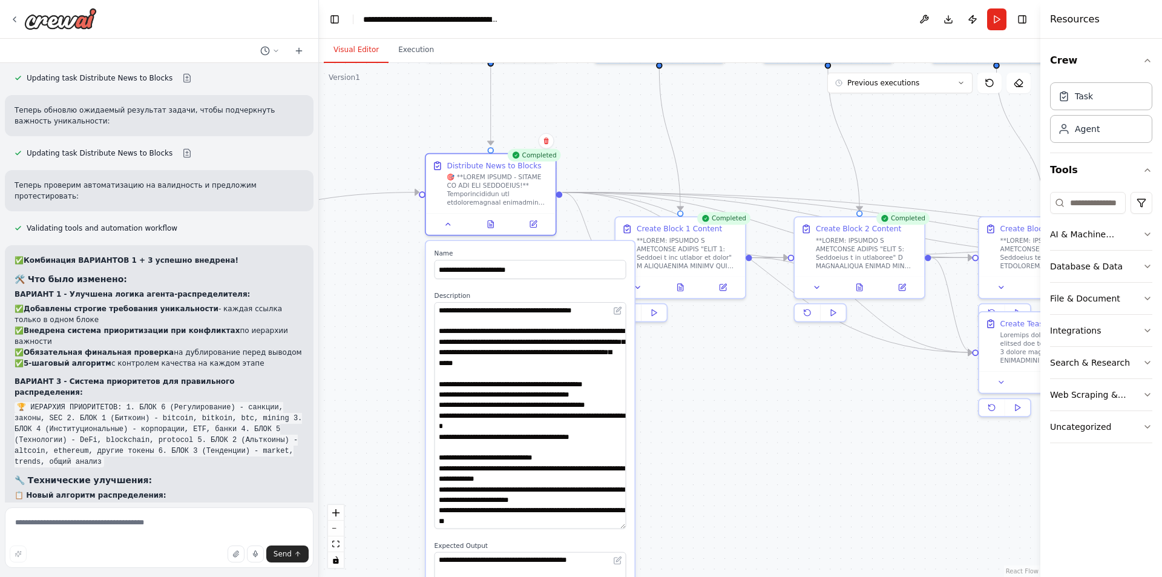
drag, startPoint x: 624, startPoint y: 336, endPoint x: 591, endPoint y: 520, distance: 186.2
click at [592, 528] on textarea at bounding box center [530, 415] width 192 height 226
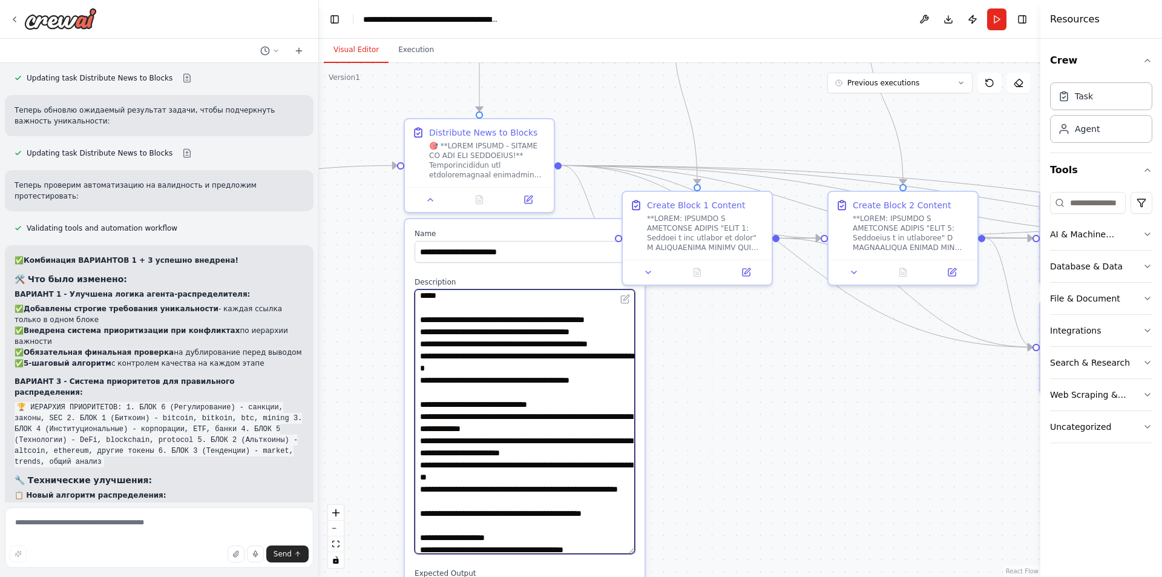
scroll to position [0, 0]
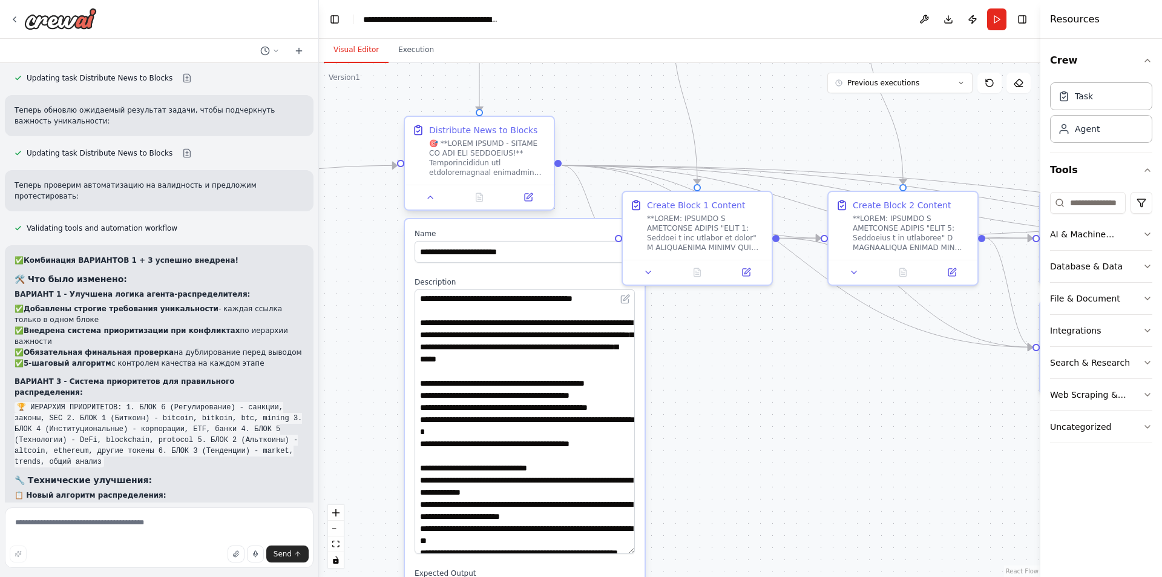
click at [429, 207] on div at bounding box center [479, 197] width 149 height 25
click at [430, 200] on icon at bounding box center [430, 197] width 10 height 10
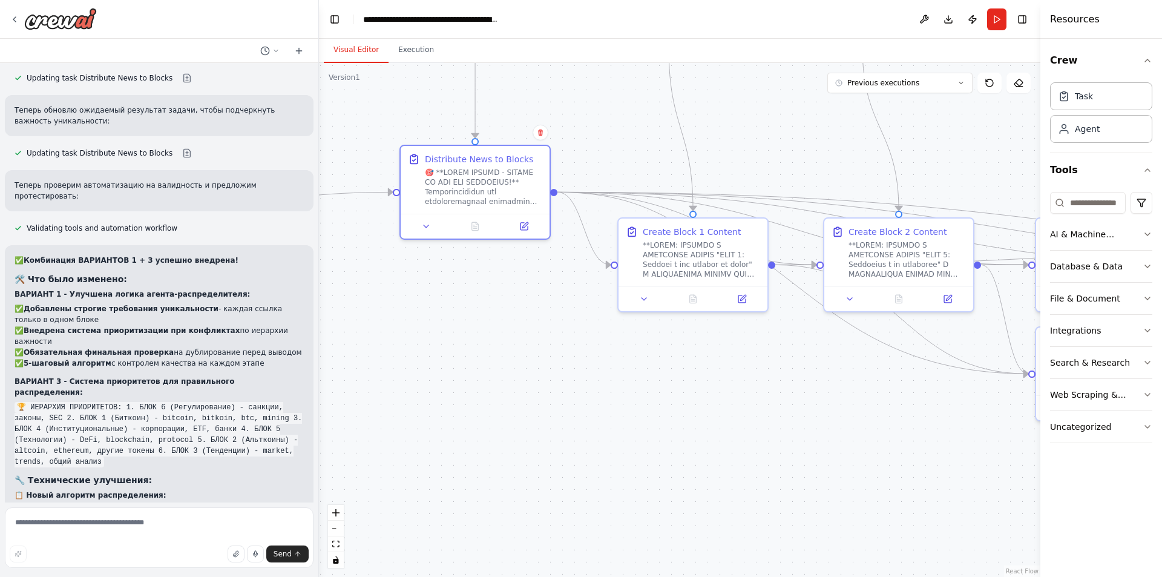
drag, startPoint x: 518, startPoint y: 321, endPoint x: 502, endPoint y: 435, distance: 115.5
click at [499, 430] on div ".deletable-edge-delete-btn { width: 20px; height: 20px; border: 0px solid #ffff…" at bounding box center [679, 320] width 721 height 514
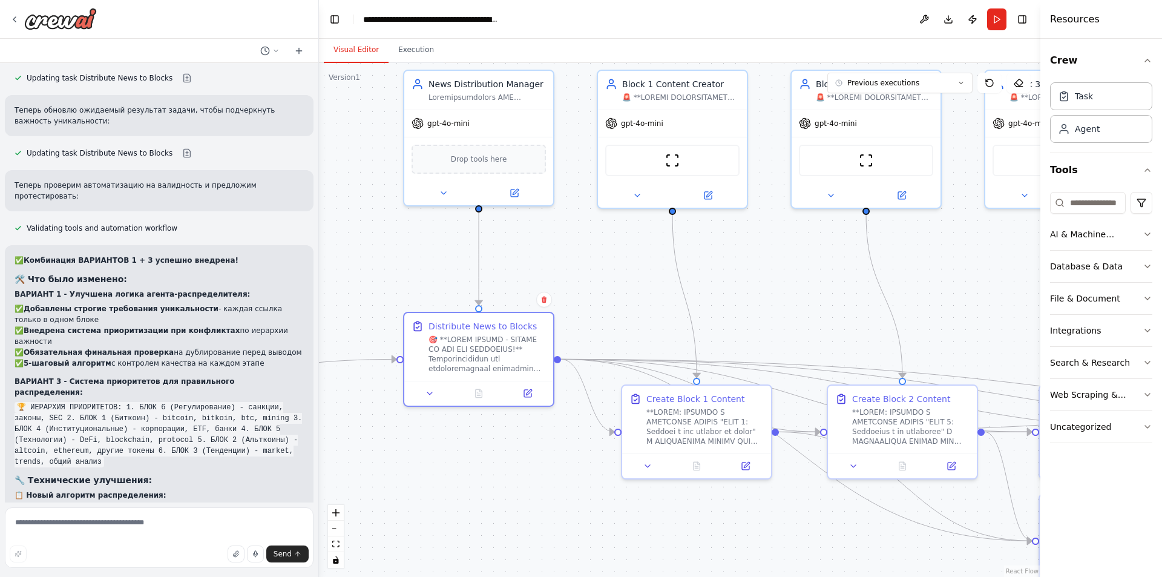
drag, startPoint x: 544, startPoint y: 231, endPoint x: 513, endPoint y: 228, distance: 31.0
click at [548, 239] on div ".deletable-edge-delete-btn { width: 20px; height: 20px; border: 0px solid #ffff…" at bounding box center [679, 320] width 721 height 514
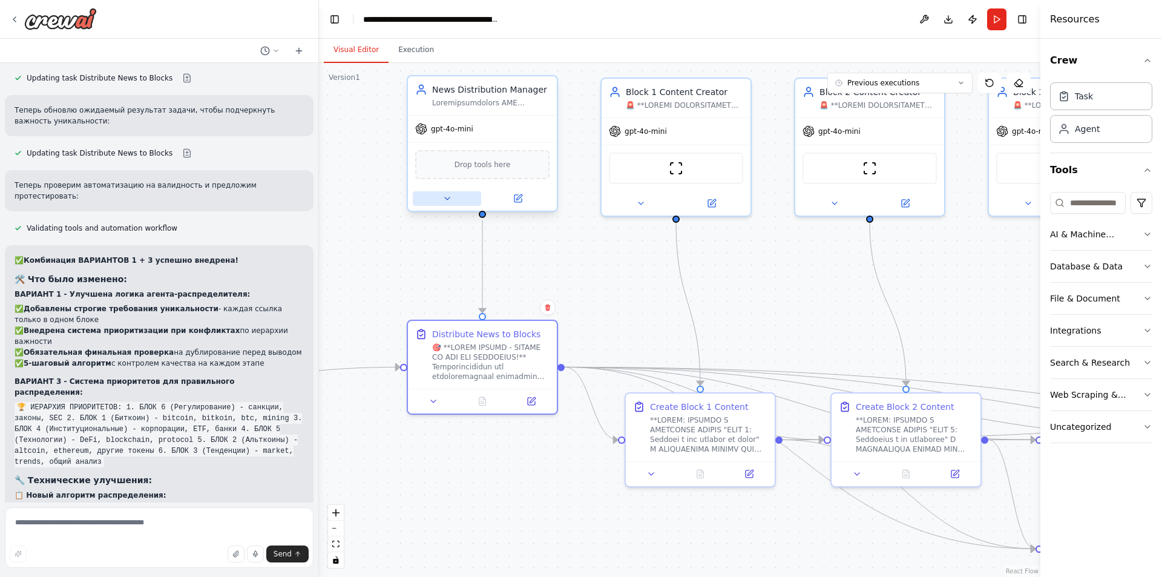
click at [450, 203] on icon at bounding box center [447, 199] width 10 height 10
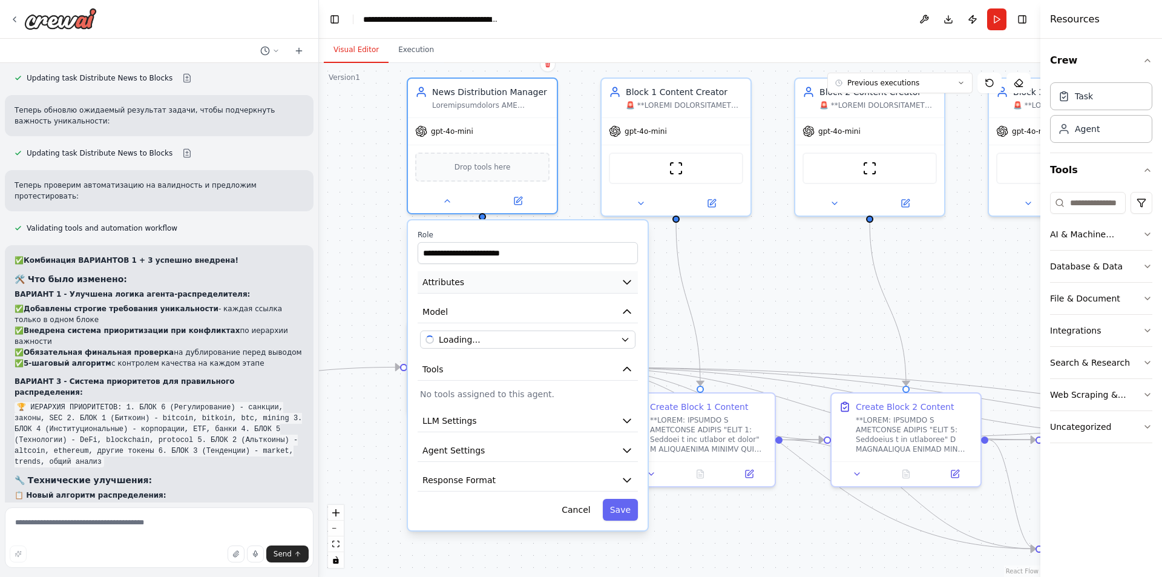
click at [628, 281] on icon "button" at bounding box center [626, 282] width 7 height 4
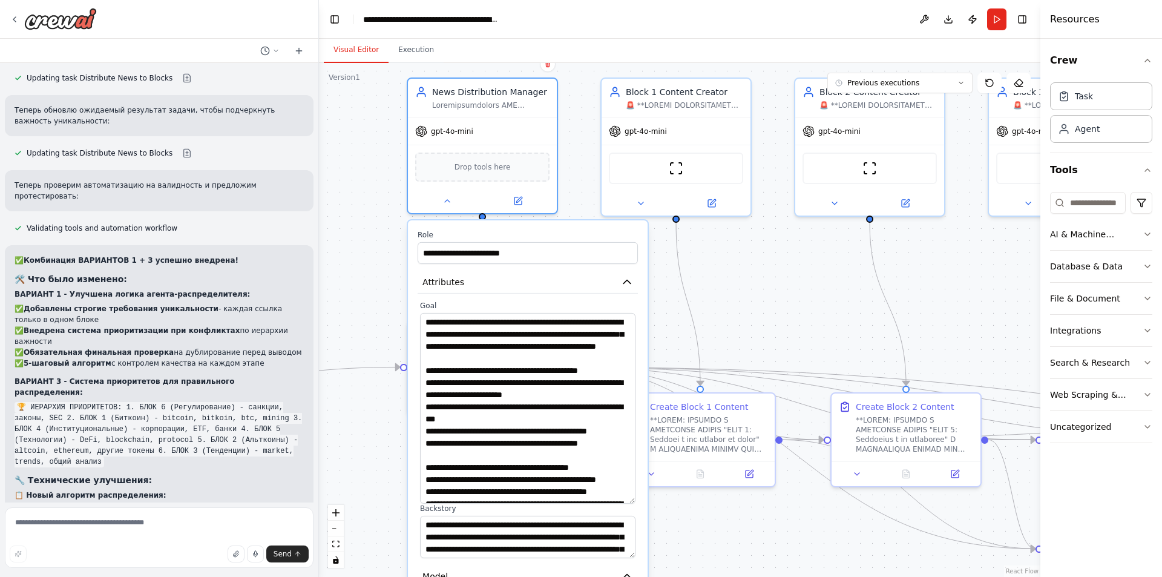
drag, startPoint x: 630, startPoint y: 353, endPoint x: 598, endPoint y: 448, distance: 100.8
click at [621, 501] on textarea at bounding box center [527, 408] width 215 height 191
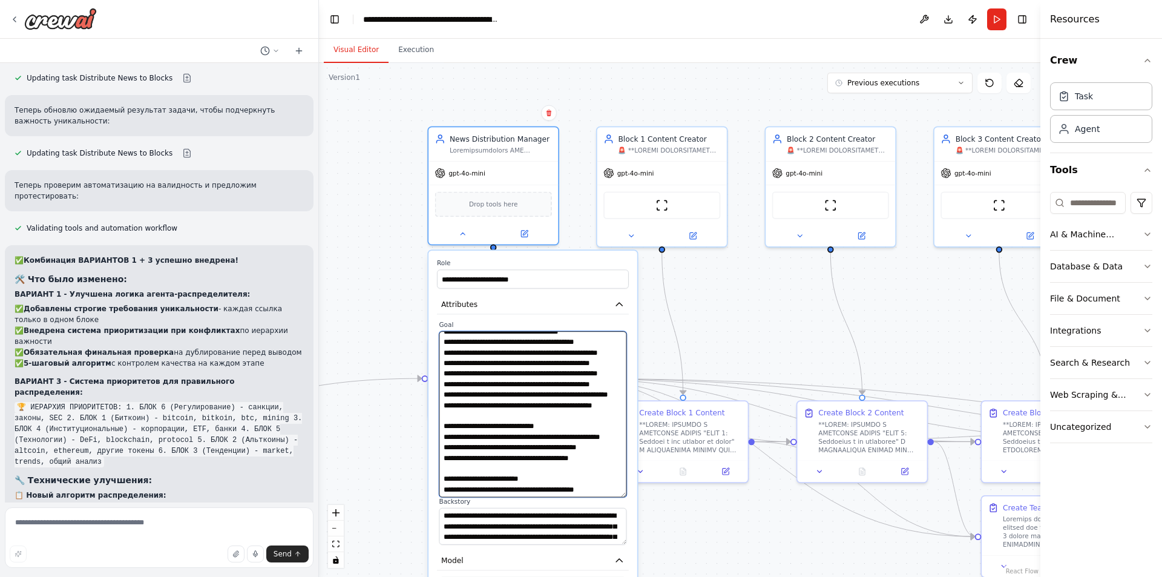
scroll to position [917, 0]
click at [616, 302] on icon "button" at bounding box center [619, 304] width 10 height 10
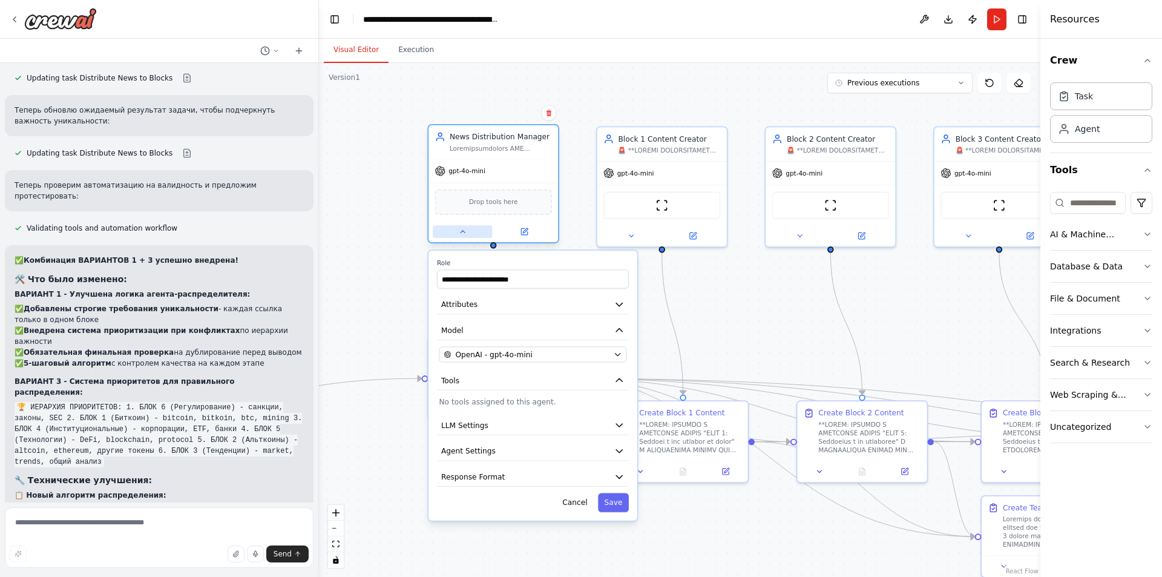
click at [462, 234] on icon at bounding box center [462, 232] width 8 height 8
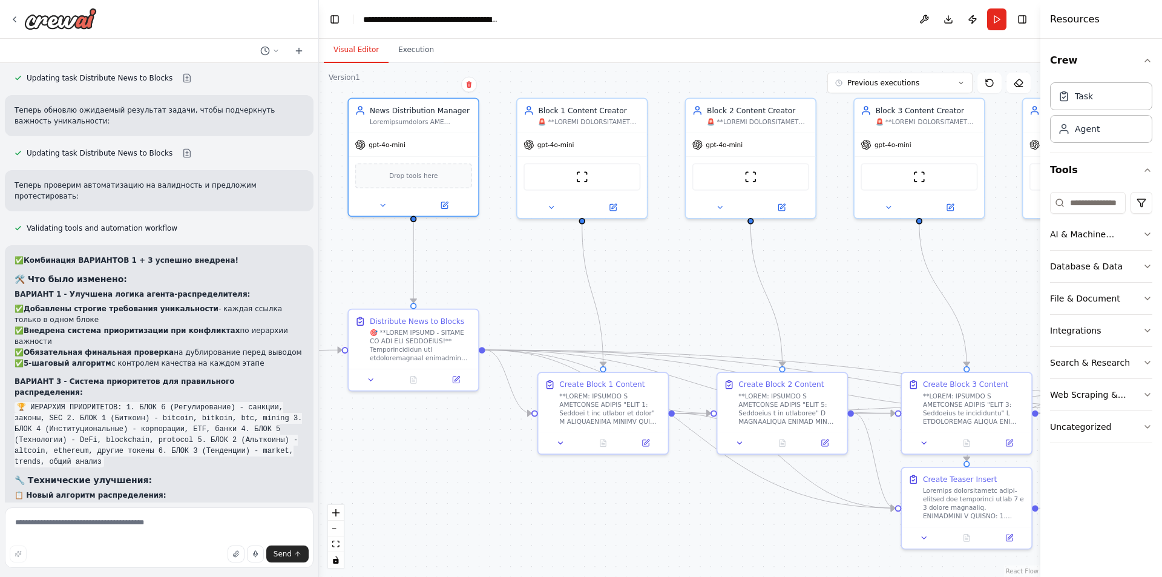
drag, startPoint x: 600, startPoint y: 306, endPoint x: 477, endPoint y: 242, distance: 138.8
click at [482, 238] on div ".deletable-edge-delete-btn { width: 20px; height: 20px; border: 0px solid #ffff…" at bounding box center [679, 320] width 721 height 514
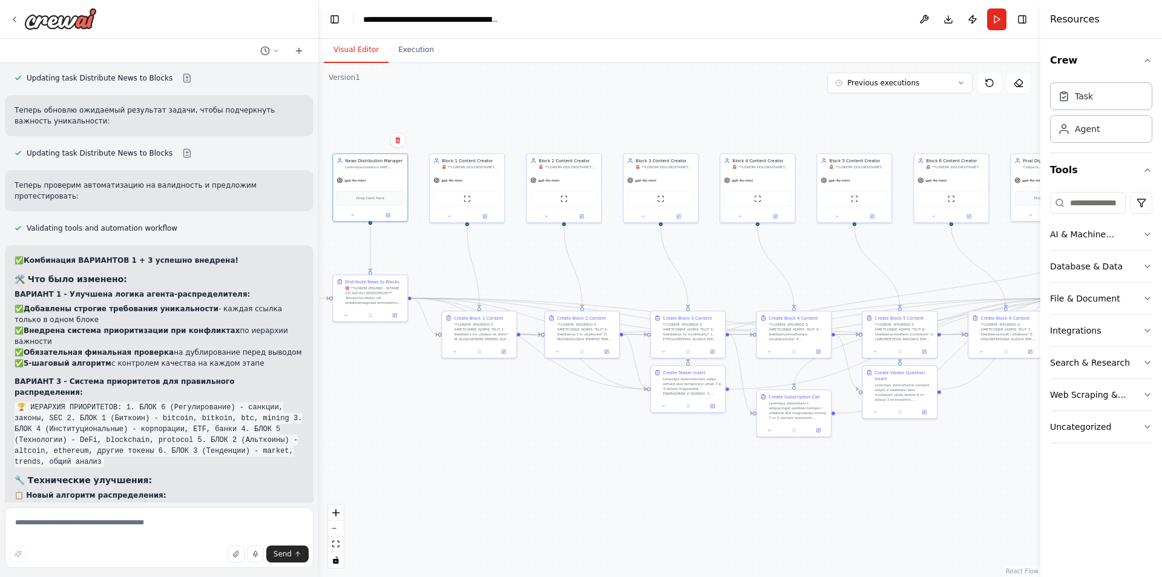
drag, startPoint x: 675, startPoint y: 272, endPoint x: 574, endPoint y: 280, distance: 101.9
click at [640, 285] on div ".deletable-edge-delete-btn { width: 20px; height: 20px; border: 0px solid #ffff…" at bounding box center [679, 320] width 721 height 514
drag, startPoint x: 407, startPoint y: 53, endPoint x: 419, endPoint y: 67, distance: 18.0
click at [408, 54] on button "Execution" at bounding box center [415, 50] width 55 height 25
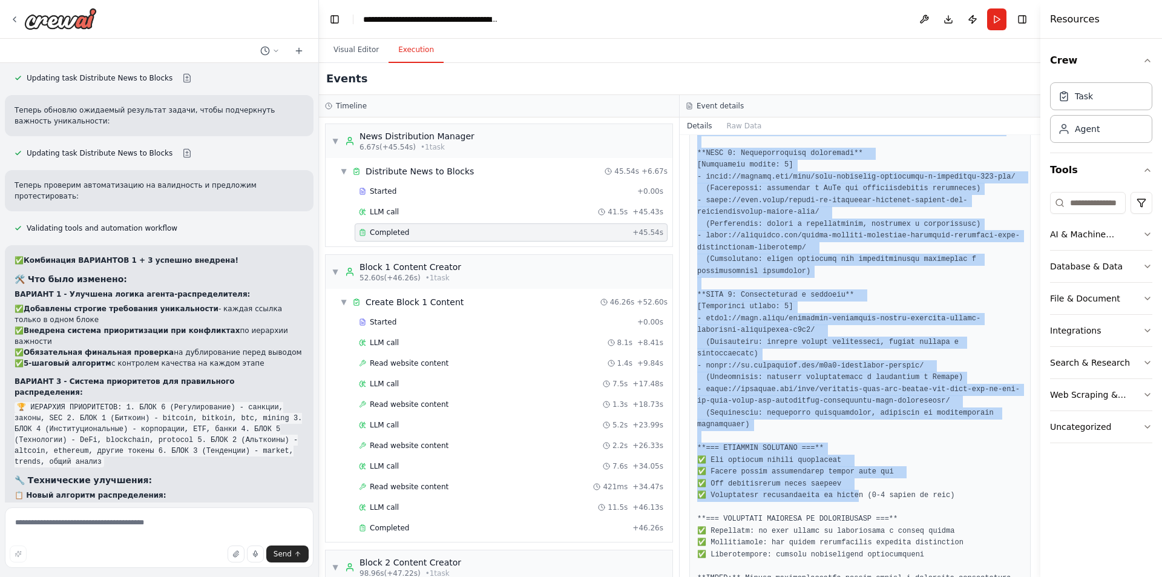
scroll to position [1735, 0]
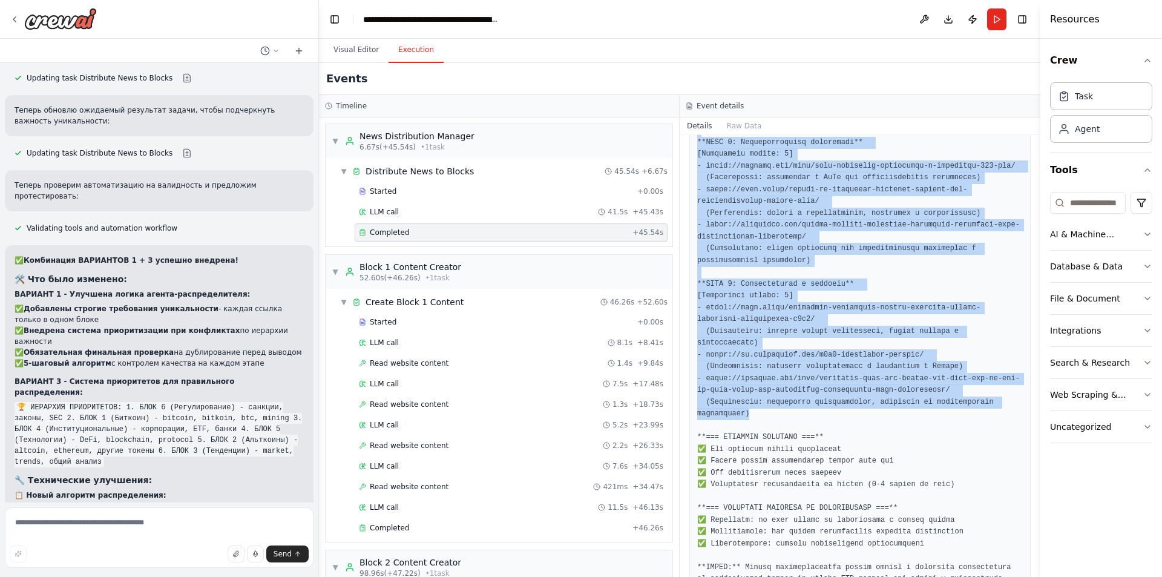
drag, startPoint x: 695, startPoint y: 356, endPoint x: 860, endPoint y: 383, distance: 167.4
copy pre "*БЛОК 1: Биткоин и его влияние на рынок** [Количество ссылок: 4] - https://fork…"
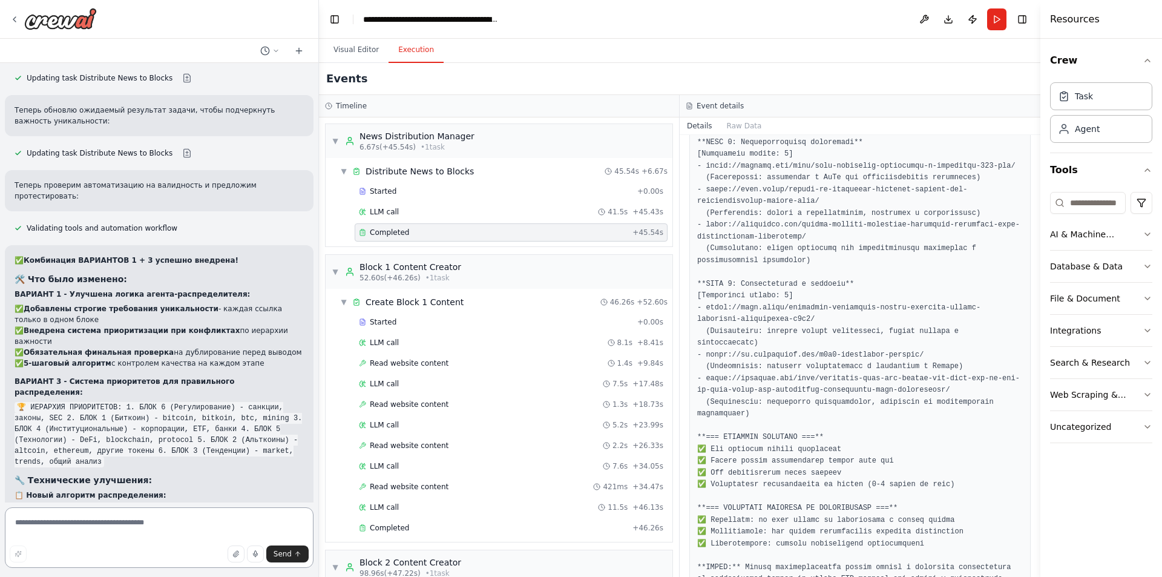
click at [198, 531] on textarea at bounding box center [159, 537] width 309 height 61
paste textarea "**********"
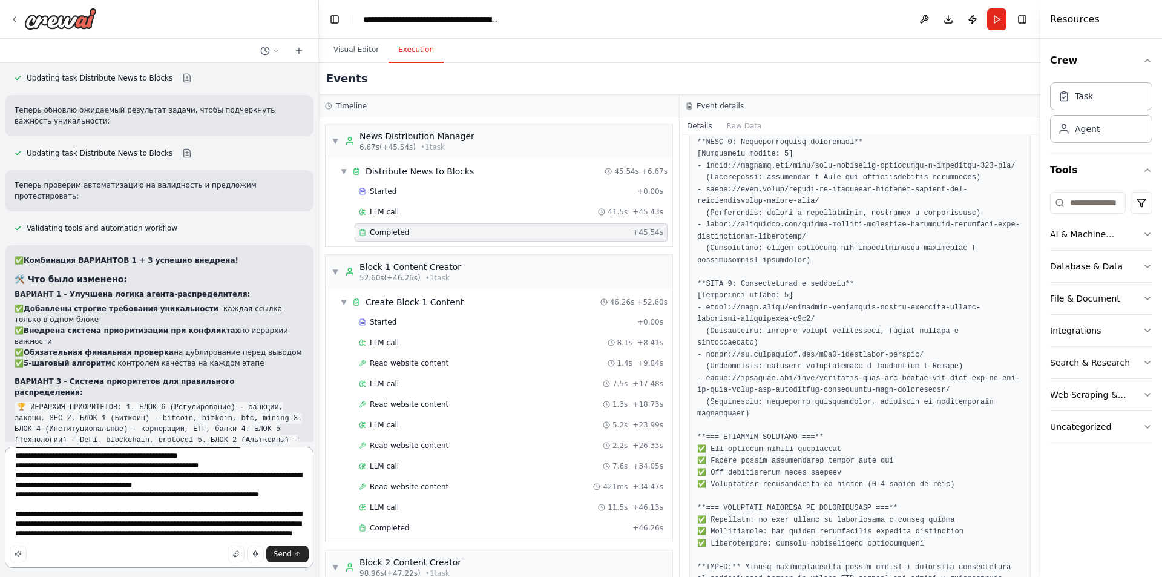
scroll to position [645, 0]
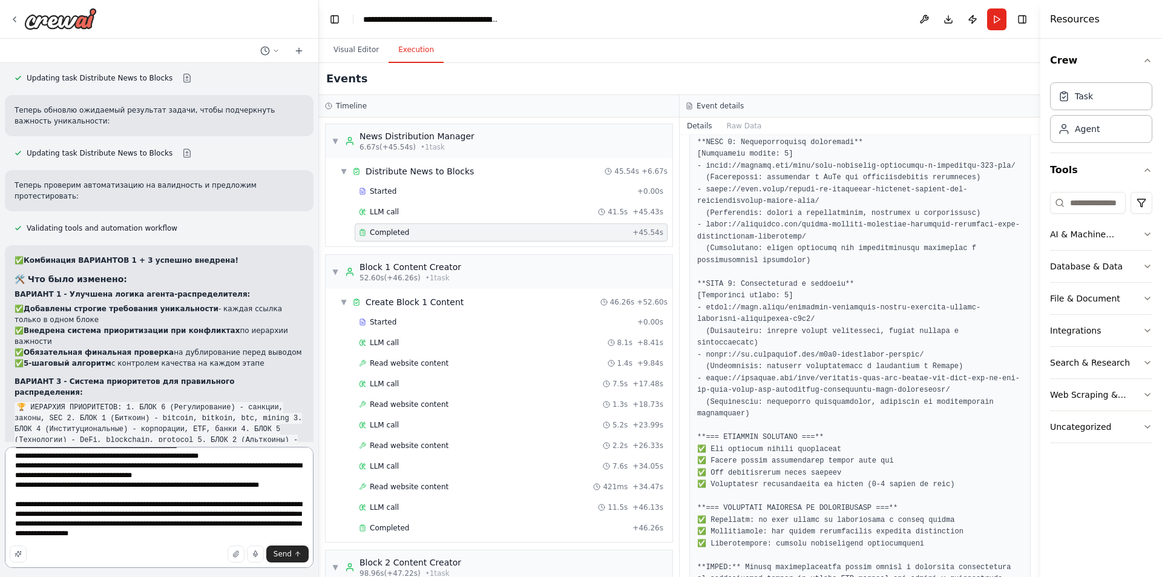
type textarea "**********"
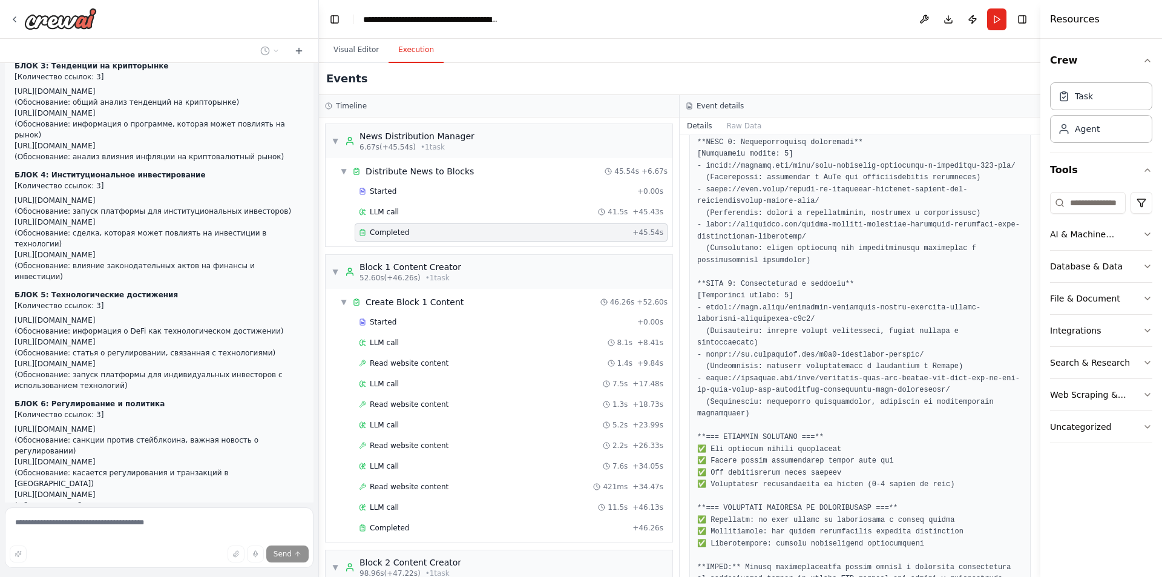
scroll to position [7358, 0]
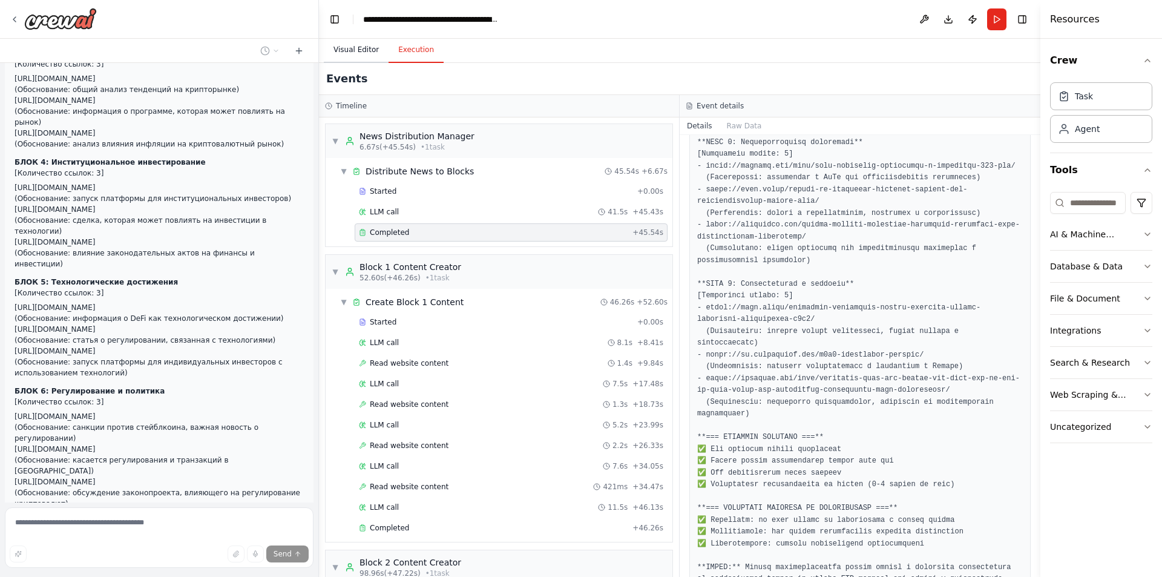
click at [354, 51] on button "Visual Editor" at bounding box center [356, 50] width 65 height 25
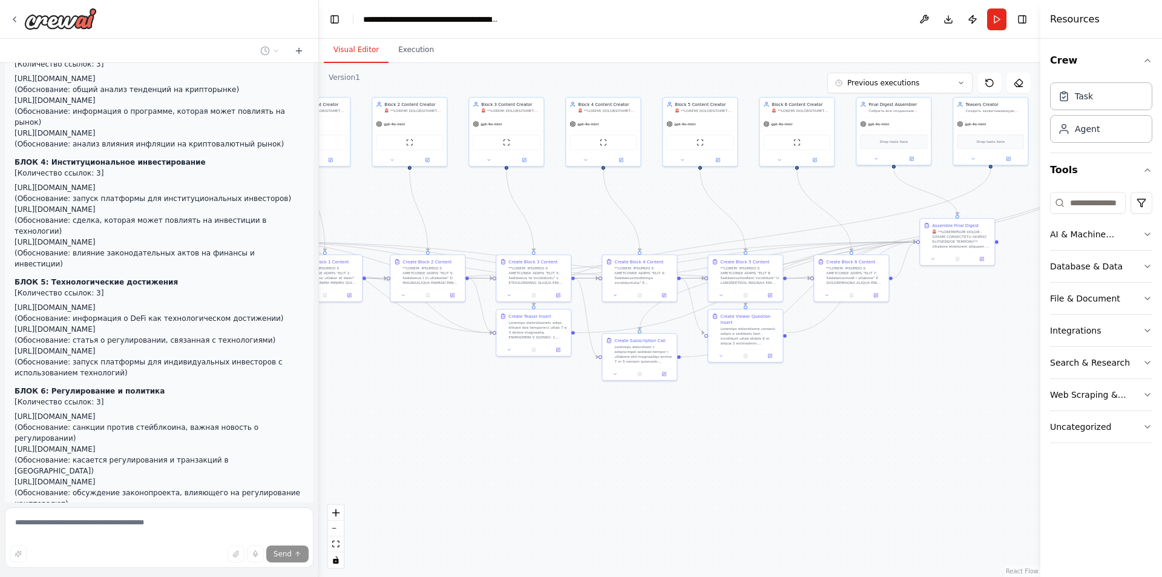
drag, startPoint x: 568, startPoint y: 462, endPoint x: 418, endPoint y: 403, distance: 160.6
click at [418, 403] on div ".deletable-edge-delete-btn { width: 20px; height: 20px; border: 0px solid #ffff…" at bounding box center [679, 320] width 721 height 514
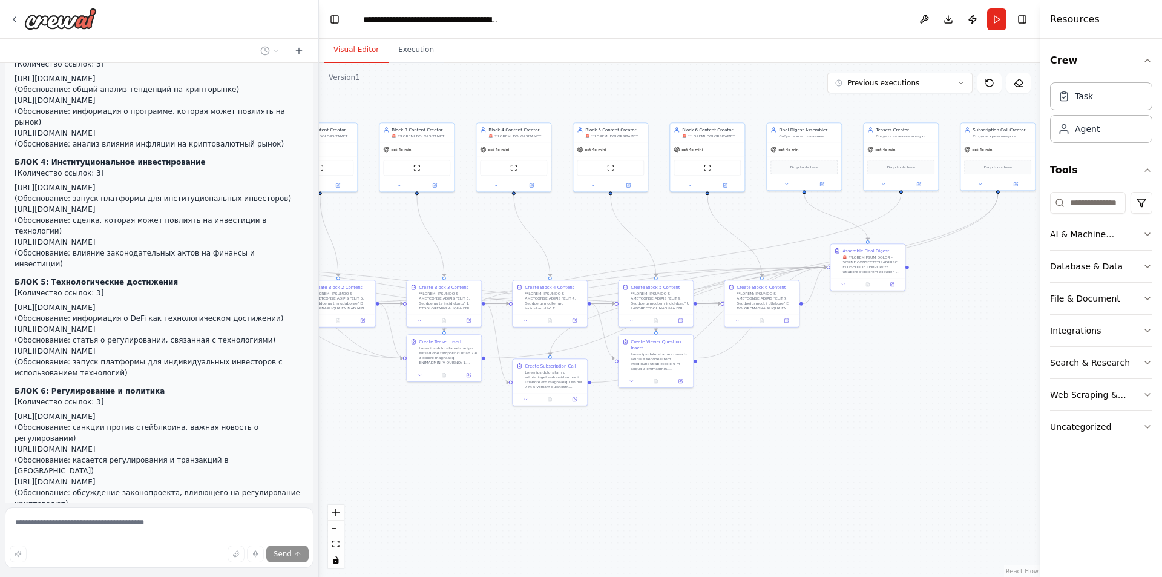
drag, startPoint x: 641, startPoint y: 447, endPoint x: 566, endPoint y: 473, distance: 80.0
click at [566, 473] on div ".deletable-edge-delete-btn { width: 20px; height: 20px; border: 0px solid #ffff…" at bounding box center [679, 320] width 721 height 514
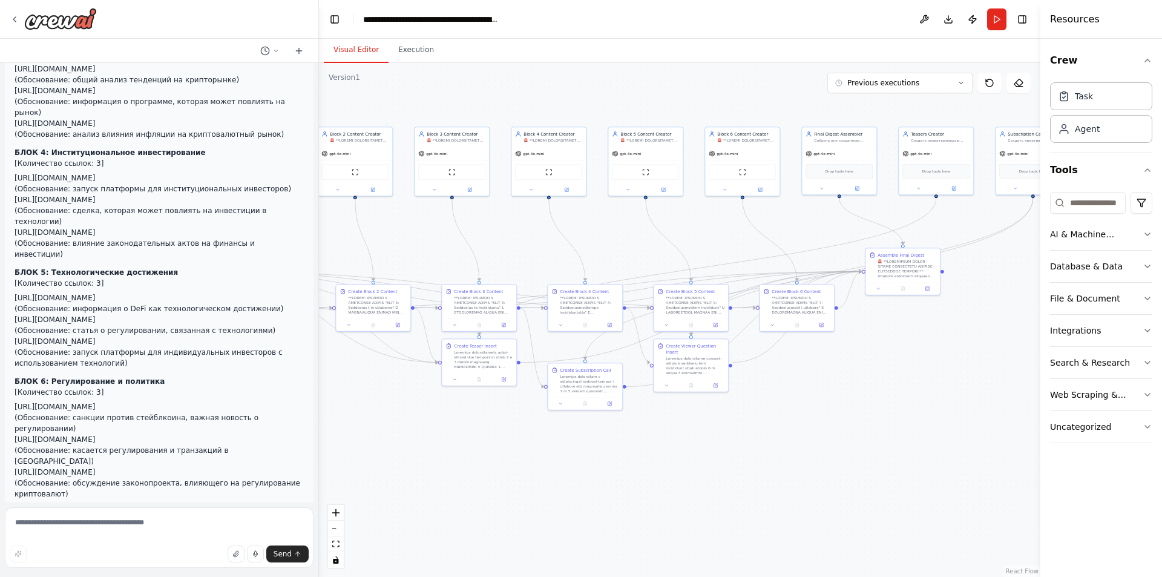
drag, startPoint x: 587, startPoint y: 459, endPoint x: 623, endPoint y: 463, distance: 36.0
click at [621, 463] on div ".deletable-edge-delete-btn { width: 20px; height: 20px; border: 0px solid #ffff…" at bounding box center [679, 320] width 721 height 514
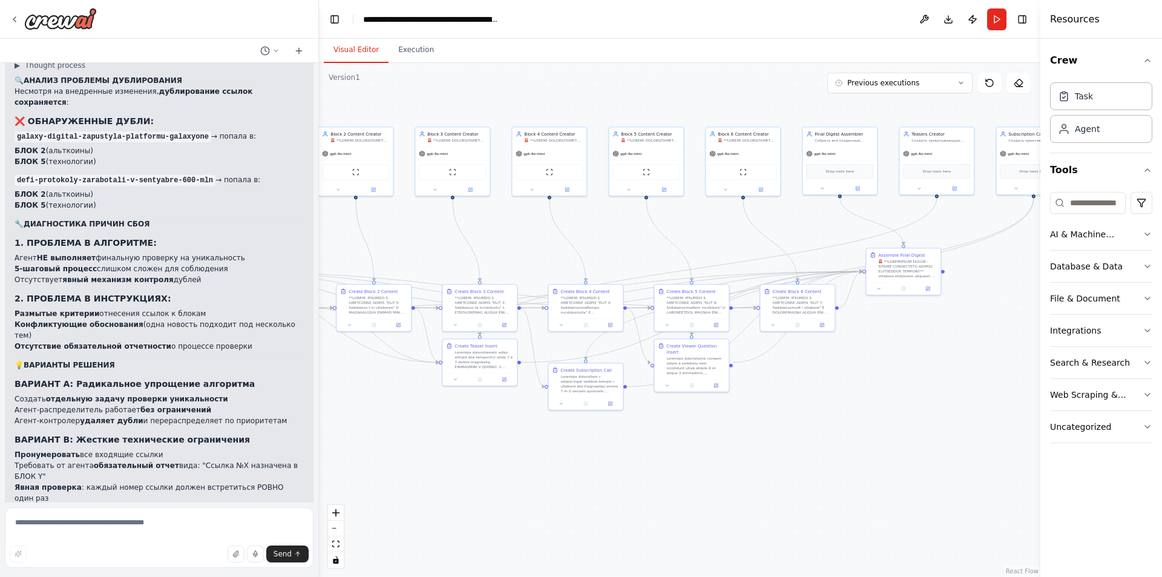
scroll to position [7929, 0]
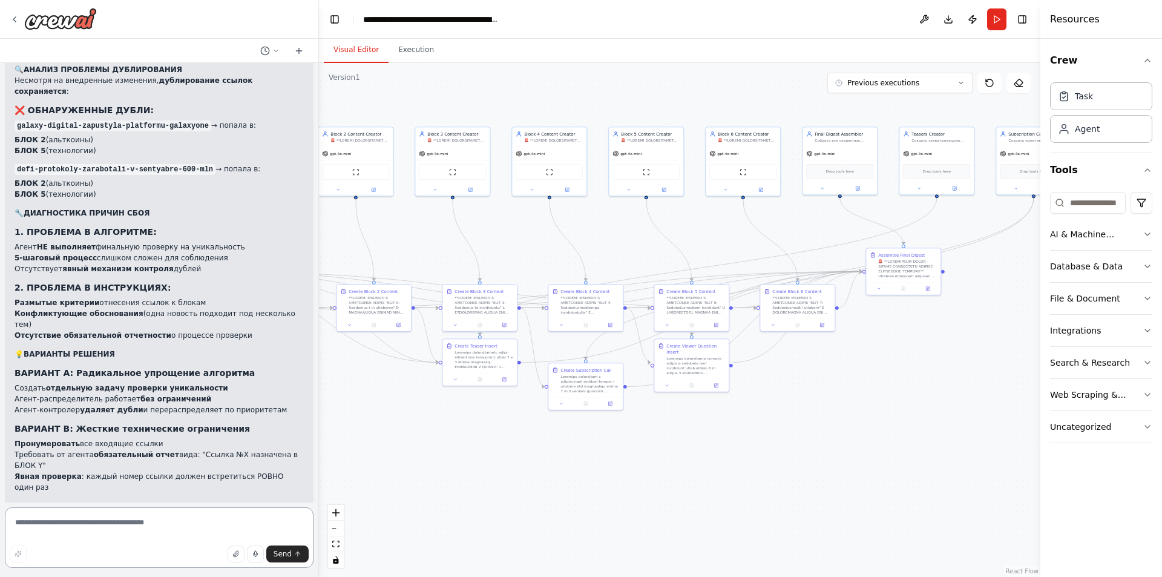
click at [137, 537] on textarea at bounding box center [159, 537] width 309 height 61
drag, startPoint x: 87, startPoint y: 420, endPoint x: 48, endPoint y: 419, distance: 38.7
copy strong "ВАРИАНТ B"
drag, startPoint x: 108, startPoint y: 523, endPoint x: 78, endPoint y: 528, distance: 30.6
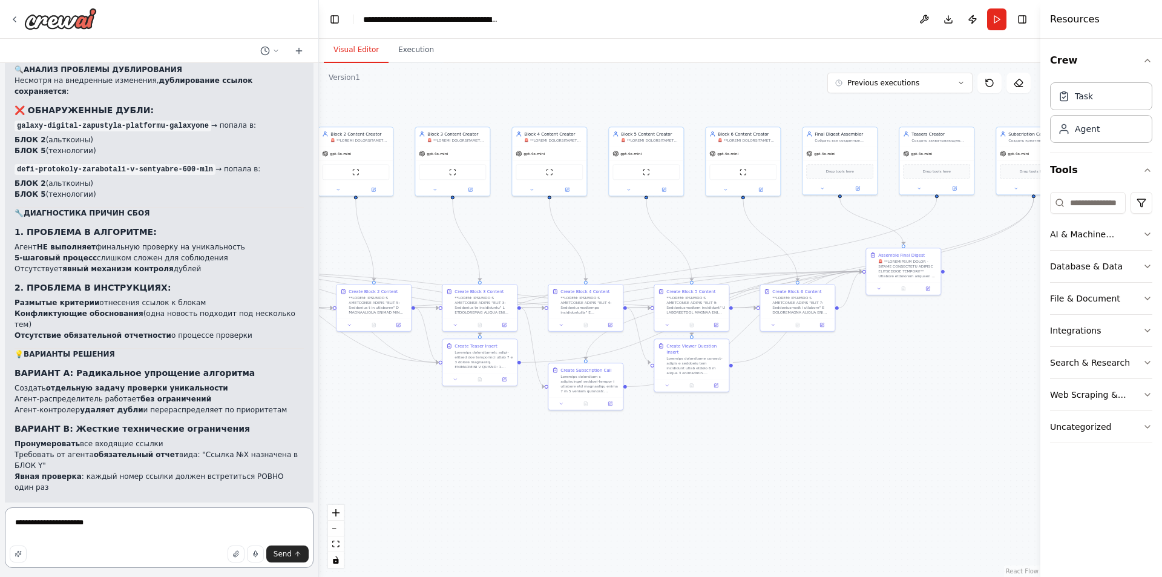
click at [78, 528] on textarea "**********" at bounding box center [159, 537] width 309 height 61
paste textarea "**"
type textarea "**********"
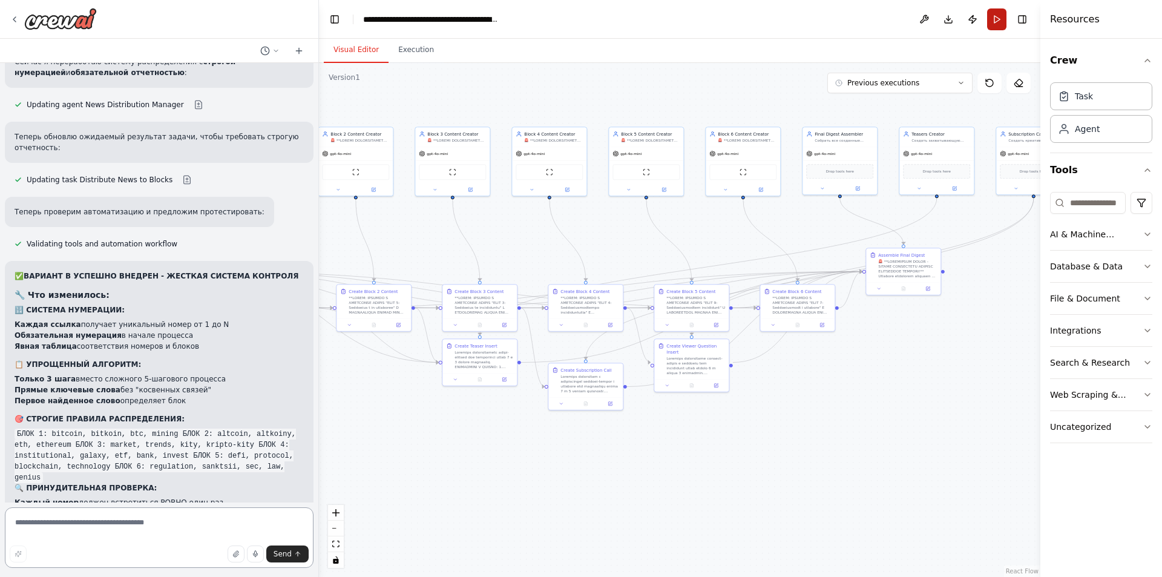
scroll to position [8714, 0]
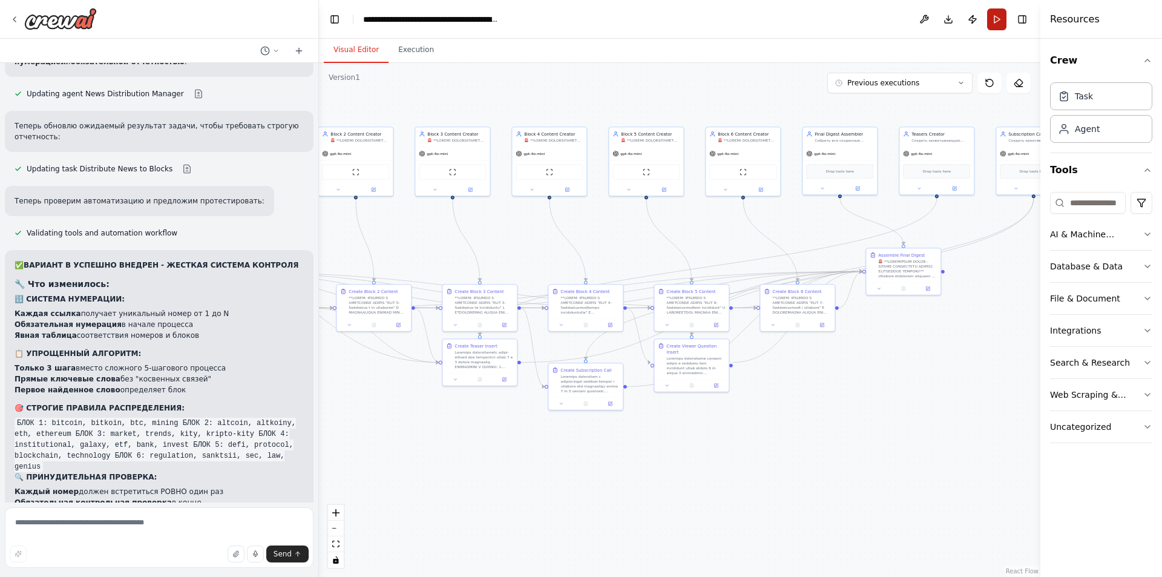
click at [995, 24] on button "Run" at bounding box center [996, 19] width 19 height 22
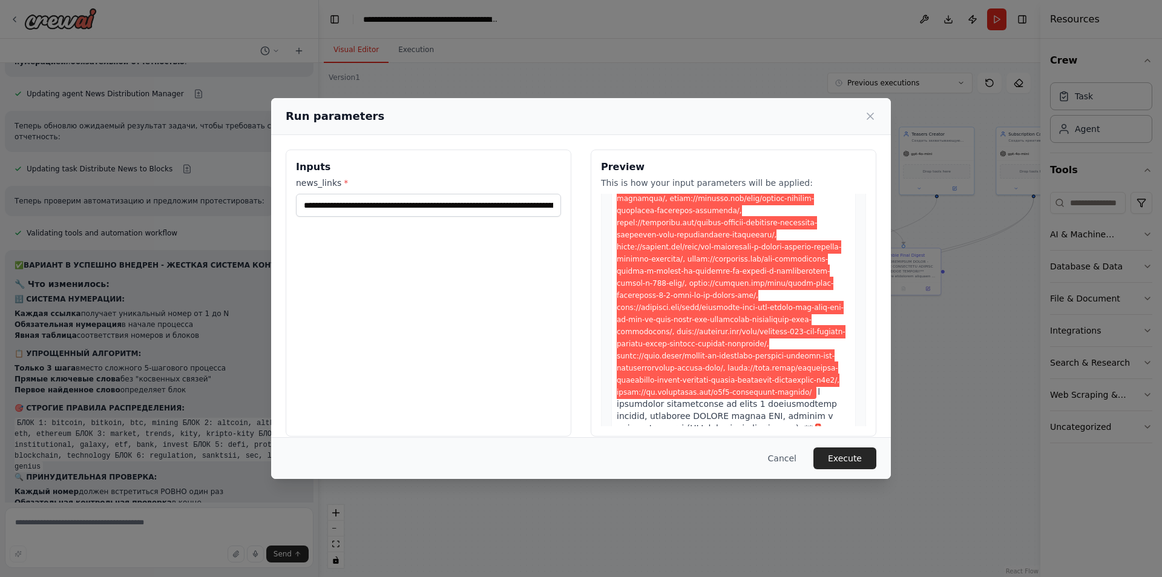
scroll to position [242, 0]
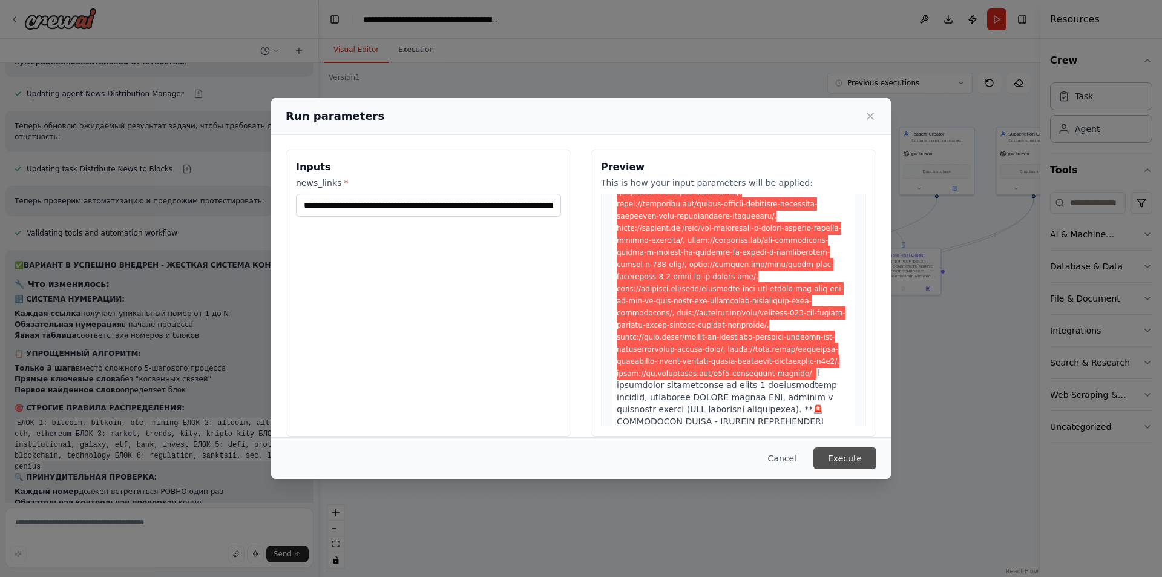
click at [845, 458] on button "Execute" at bounding box center [844, 458] width 63 height 22
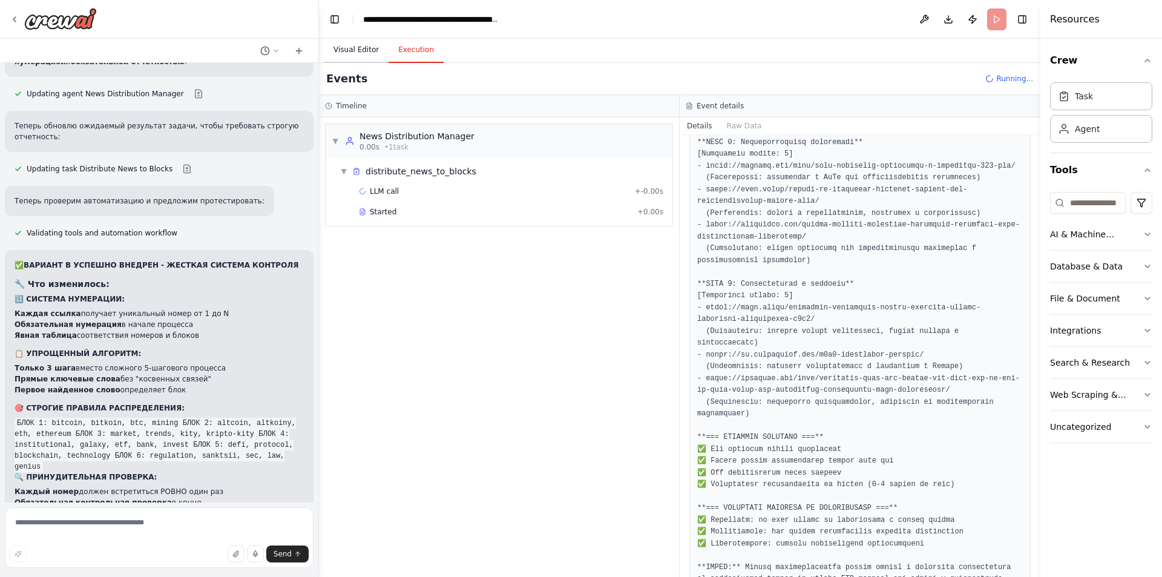
click at [362, 49] on button "Visual Editor" at bounding box center [356, 50] width 65 height 25
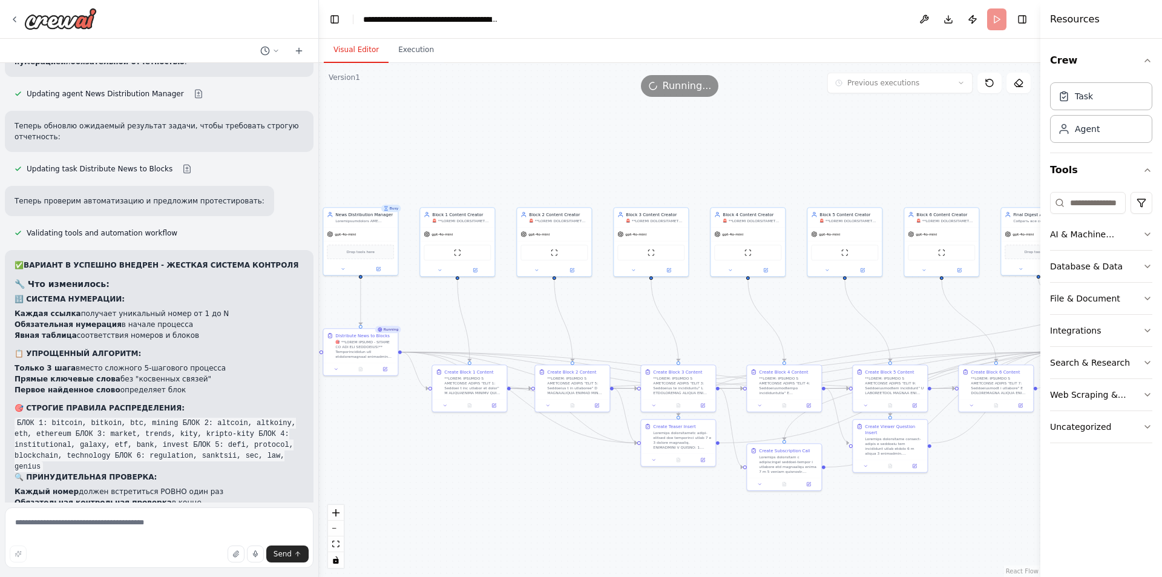
drag, startPoint x: 449, startPoint y: 231, endPoint x: 506, endPoint y: 330, distance: 114.7
click at [601, 313] on div ".deletable-edge-delete-btn { width: 20px; height: 20px; border: 0px solid #ffff…" at bounding box center [679, 320] width 721 height 514
click at [414, 51] on button "Execution" at bounding box center [415, 50] width 55 height 25
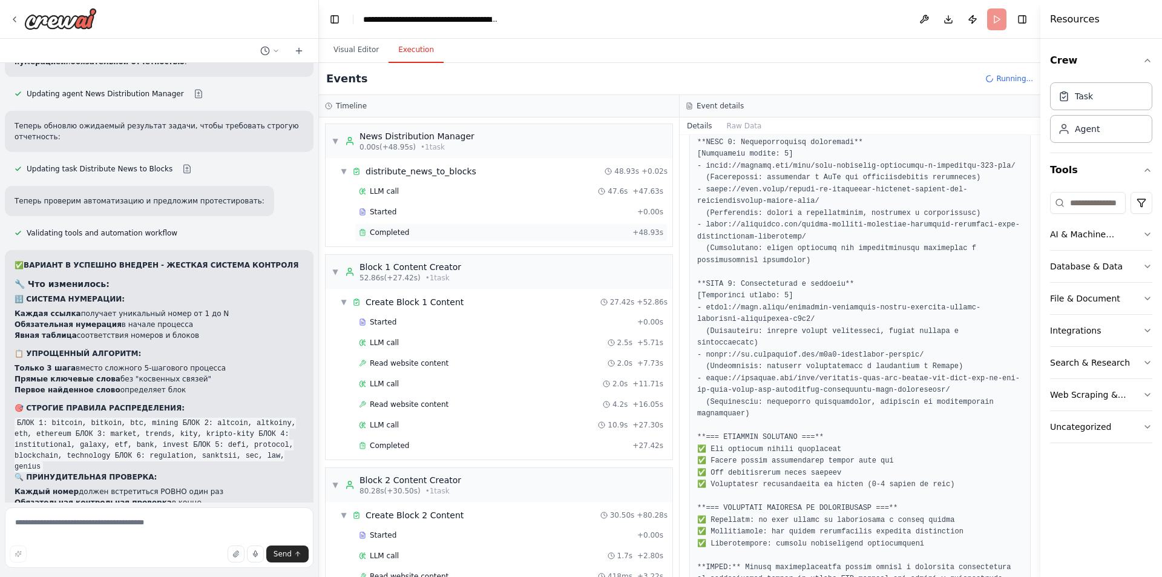
click at [376, 233] on span "Completed" at bounding box center [389, 233] width 39 height 10
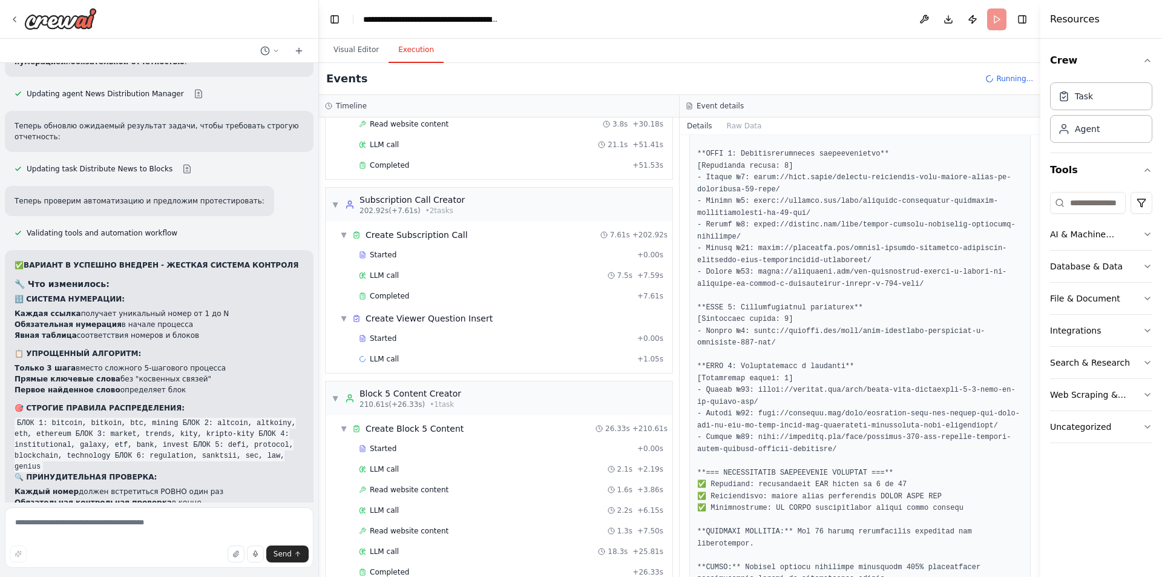
scroll to position [1114, 0]
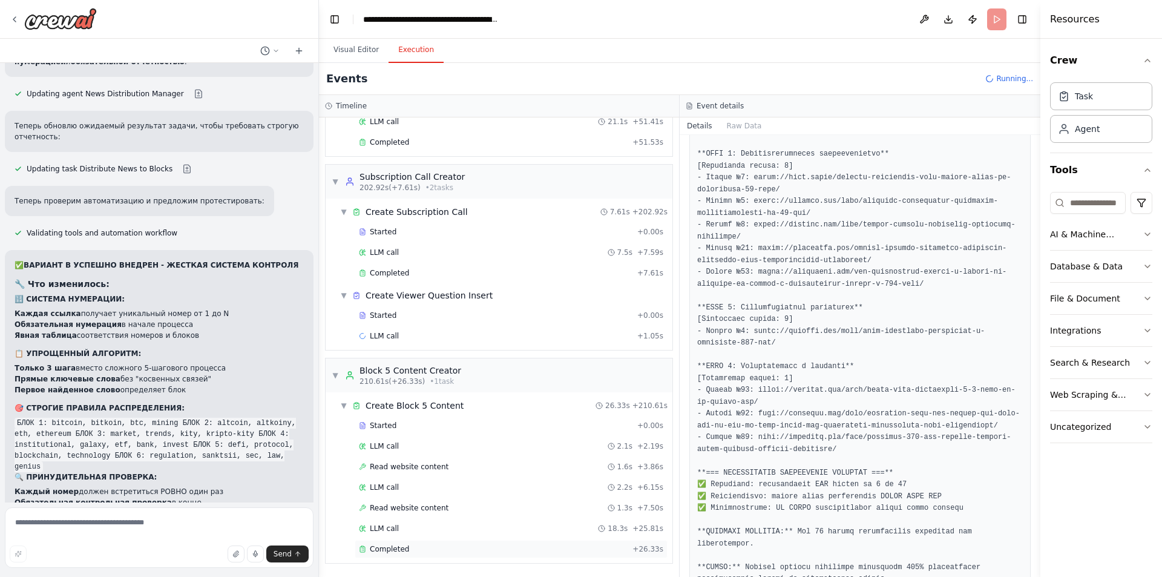
click at [414, 550] on div "Completed" at bounding box center [493, 549] width 269 height 10
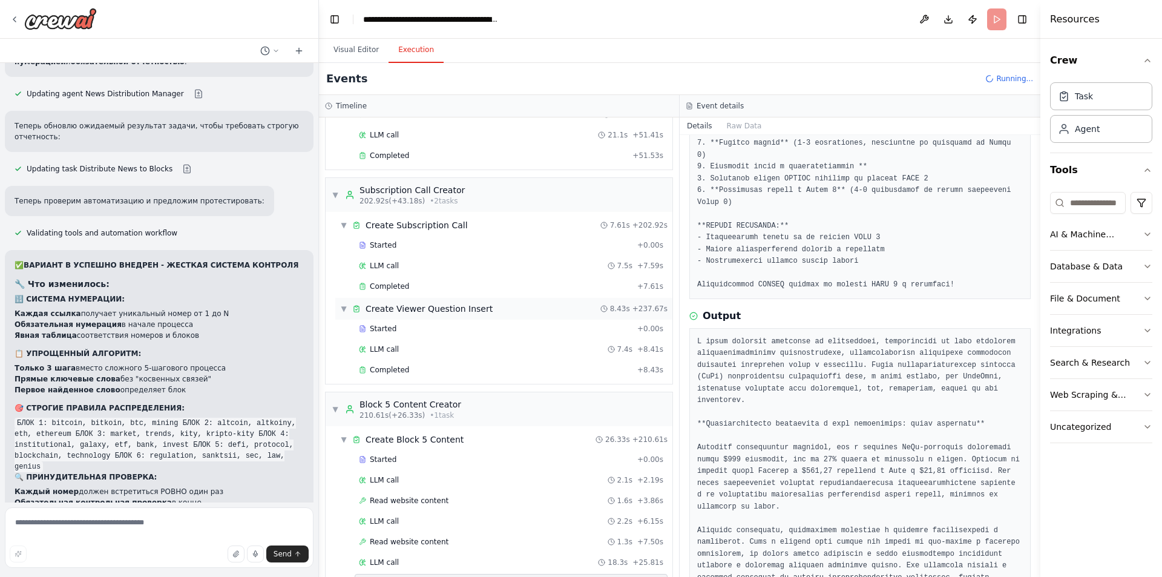
scroll to position [1063, 0]
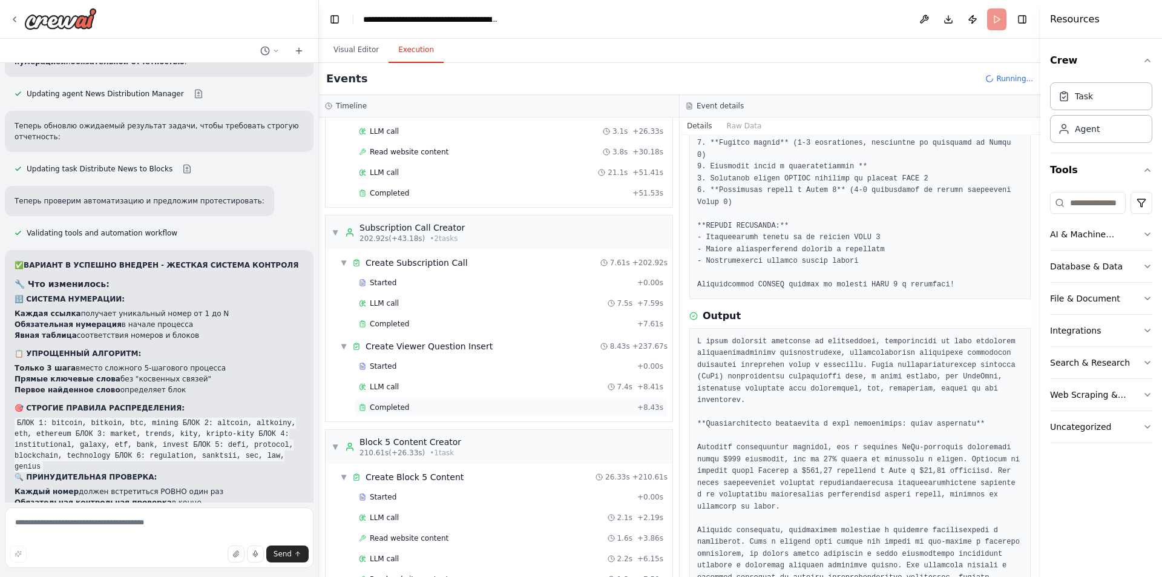
click at [440, 406] on div "Completed" at bounding box center [496, 407] width 274 height 10
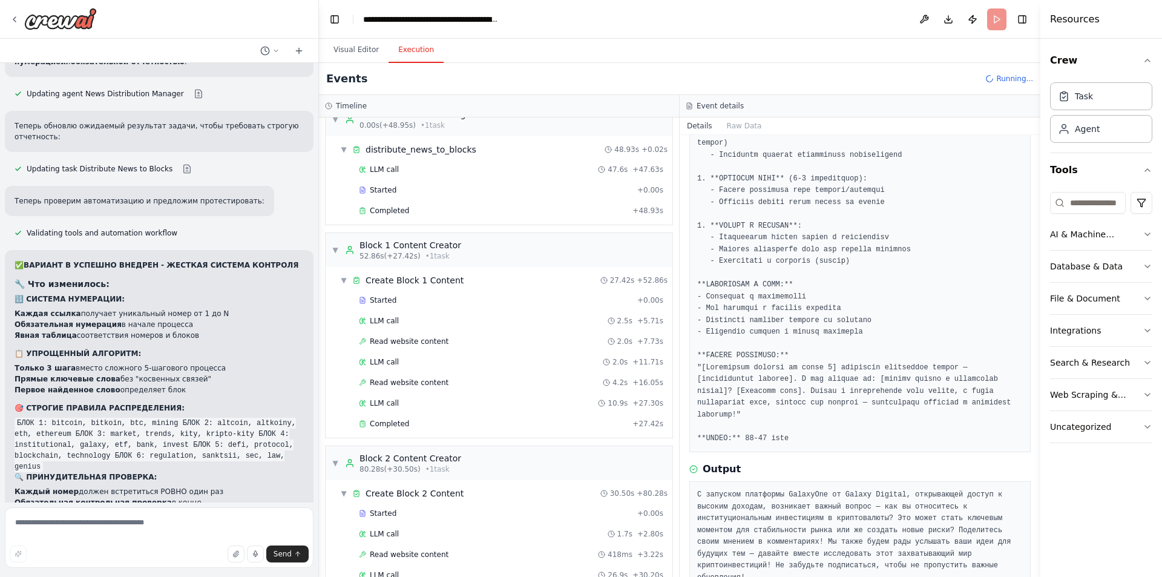
scroll to position [0, 0]
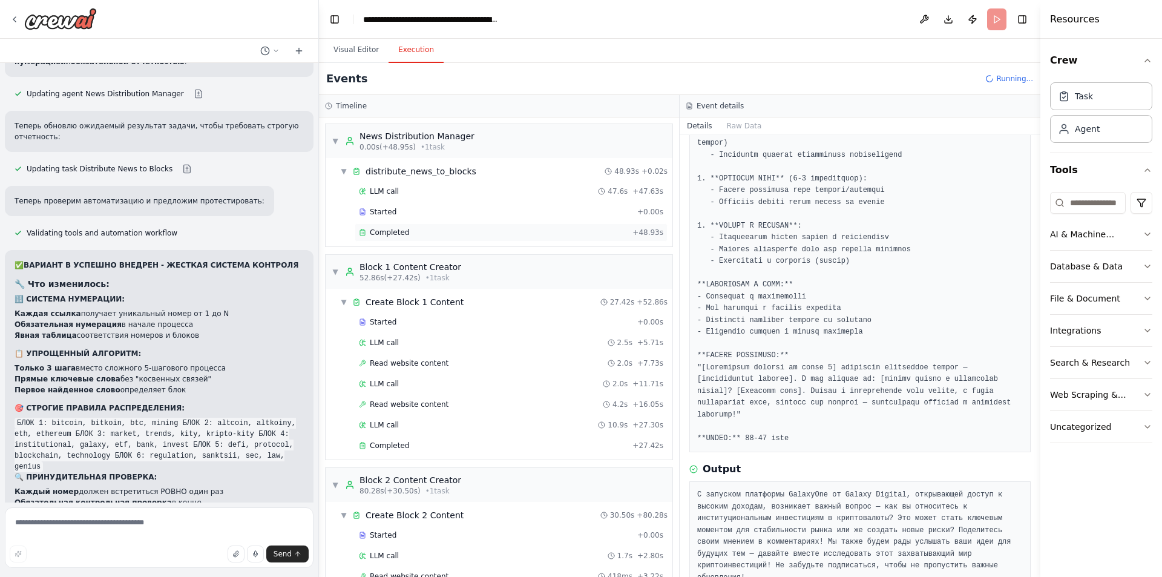
click at [417, 232] on div "Completed" at bounding box center [493, 233] width 269 height 10
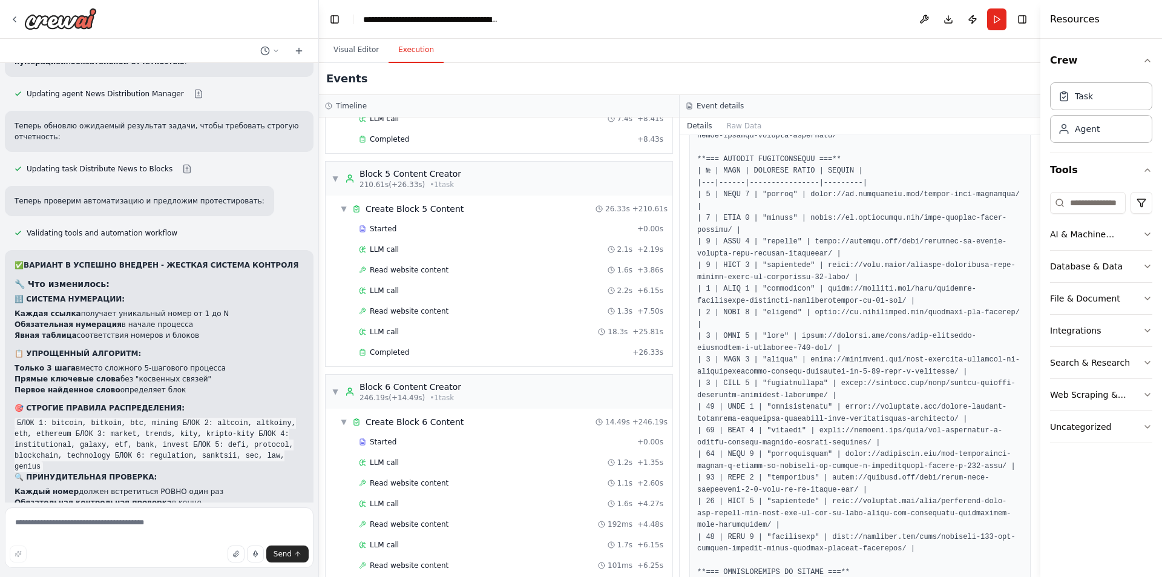
scroll to position [1561, 0]
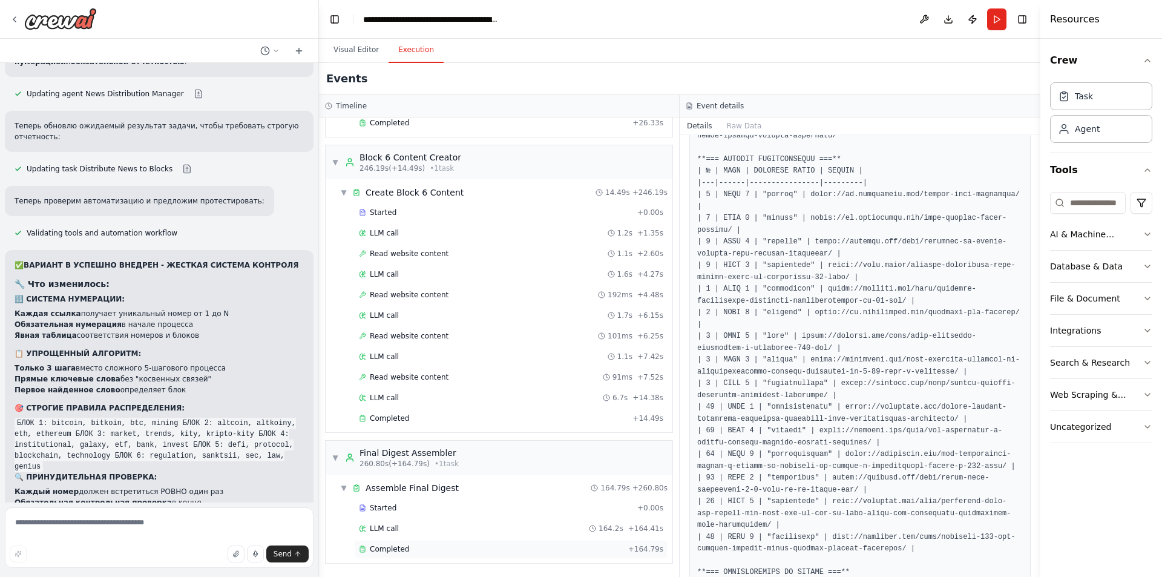
click at [385, 552] on span "Completed" at bounding box center [389, 549] width 39 height 10
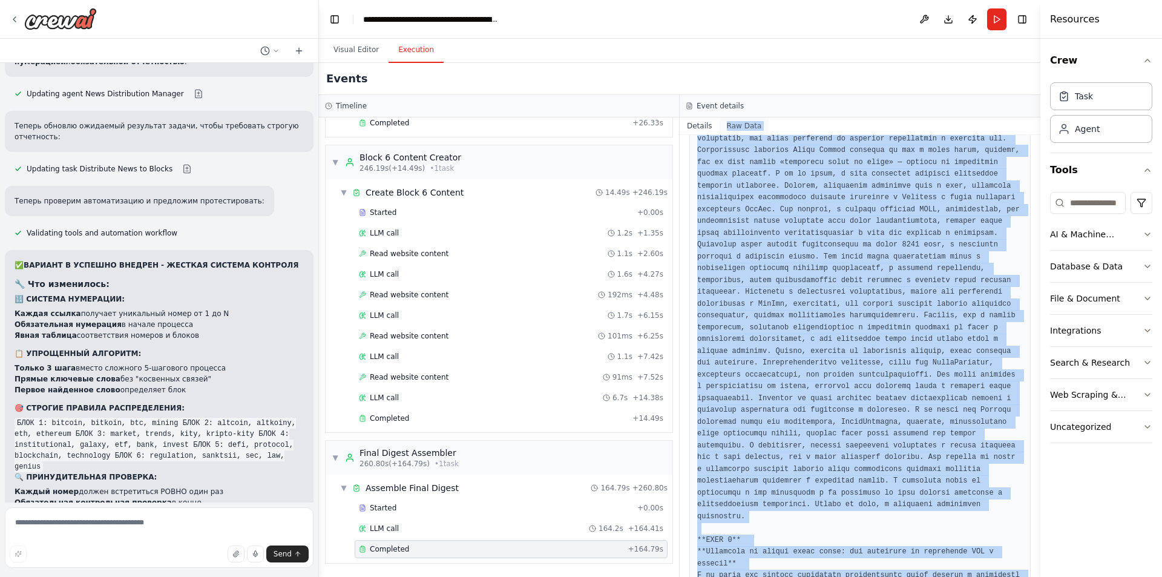
scroll to position [460, 0]
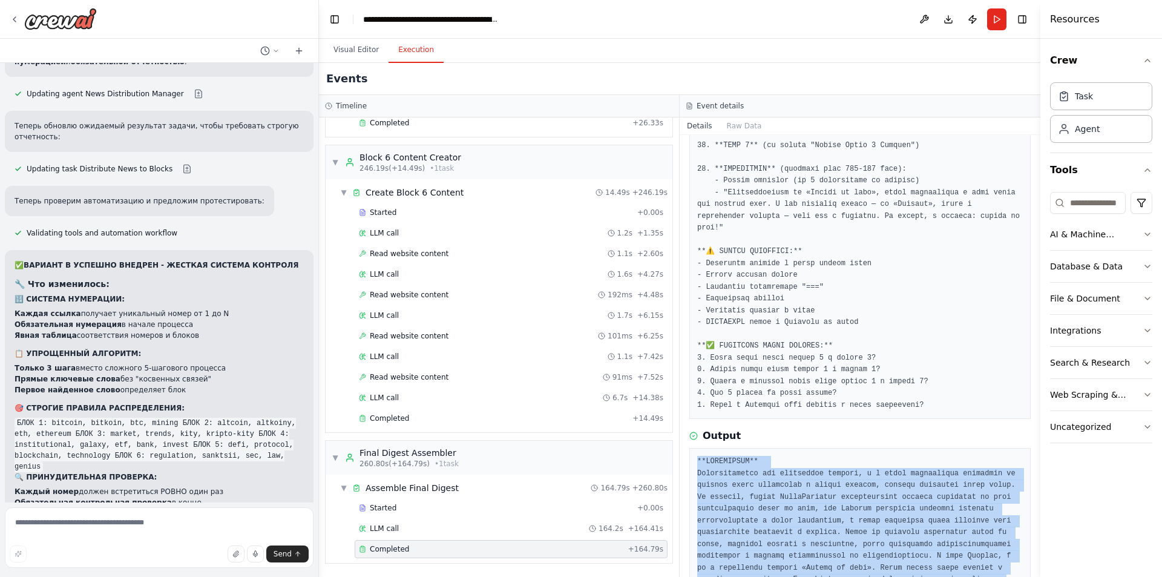
drag, startPoint x: 724, startPoint y: 540, endPoint x: 698, endPoint y: 440, distance: 103.8
copy pre "**ВСТУПЛЕНИЕ** Криптовалютный мир продолжает бурлить, и в нашем сегодняшнем дай…"
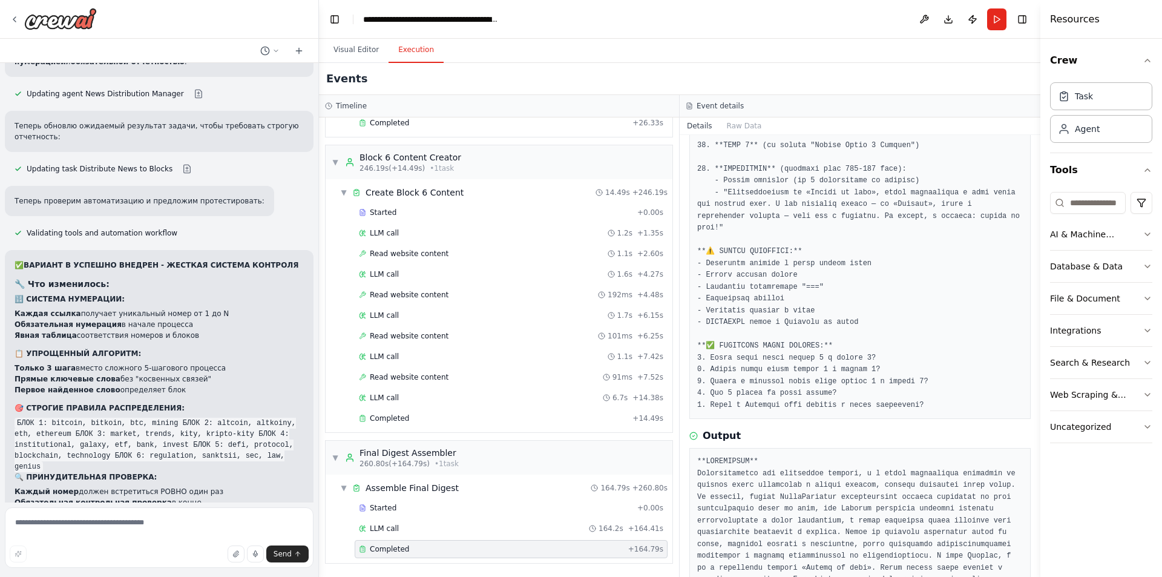
click at [826, 428] on div "Output" at bounding box center [859, 435] width 341 height 15
click at [361, 51] on button "Visual Editor" at bounding box center [356, 50] width 65 height 25
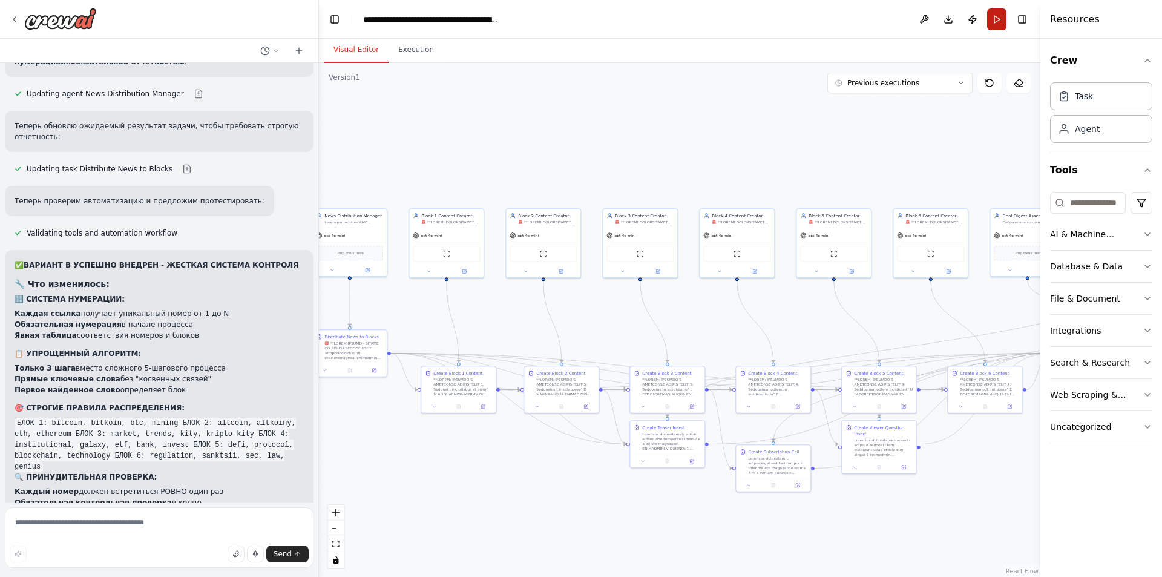
click at [997, 21] on button "Run" at bounding box center [996, 19] width 19 height 22
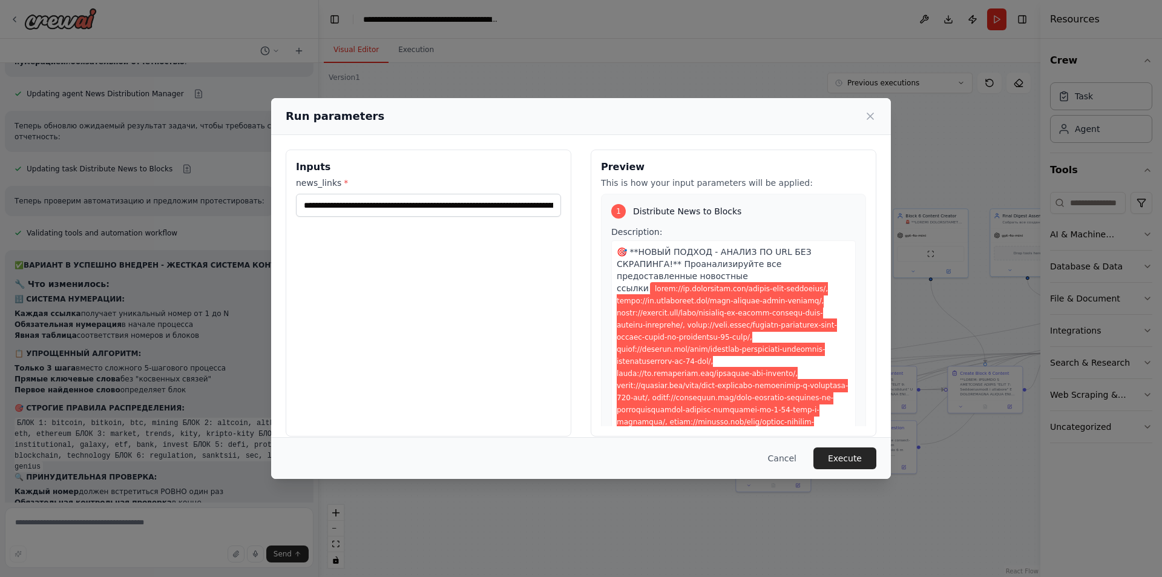
click at [862, 461] on button "Execute" at bounding box center [844, 458] width 63 height 22
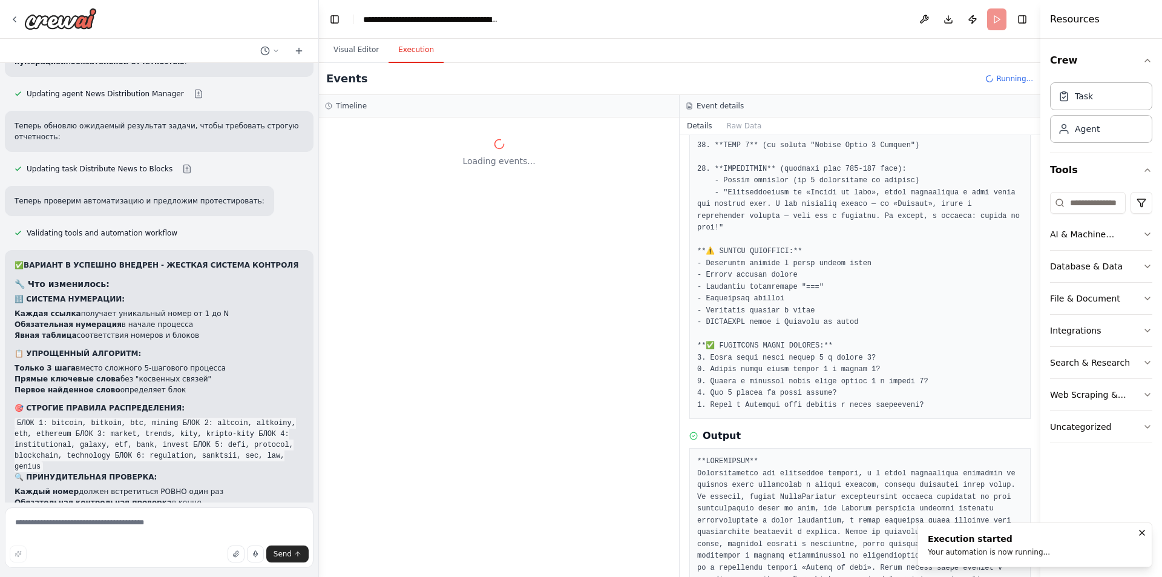
scroll to position [0, 0]
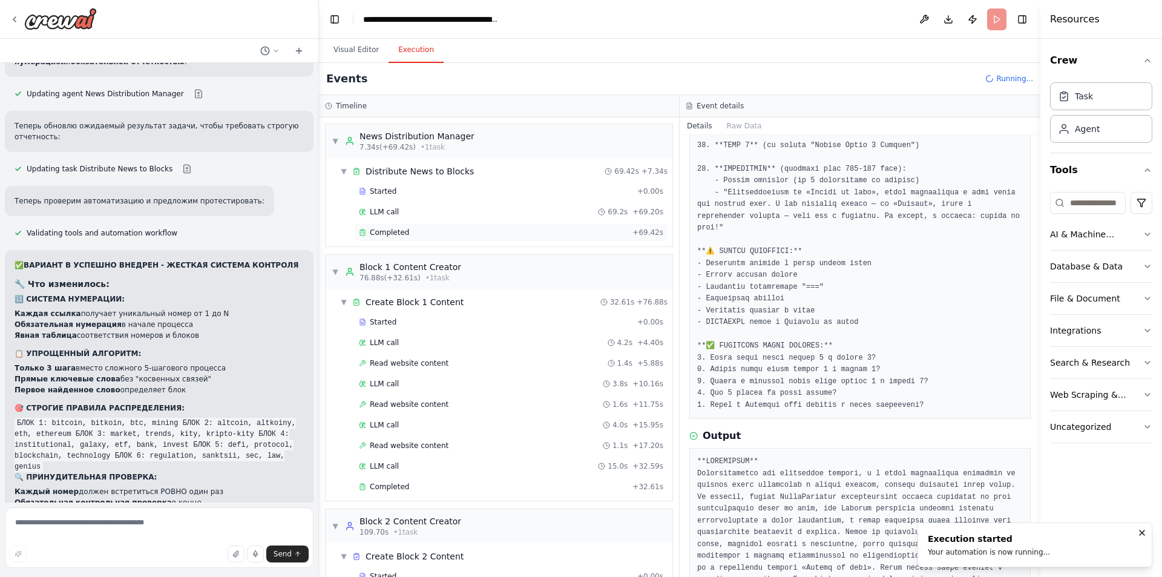
click at [431, 223] on div "Completed + 69.42s" at bounding box center [511, 232] width 313 height 18
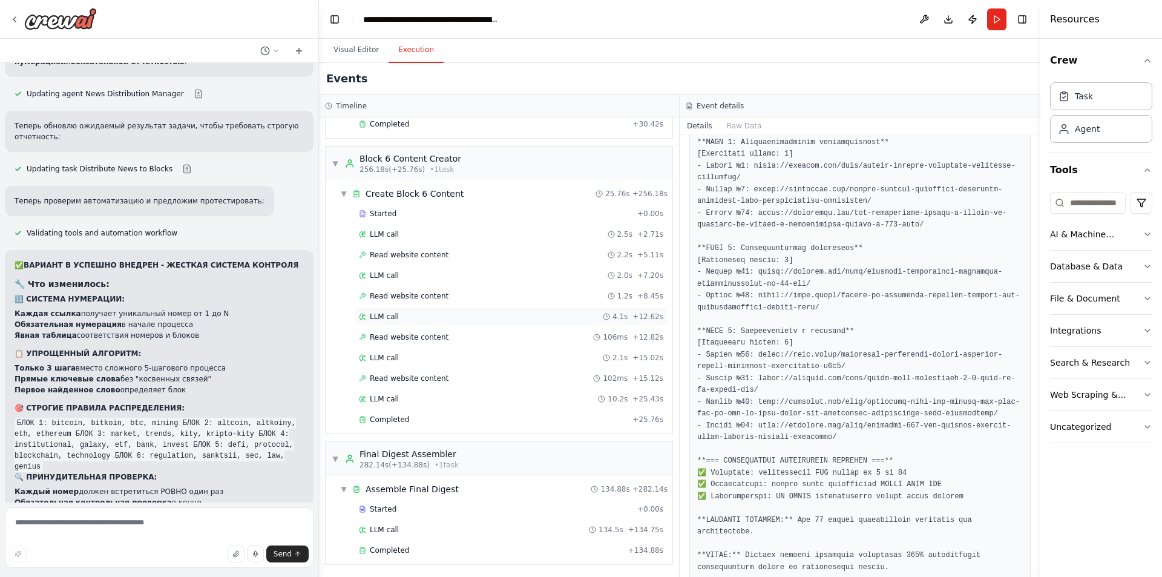
scroll to position [1602, 0]
click at [416, 554] on div "Completed + 134.88s" at bounding box center [511, 549] width 313 height 18
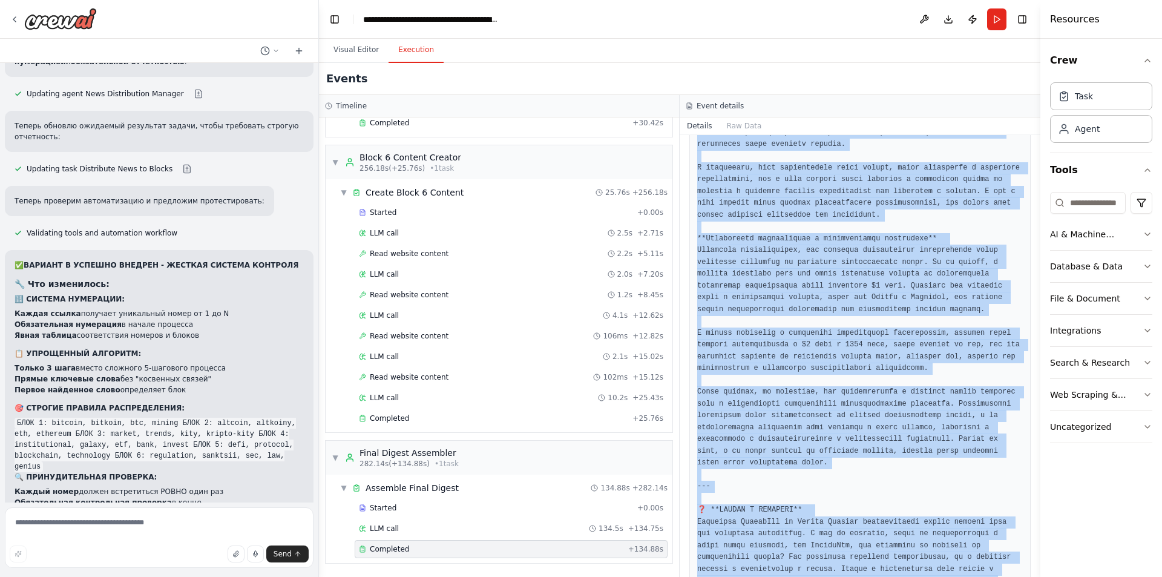
scroll to position [4509, 0]
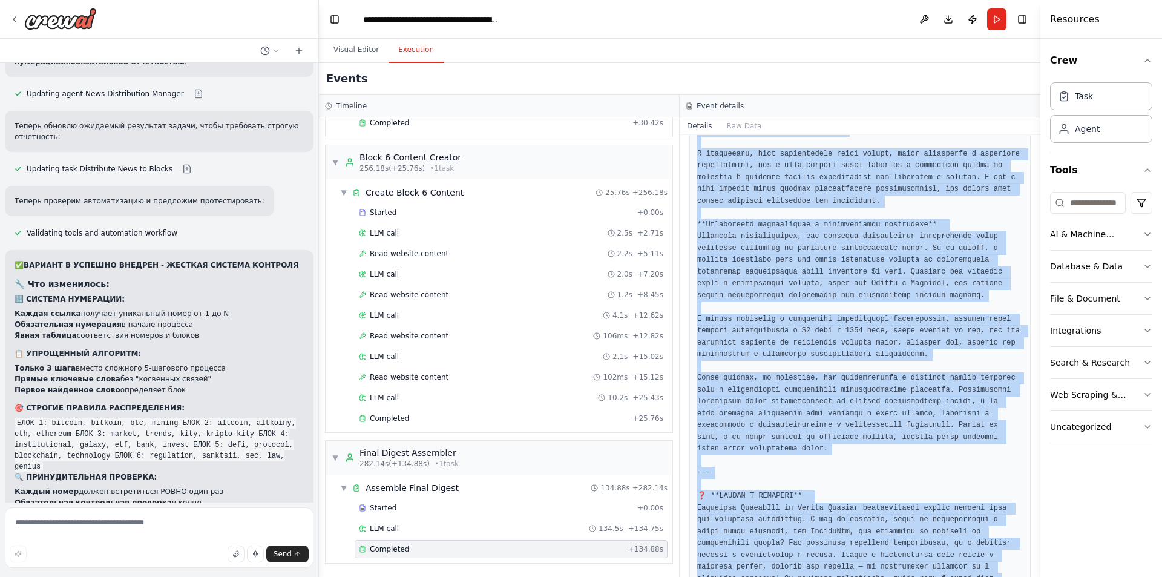
drag, startPoint x: 696, startPoint y: 260, endPoint x: 917, endPoint y: 543, distance: 359.2
copy pre "**ВСТУПЛЕНИЕ** Криптовалютный рынок продолжает удивлять нас своими динамичными …"
